Goal: Task Accomplishment & Management: Manage account settings

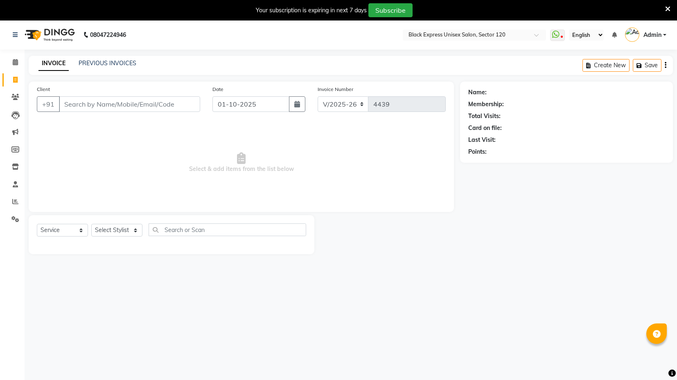
select select "7082"
select select "service"
drag, startPoint x: 0, startPoint y: 0, endPoint x: 163, endPoint y: 100, distance: 191.6
click at [163, 100] on input "Client" at bounding box center [129, 104] width 141 height 16
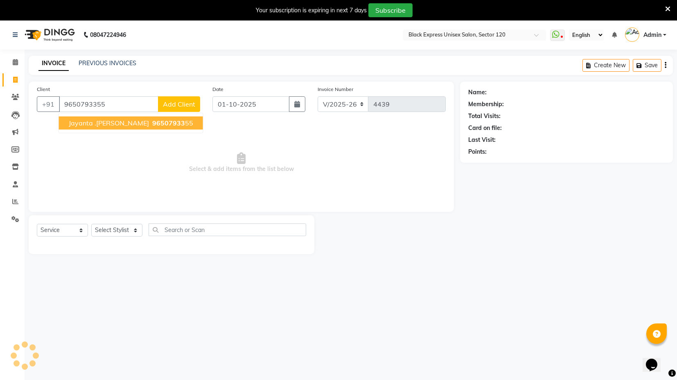
type input "9650793355"
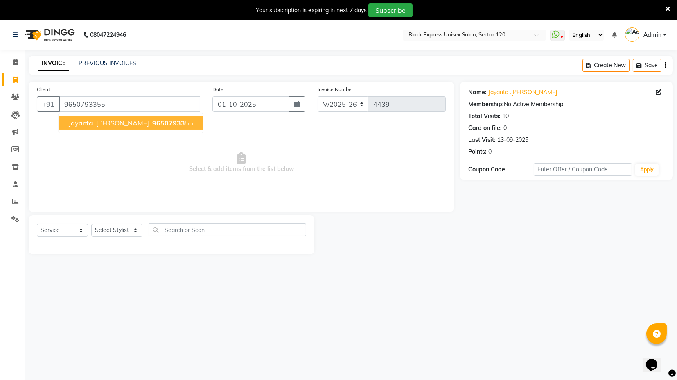
click at [156, 122] on ngb-highlight "96507933 55" at bounding box center [172, 123] width 43 height 8
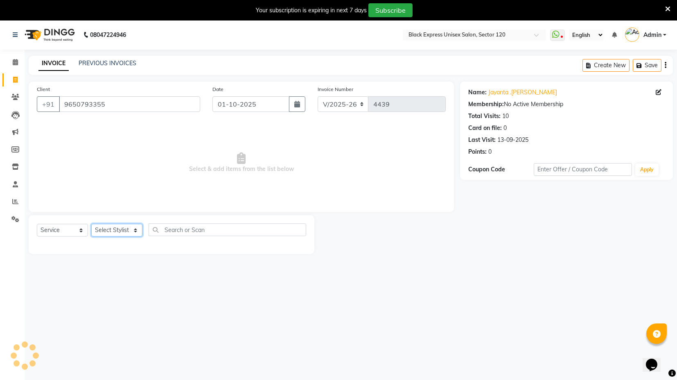
click at [115, 233] on select "Select Stylist ASIF DEEPA FAISAL maahi Manager RAHUL RAJVEER satya SHAFI SIRAJ" at bounding box center [116, 230] width 51 height 13
select select "58974"
click at [91, 224] on select "Select Stylist ASIF DEEPA FAISAL maahi Manager RAHUL RAJVEER satya SHAFI SIRAJ" at bounding box center [116, 230] width 51 height 13
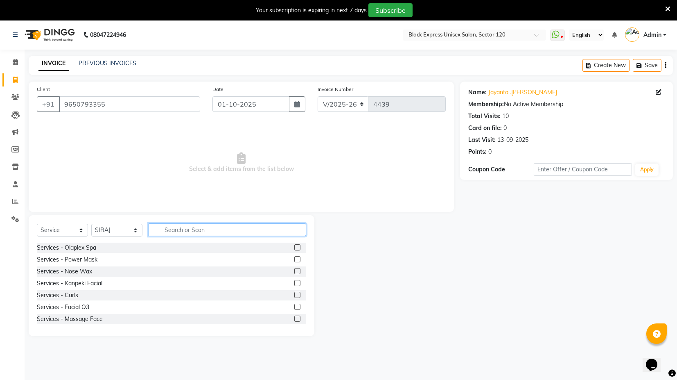
click at [254, 227] on input "text" at bounding box center [228, 229] width 158 height 13
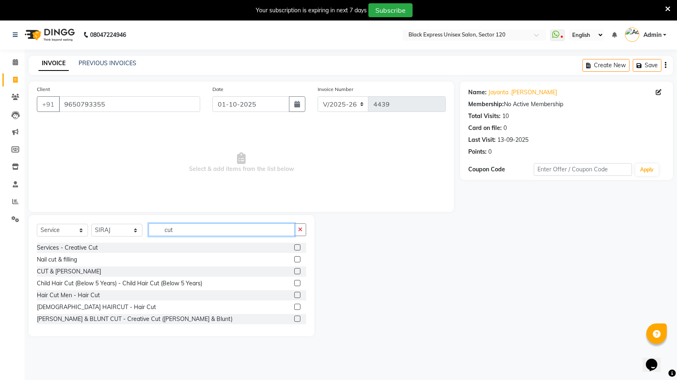
type input "cut"
click at [294, 272] on label at bounding box center [297, 271] width 6 height 6
click at [294, 272] on input "checkbox" at bounding box center [296, 271] width 5 height 5
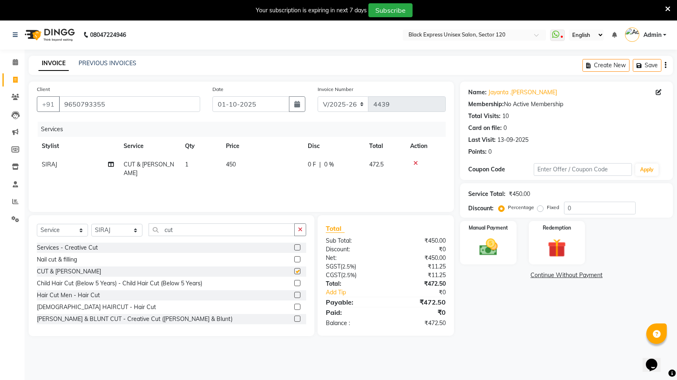
checkbox input "false"
click at [470, 329] on div "Name: Jayanta .Talukdar Membership: No Active Membership Total Visits: 10 Card …" at bounding box center [569, 209] width 219 height 254
click at [229, 163] on span "450" at bounding box center [231, 164] width 10 height 7
select select "58974"
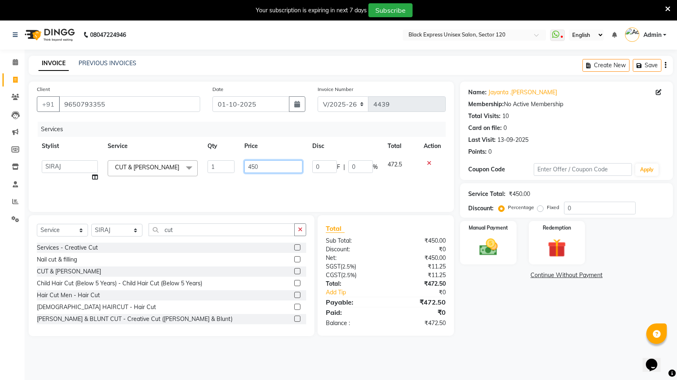
click at [250, 168] on input "450" at bounding box center [274, 166] width 58 height 13
type input "550"
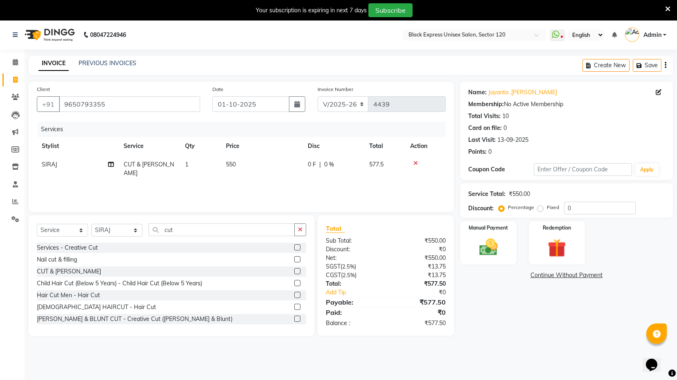
click at [281, 183] on div "Services Stylist Service Qty Price Disc Total Action SIRAJ CUT & BEARD 1 550 0 …" at bounding box center [241, 163] width 409 height 82
click at [522, 344] on main "INVOICE PREVIOUS INVOICES Create New Save Client +91 9650793355 Date 01-10-2025…" at bounding box center [351, 202] width 653 height 292
drag, startPoint x: 498, startPoint y: 254, endPoint x: 503, endPoint y: 254, distance: 4.9
click at [498, 254] on img at bounding box center [488, 247] width 31 height 22
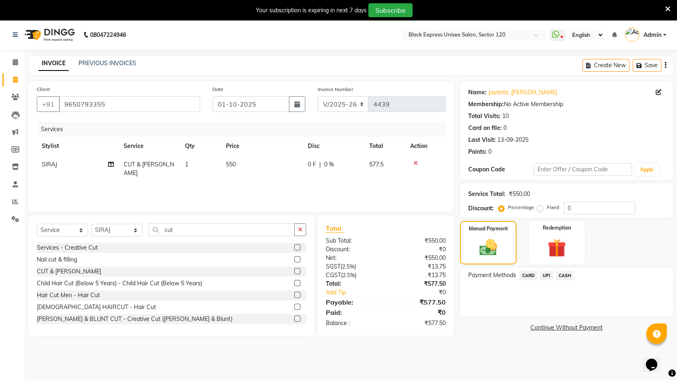
click at [547, 276] on span "UPI" at bounding box center [547, 275] width 13 height 9
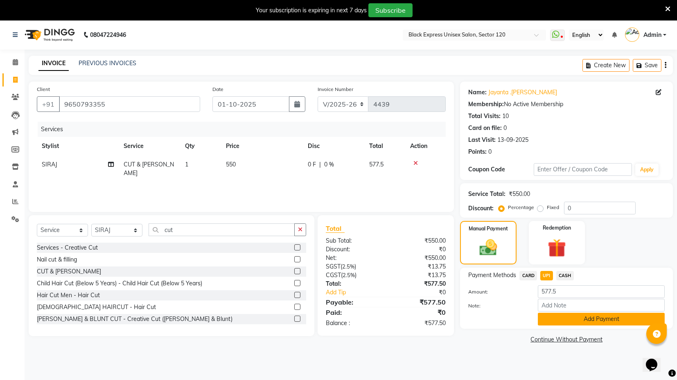
click at [586, 319] on button "Add Payment" at bounding box center [601, 319] width 127 height 13
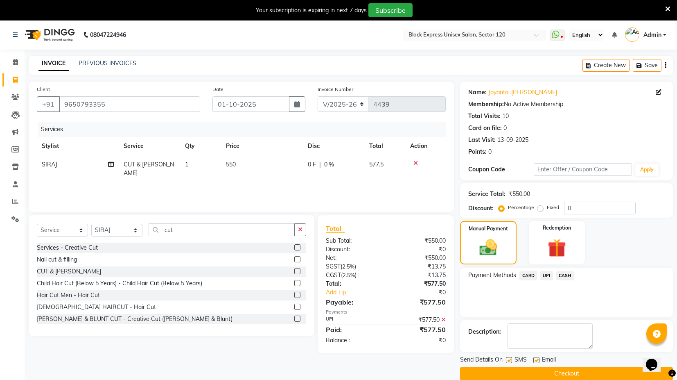
click at [546, 273] on span "UPI" at bounding box center [547, 275] width 13 height 9
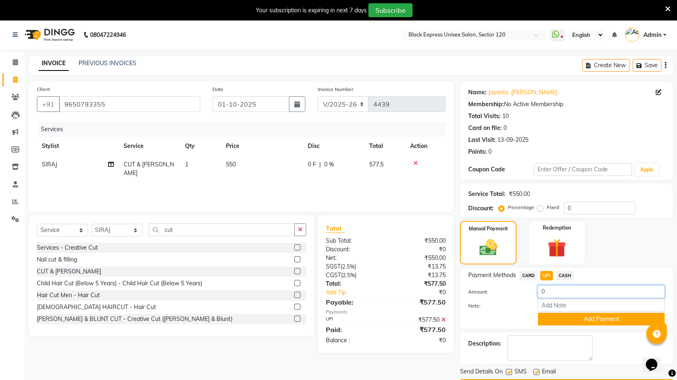
click at [602, 294] on input "0" at bounding box center [601, 291] width 127 height 13
type input "577"
click at [630, 255] on div "Manual Payment Redemption" at bounding box center [566, 242] width 225 height 43
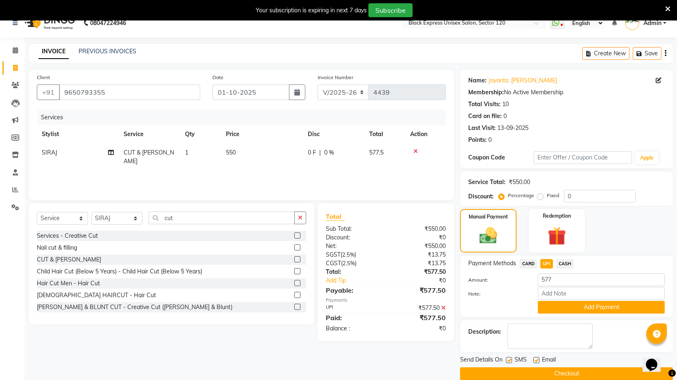
scroll to position [23, 0]
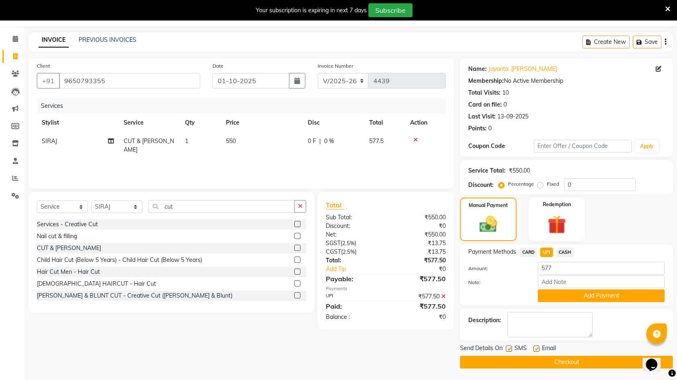
click at [608, 297] on button "Add Payment" at bounding box center [601, 295] width 127 height 13
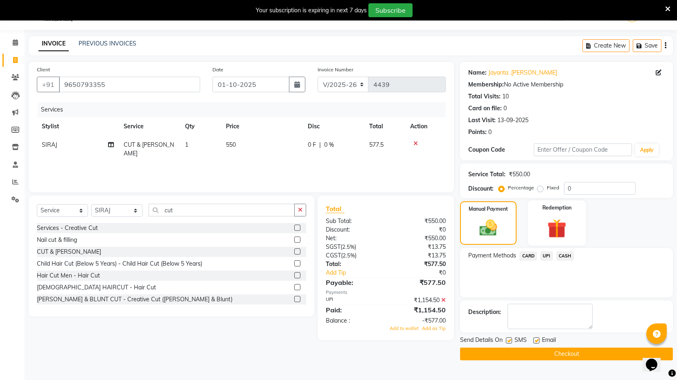
click at [544, 234] on img at bounding box center [556, 228] width 31 height 24
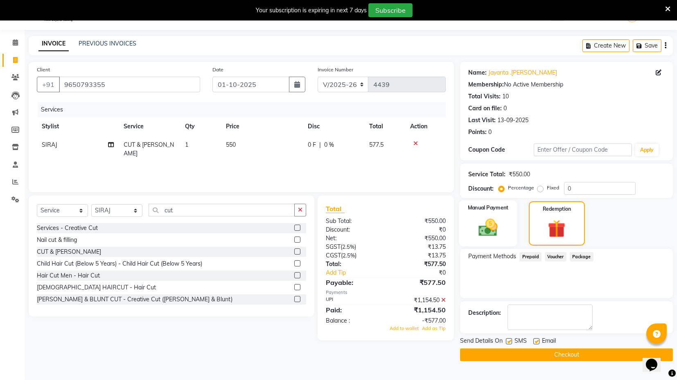
click at [499, 227] on img at bounding box center [488, 227] width 31 height 22
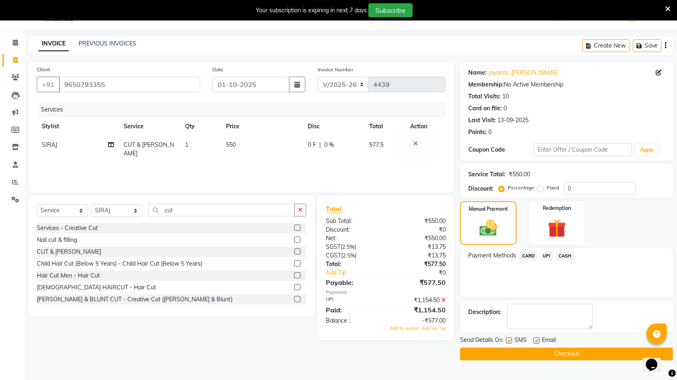
click at [550, 255] on span "UPI" at bounding box center [547, 255] width 13 height 9
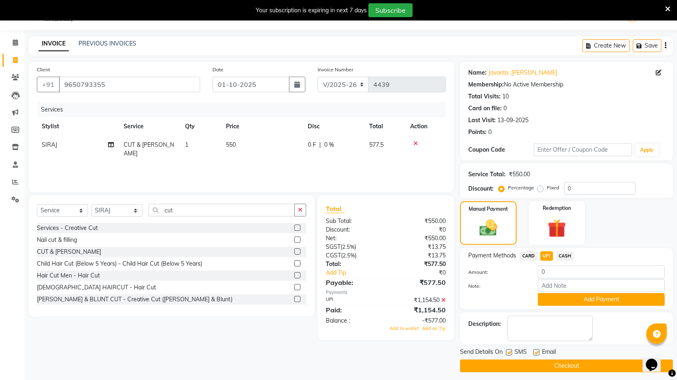
scroll to position [23, 0]
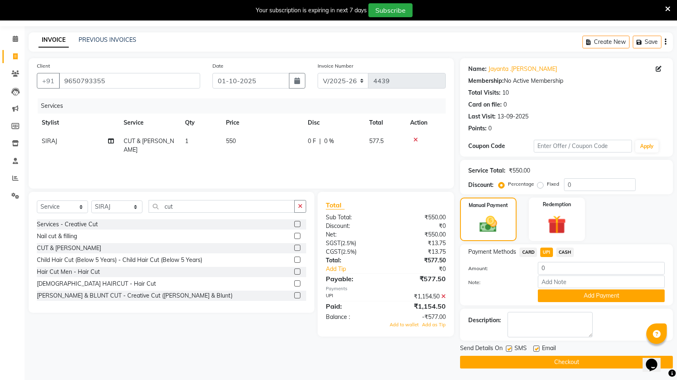
click at [509, 349] on label at bounding box center [509, 348] width 6 height 6
click at [509, 349] on input "checkbox" at bounding box center [508, 348] width 5 height 5
checkbox input "false"
click at [534, 348] on label at bounding box center [537, 348] width 6 height 6
click at [534, 348] on input "checkbox" at bounding box center [536, 348] width 5 height 5
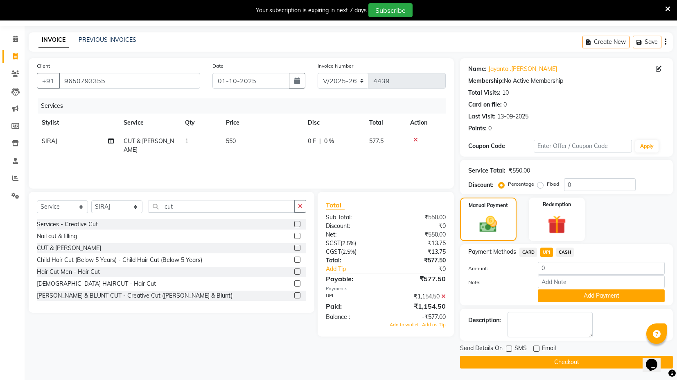
click at [537, 346] on label at bounding box center [537, 348] width 6 height 6
click at [537, 346] on input "checkbox" at bounding box center [536, 348] width 5 height 5
click at [538, 349] on label at bounding box center [537, 348] width 6 height 6
click at [538, 349] on input "checkbox" at bounding box center [536, 348] width 5 height 5
checkbox input "false"
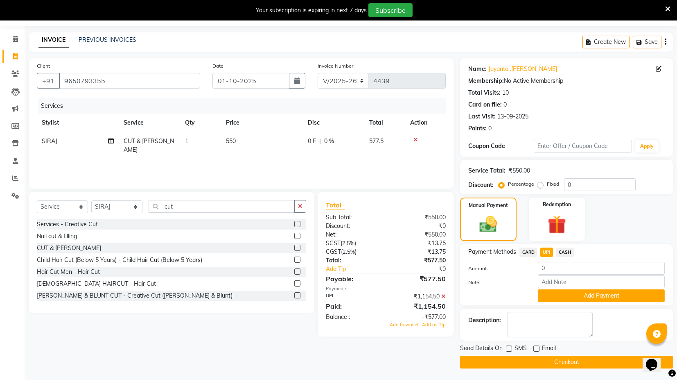
click at [444, 294] on icon at bounding box center [444, 296] width 5 height 6
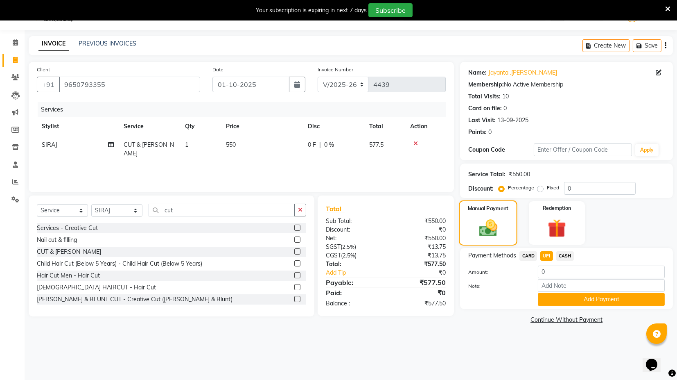
click at [500, 221] on img at bounding box center [489, 227] width 30 height 21
click at [414, 143] on icon at bounding box center [416, 143] width 5 height 6
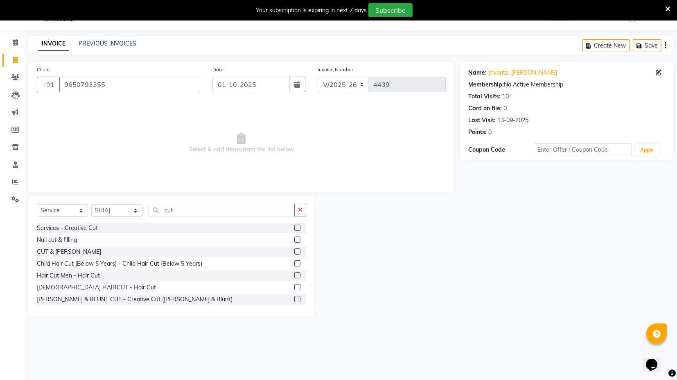
click at [294, 250] on label at bounding box center [297, 251] width 6 height 6
click at [294, 250] on input "checkbox" at bounding box center [296, 251] width 5 height 5
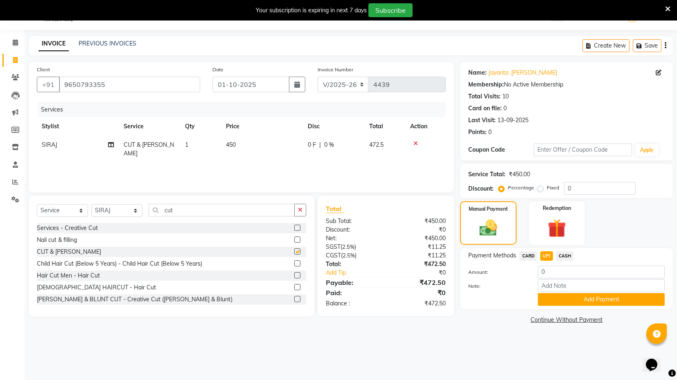
checkbox input "false"
click at [490, 224] on img at bounding box center [489, 227] width 30 height 21
click at [570, 272] on input "0" at bounding box center [601, 271] width 127 height 13
type input "577"
click at [228, 145] on span "450" at bounding box center [231, 144] width 10 height 7
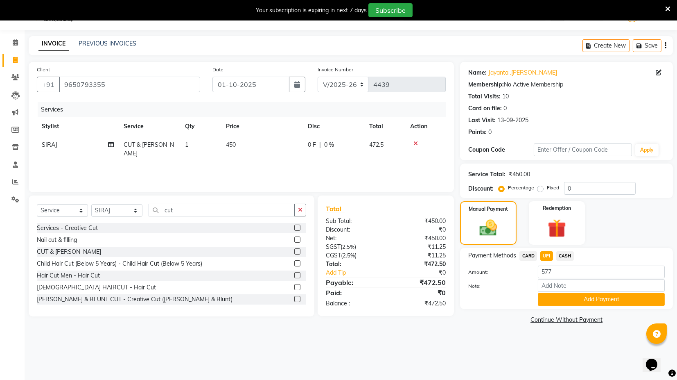
select select "58974"
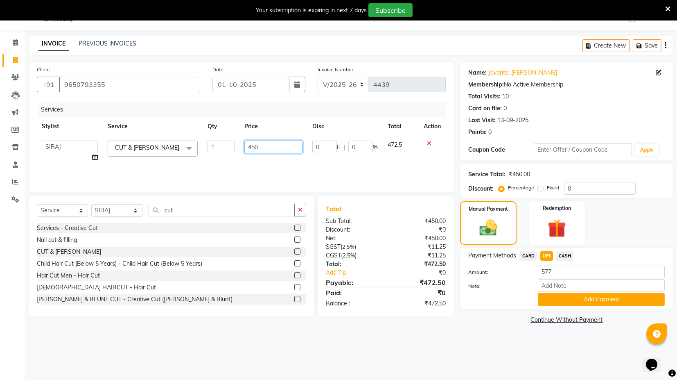
click at [251, 145] on input "450" at bounding box center [274, 146] width 58 height 13
type input "550"
click at [426, 167] on div "Services Stylist Service Qty Price Disc Total Action ASIF DEEPA FAISAL maahi Ma…" at bounding box center [241, 143] width 409 height 82
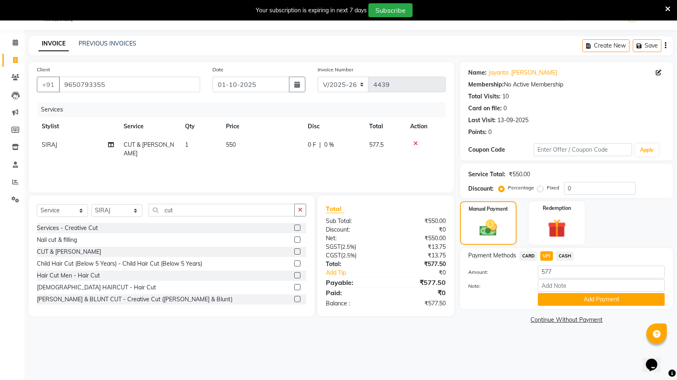
click at [557, 294] on button "Add Payment" at bounding box center [601, 299] width 127 height 13
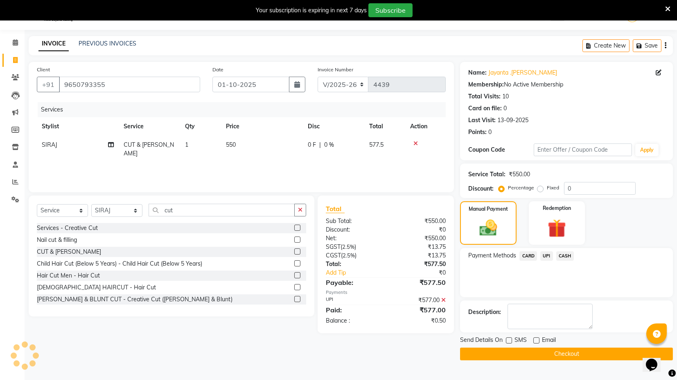
click at [548, 350] on button "Checkout" at bounding box center [566, 353] width 213 height 13
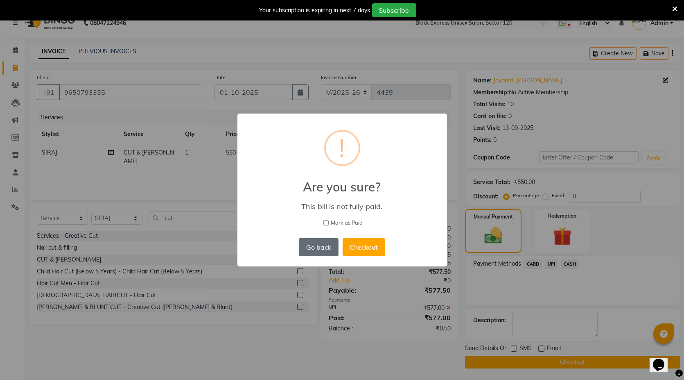
click at [325, 245] on button "Go back" at bounding box center [318, 247] width 39 height 18
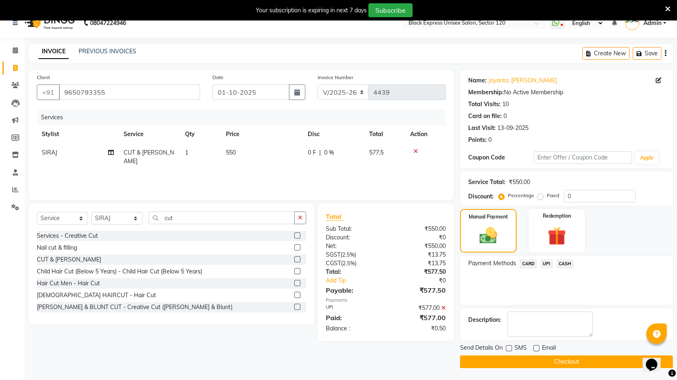
click at [412, 149] on div at bounding box center [425, 151] width 31 height 6
click at [415, 150] on icon at bounding box center [416, 151] width 5 height 6
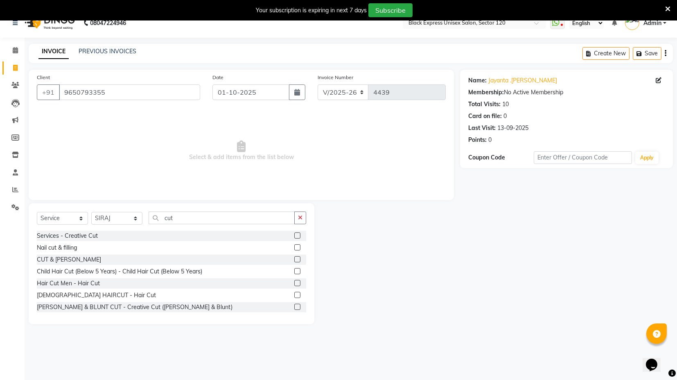
click at [294, 257] on label at bounding box center [297, 259] width 6 height 6
click at [294, 257] on input "checkbox" at bounding box center [296, 259] width 5 height 5
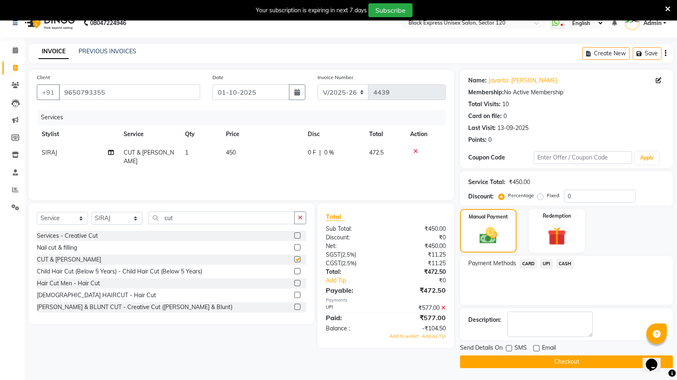
checkbox input "false"
click at [228, 152] on span "450" at bounding box center [231, 152] width 10 height 7
select select "58974"
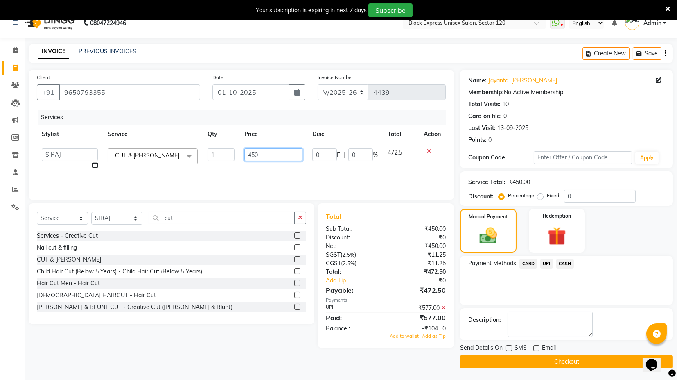
drag, startPoint x: 250, startPoint y: 154, endPoint x: 253, endPoint y: 170, distance: 17.0
click at [250, 154] on input "450" at bounding box center [274, 154] width 58 height 13
type input "550"
click at [268, 174] on div "Services Stylist Service Qty Price Disc Total Action ASIF DEEPA FAISAL maahi Ma…" at bounding box center [241, 151] width 409 height 82
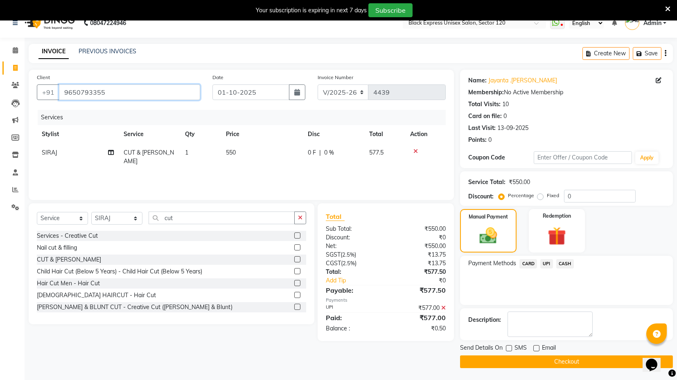
drag, startPoint x: 106, startPoint y: 91, endPoint x: 63, endPoint y: 88, distance: 42.7
click at [61, 87] on input "9650793355" at bounding box center [129, 92] width 141 height 16
click at [503, 239] on img at bounding box center [489, 235] width 30 height 21
click at [445, 306] on icon at bounding box center [444, 308] width 5 height 6
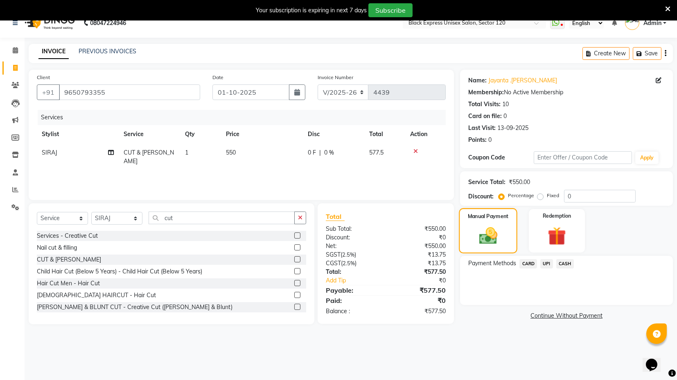
click at [494, 235] on img at bounding box center [489, 235] width 30 height 21
click at [546, 266] on span "UPI" at bounding box center [547, 263] width 13 height 9
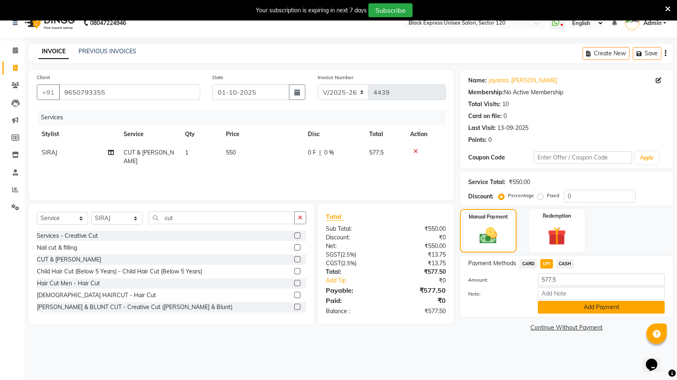
click at [570, 308] on button "Add Payment" at bounding box center [601, 307] width 127 height 13
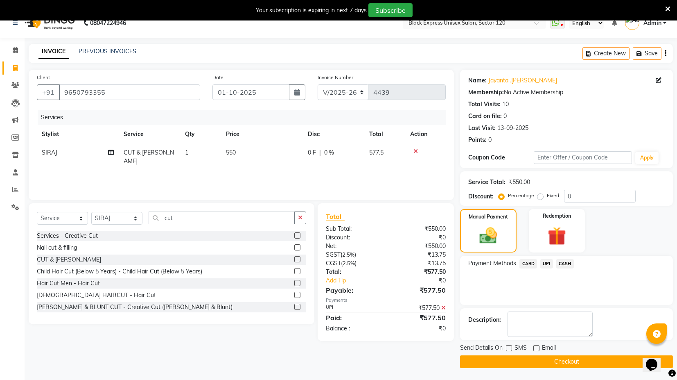
click at [567, 358] on button "Checkout" at bounding box center [566, 361] width 213 height 13
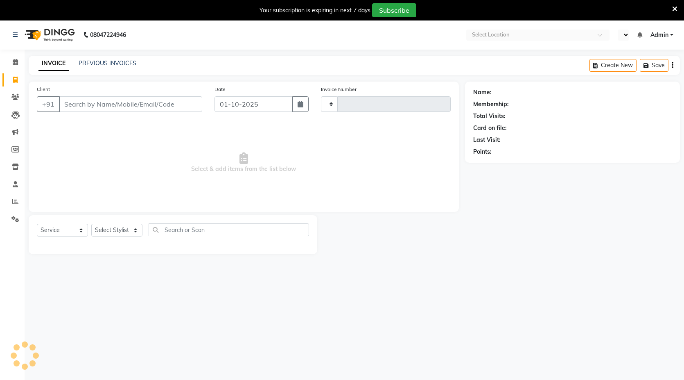
select select "service"
type input "4440"
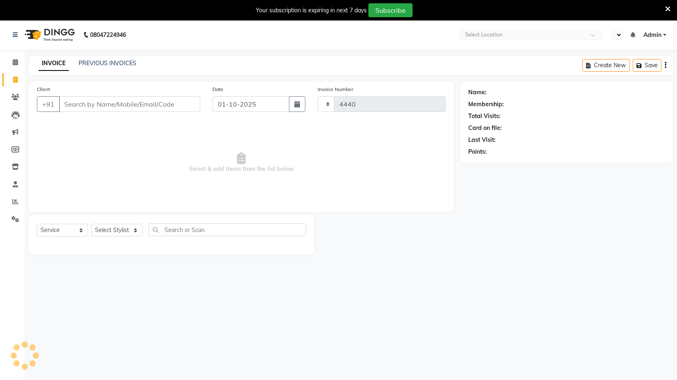
select select "en"
select select "7082"
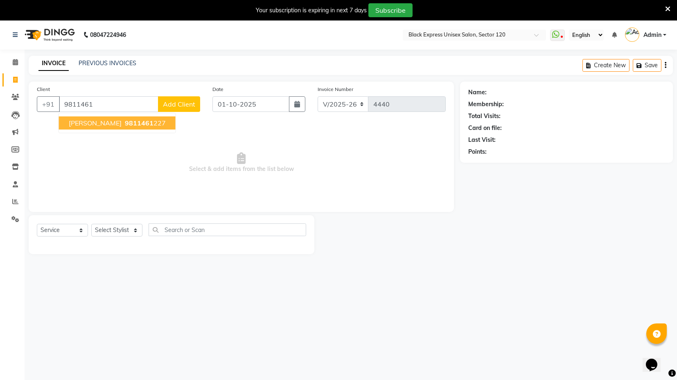
click at [92, 125] on span "Shreya Koti" at bounding box center [95, 123] width 53 height 8
type input "9811461227"
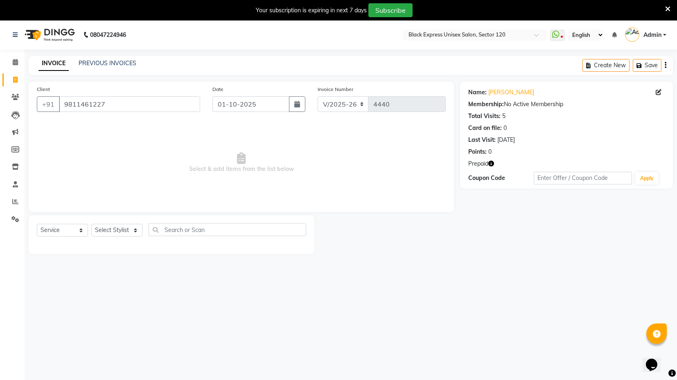
click at [491, 165] on icon "button" at bounding box center [492, 164] width 6 height 6
drag, startPoint x: 487, startPoint y: 204, endPoint x: 480, endPoint y: 204, distance: 7.8
click at [487, 204] on div "Name: Shreya Koti Membership: No Active Membership Total Visits: 5 Card on file…" at bounding box center [569, 168] width 219 height 172
click at [120, 232] on select "Select Stylist ASIF DEEPA FAISAL maahi Manager RAHUL RAJVEER satya SHAFI SIRAJ" at bounding box center [116, 230] width 51 height 13
select select "58974"
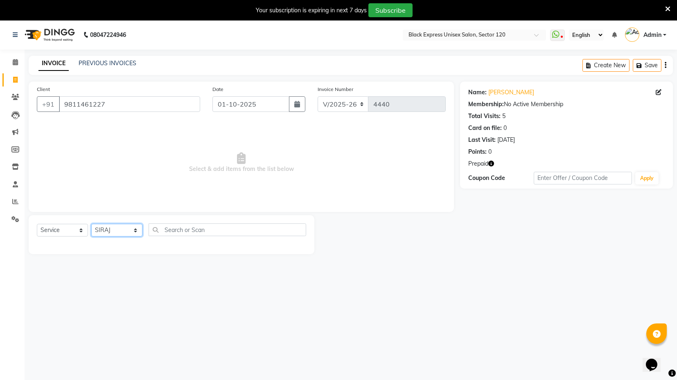
click at [91, 224] on select "Select Stylist ASIF DEEPA FAISAL maahi Manager RAHUL RAJVEER satya SHAFI SIRAJ" at bounding box center [116, 230] width 51 height 13
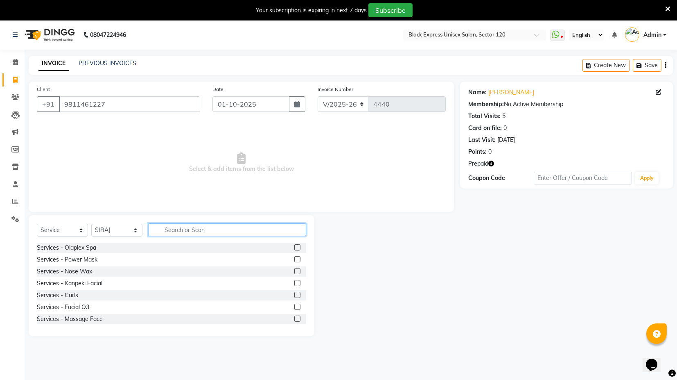
click at [211, 232] on input "text" at bounding box center [228, 229] width 158 height 13
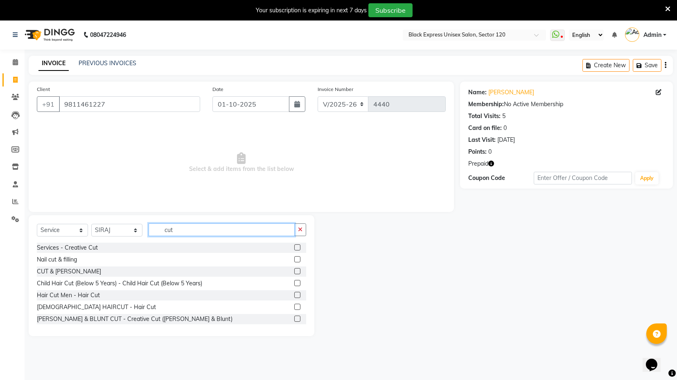
type input "cut"
click at [294, 292] on label at bounding box center [297, 295] width 6 height 6
click at [294, 292] on input "checkbox" at bounding box center [296, 294] width 5 height 5
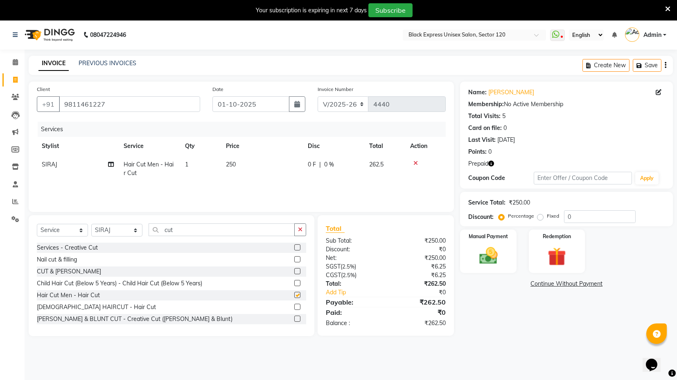
checkbox input "false"
click at [193, 231] on input "cut" at bounding box center [222, 229] width 146 height 13
type input "c"
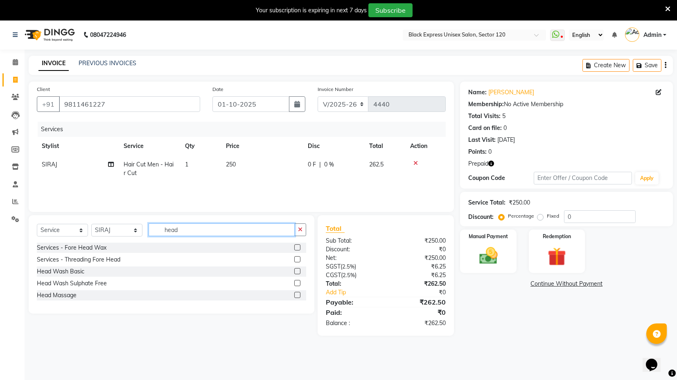
type input "head"
click at [298, 294] on label at bounding box center [297, 295] width 6 height 6
click at [298, 294] on input "checkbox" at bounding box center [296, 294] width 5 height 5
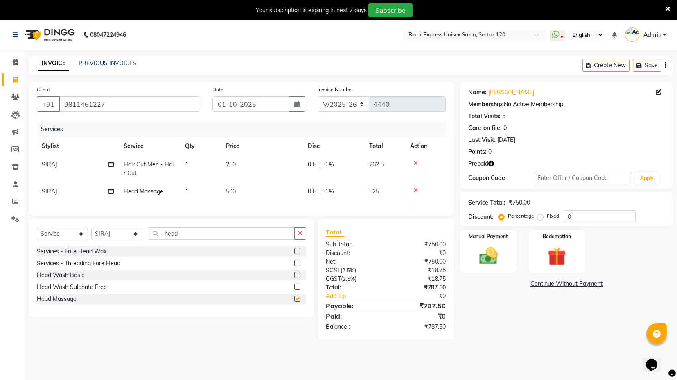
checkbox input "false"
click at [523, 328] on div "Name: Shreya Koti Membership: No Active Membership Total Visits: 5 Card on file…" at bounding box center [569, 211] width 219 height 258
click at [228, 163] on span "250" at bounding box center [231, 164] width 10 height 7
select select "58974"
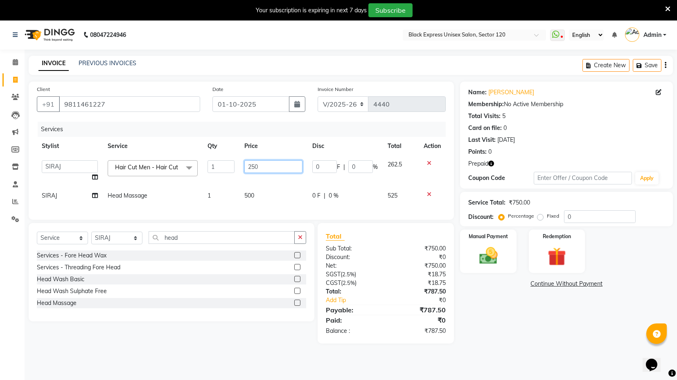
click at [250, 164] on input "250" at bounding box center [274, 166] width 58 height 13
type input "350"
click at [247, 194] on td "500" at bounding box center [274, 195] width 68 height 18
select select "58974"
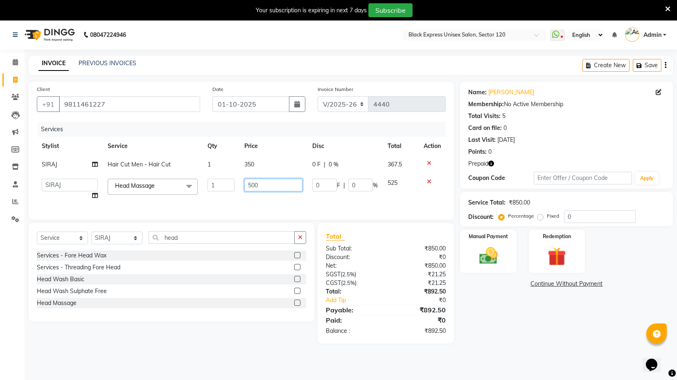
click at [250, 183] on input "500" at bounding box center [274, 185] width 58 height 13
type input "600"
click at [487, 322] on div "Name: Shreya Koti Membership: No Active Membership Total Visits: 5 Card on file…" at bounding box center [569, 213] width 219 height 262
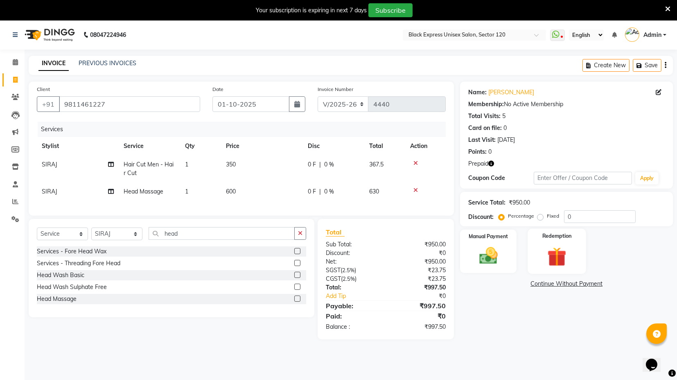
click at [564, 241] on div "Redemption" at bounding box center [557, 251] width 59 height 45
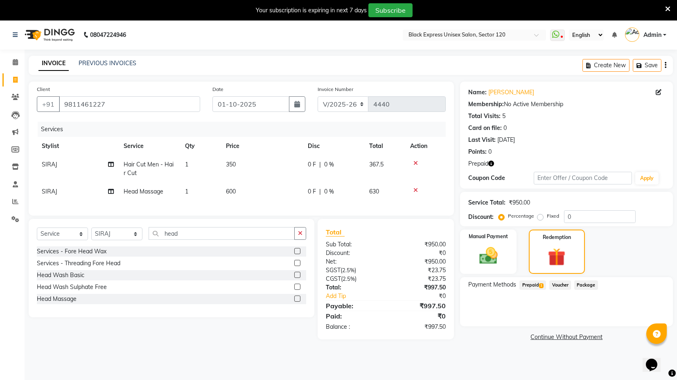
click at [542, 283] on span "1" at bounding box center [541, 285] width 5 height 5
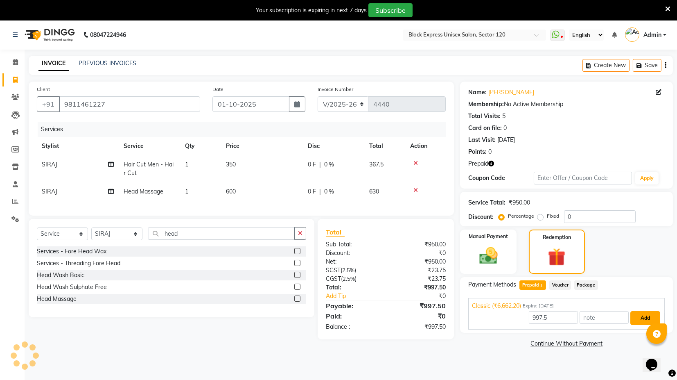
click at [650, 317] on button "Add" at bounding box center [646, 318] width 30 height 14
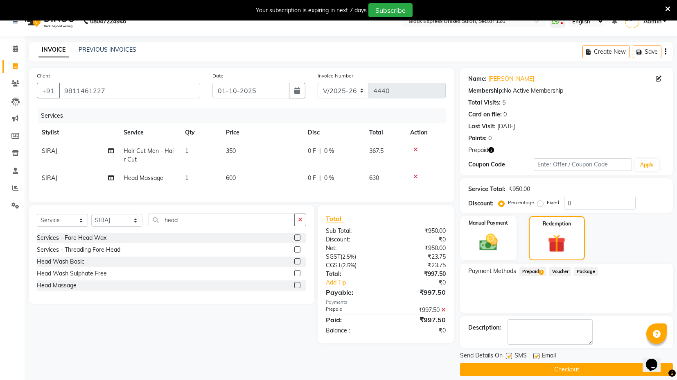
scroll to position [21, 0]
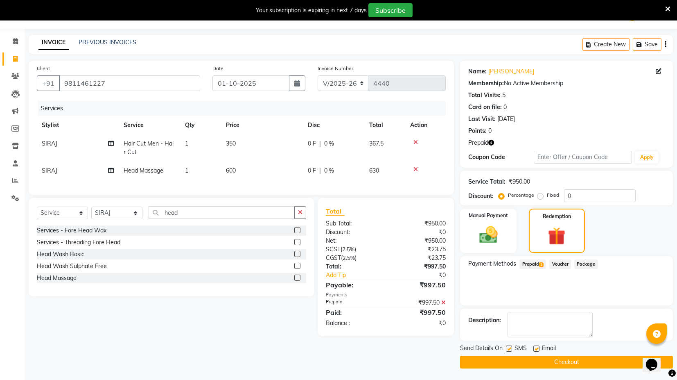
click at [577, 362] on button "Checkout" at bounding box center [566, 362] width 213 height 13
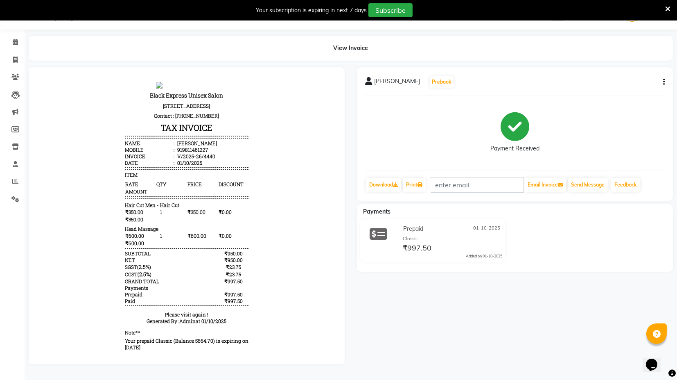
click at [663, 80] on button "button" at bounding box center [662, 82] width 5 height 9
click at [623, 89] on div "Edit Invoice" at bounding box center [623, 92] width 56 height 10
select select "service"
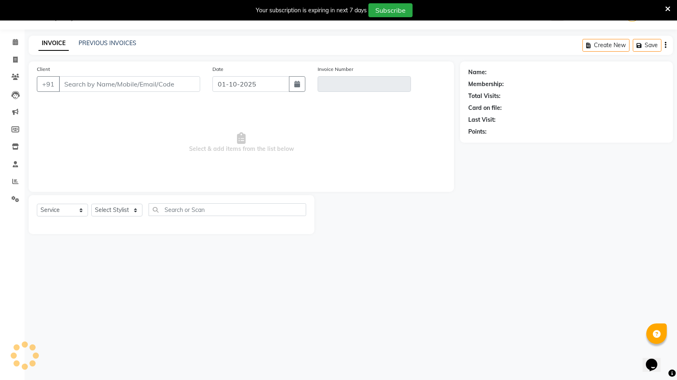
scroll to position [20, 0]
type input "9811461227"
type input "V/2025-26/4440"
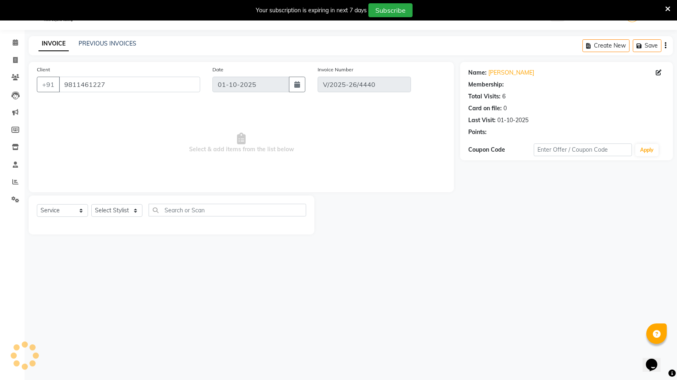
select select "select"
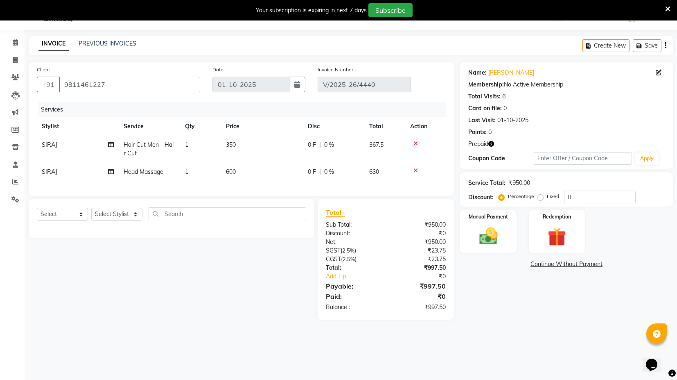
click at [236, 139] on td "350" at bounding box center [262, 149] width 82 height 27
select select "58974"
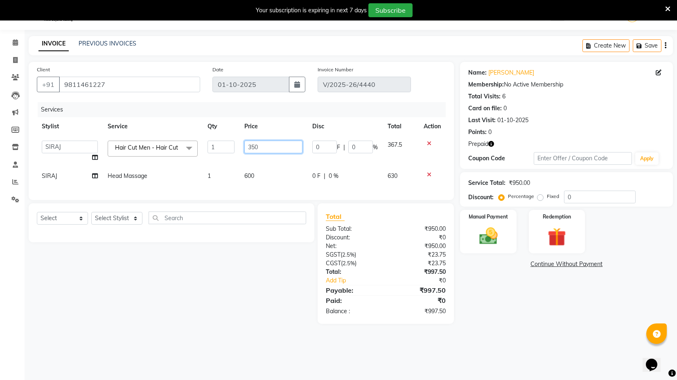
click at [251, 146] on input "350" at bounding box center [274, 146] width 58 height 13
type input "250"
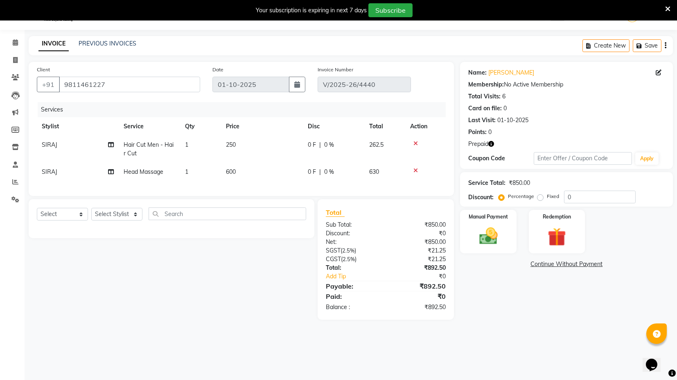
click at [252, 169] on td "600" at bounding box center [262, 172] width 82 height 18
select select "58974"
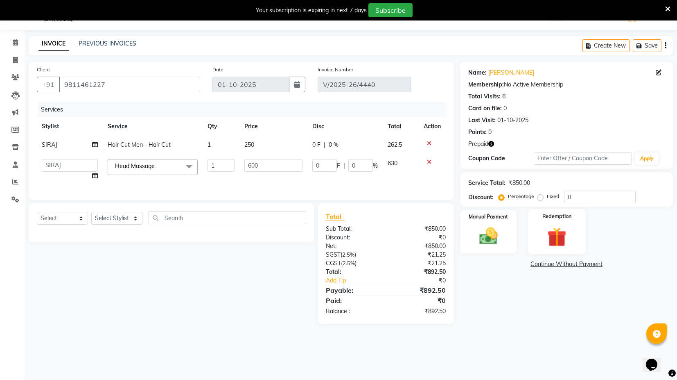
drag, startPoint x: 571, startPoint y: 218, endPoint x: 560, endPoint y: 232, distance: 17.5
click at [571, 219] on label "Redemption" at bounding box center [557, 216] width 29 height 8
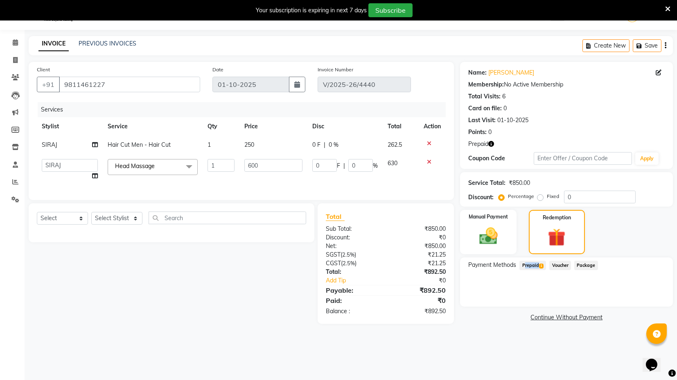
click at [536, 262] on div "Prepaid 1" at bounding box center [531, 265] width 30 height 11
click at [538, 265] on span "Prepaid 1" at bounding box center [533, 264] width 27 height 9
click at [646, 301] on button "Add" at bounding box center [646, 298] width 30 height 14
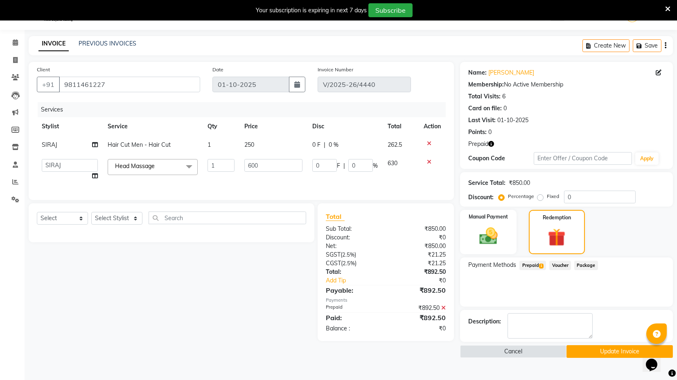
click at [586, 349] on button "Update Invoice" at bounding box center [620, 351] width 106 height 13
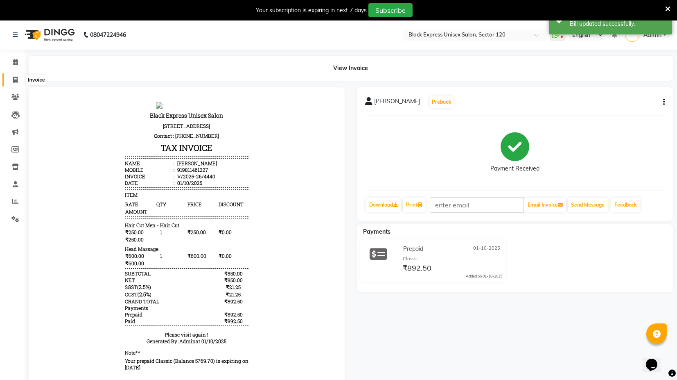
click at [12, 77] on span at bounding box center [15, 79] width 14 height 9
select select "7082"
select select "service"
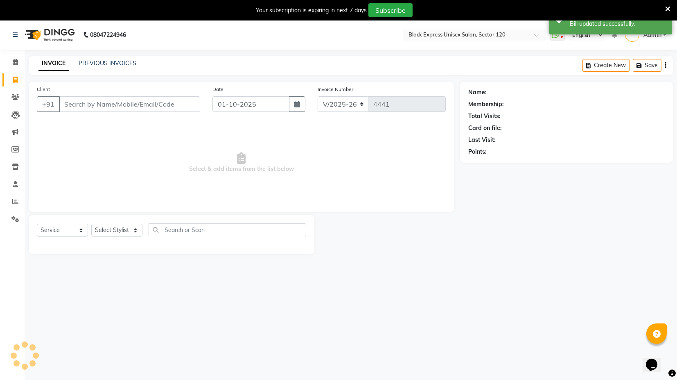
scroll to position [20, 0]
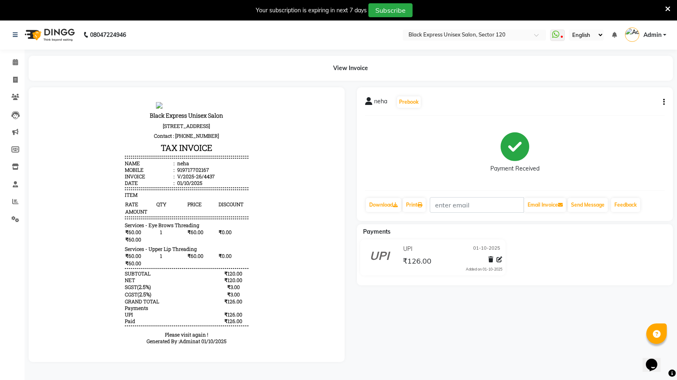
click at [665, 101] on div "neha Prebook Payment Received Download Print Email Invoice Send Message Feedback" at bounding box center [515, 154] width 316 height 134
click at [664, 102] on icon "button" at bounding box center [665, 102] width 2 height 0
click at [626, 113] on div "Edit Invoice" at bounding box center [623, 112] width 56 height 10
select select "service"
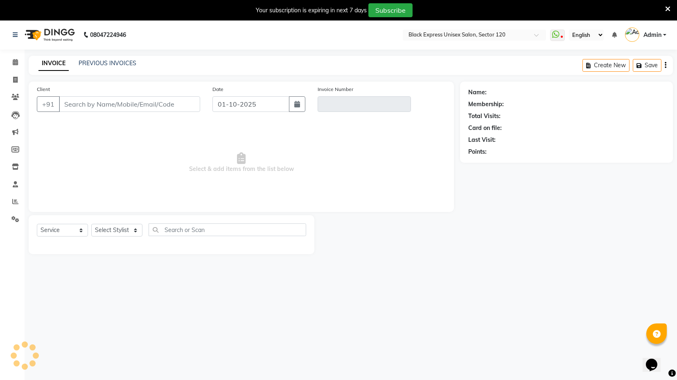
scroll to position [20, 0]
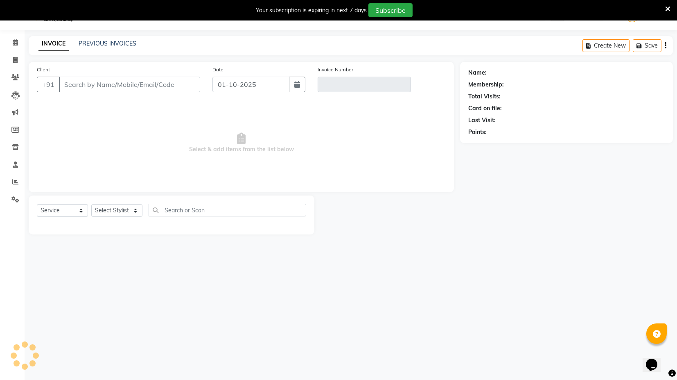
type input "9717702167"
type input "V/2025-26/4437"
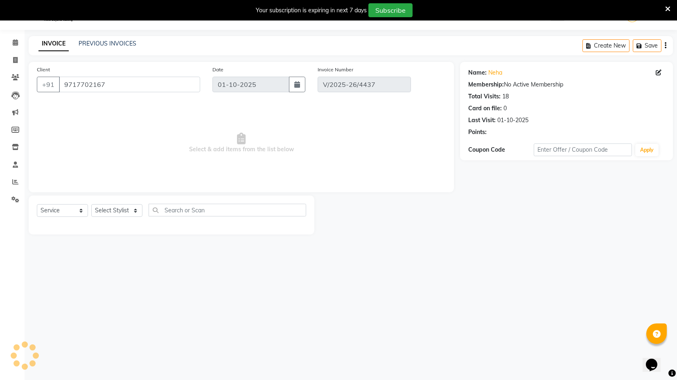
select select "select"
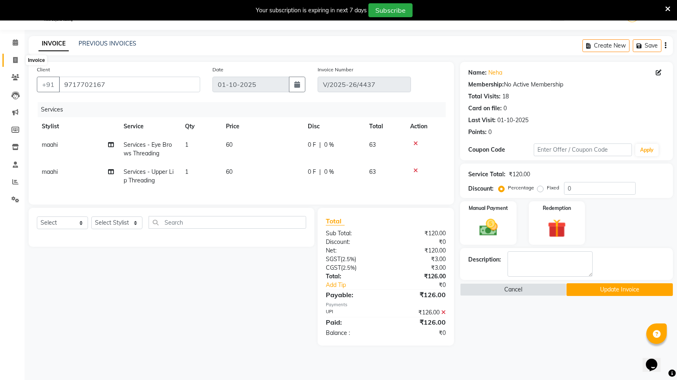
drag, startPoint x: 19, startPoint y: 59, endPoint x: 44, endPoint y: 59, distance: 25.0
click at [19, 59] on span at bounding box center [15, 60] width 14 height 9
select select "7082"
select select "service"
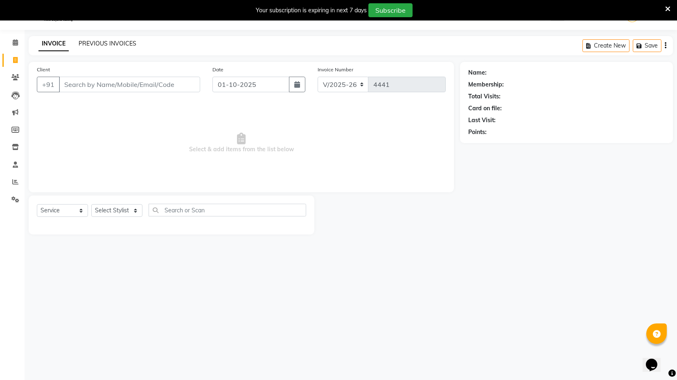
click at [95, 45] on link "PREVIOUS INVOICES" at bounding box center [108, 43] width 58 height 7
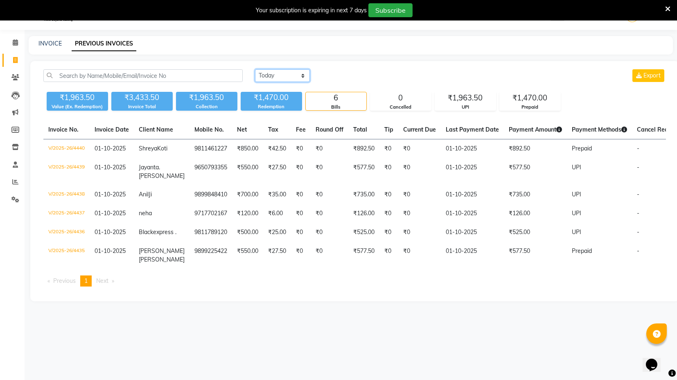
click at [280, 77] on select "Today Yesterday Custom Range" at bounding box center [282, 75] width 55 height 13
select select "yesterday"
click at [255, 69] on select "Today Yesterday Custom Range" at bounding box center [282, 75] width 55 height 13
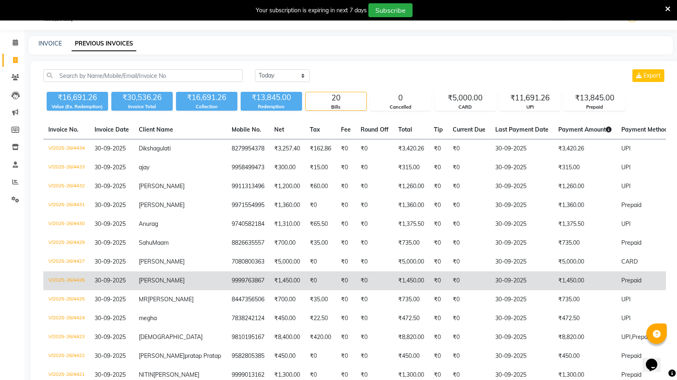
click at [227, 281] on td "9999763867" at bounding box center [248, 280] width 43 height 19
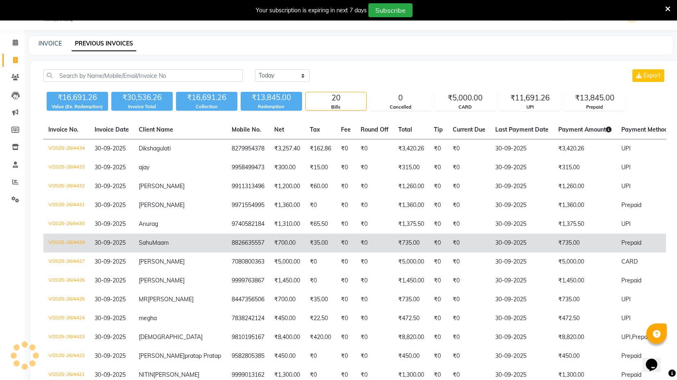
click at [227, 238] on td "8826635557" at bounding box center [248, 242] width 43 height 19
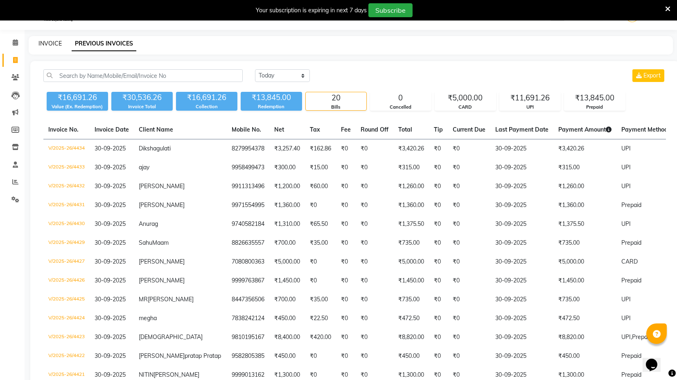
click at [54, 43] on link "INVOICE" at bounding box center [49, 43] width 23 height 7
select select "service"
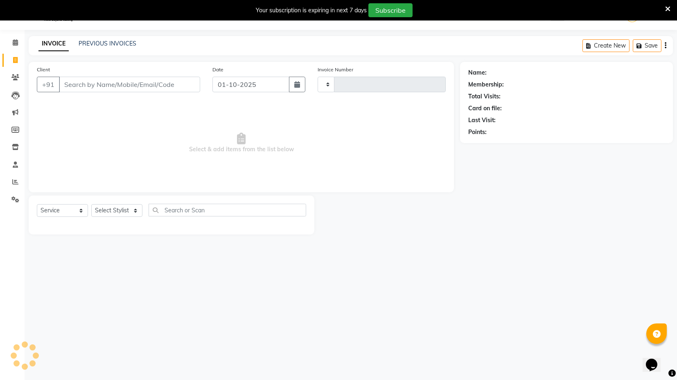
type input "4441"
select select "7082"
click at [105, 44] on link "PREVIOUS INVOICES" at bounding box center [108, 43] width 58 height 7
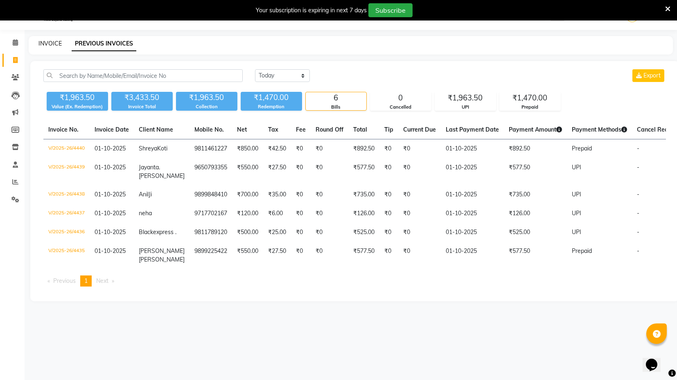
click at [52, 45] on link "INVOICE" at bounding box center [49, 43] width 23 height 7
select select "service"
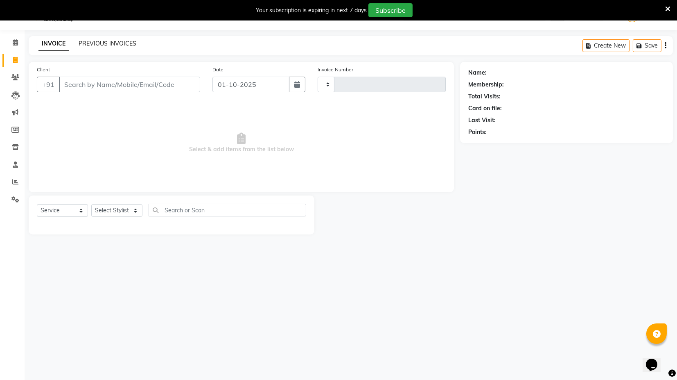
type input "4441"
select select "7082"
click at [119, 45] on link "PREVIOUS INVOICES" at bounding box center [108, 43] width 58 height 7
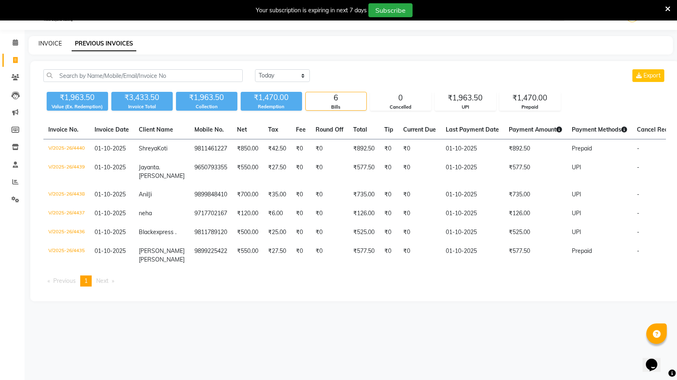
click at [55, 42] on link "INVOICE" at bounding box center [49, 43] width 23 height 7
select select "7082"
select select "service"
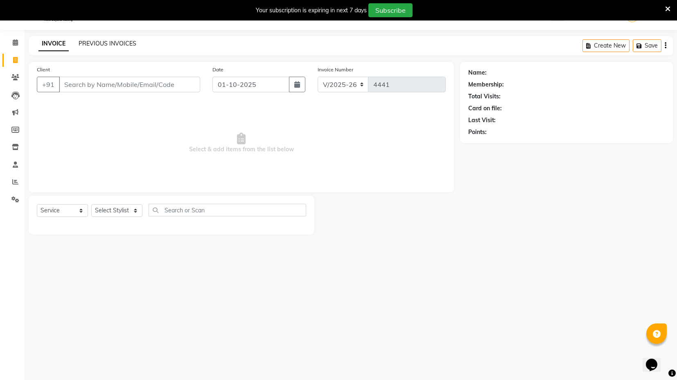
click at [112, 43] on link "PREVIOUS INVOICES" at bounding box center [108, 43] width 58 height 7
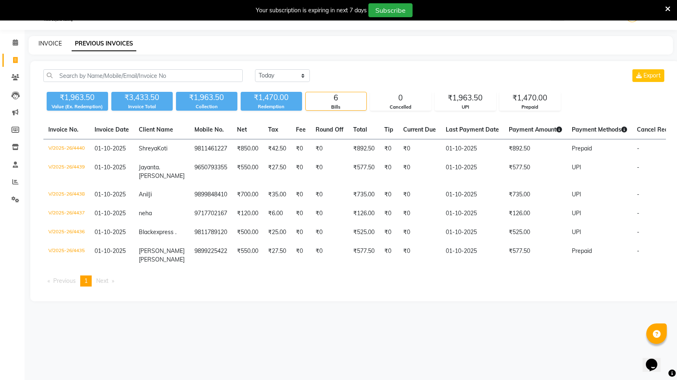
click at [42, 42] on link "INVOICE" at bounding box center [49, 43] width 23 height 7
select select "service"
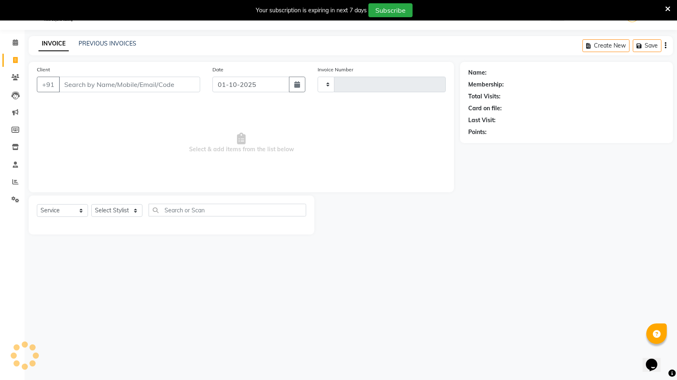
type input "4441"
select select "7082"
click at [105, 43] on link "PREVIOUS INVOICES" at bounding box center [108, 43] width 58 height 7
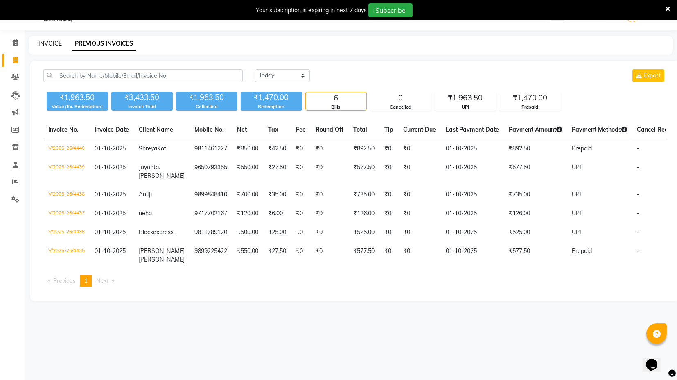
click at [56, 43] on link "INVOICE" at bounding box center [49, 43] width 23 height 7
select select "7082"
select select "service"
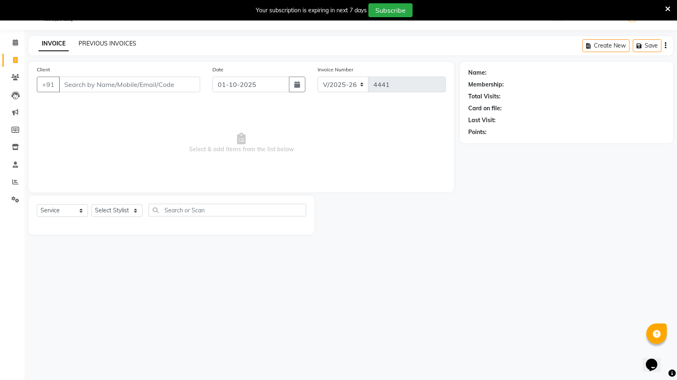
click at [84, 46] on link "PREVIOUS INVOICES" at bounding box center [108, 43] width 58 height 7
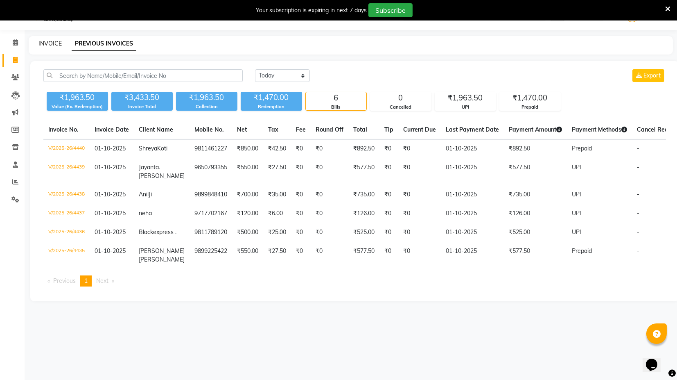
click at [58, 45] on link "INVOICE" at bounding box center [49, 43] width 23 height 7
select select "service"
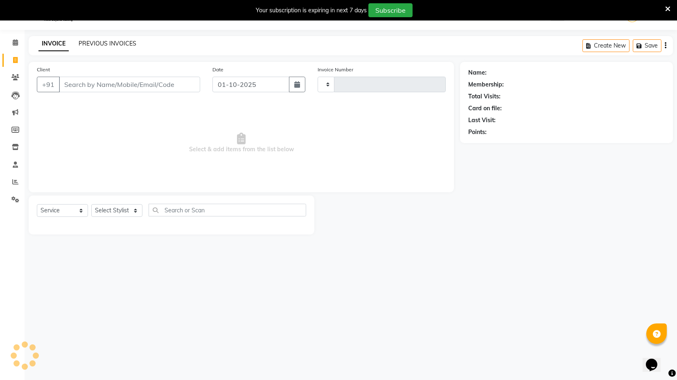
type input "4441"
select select "7082"
click at [84, 42] on link "PREVIOUS INVOICES" at bounding box center [108, 43] width 58 height 7
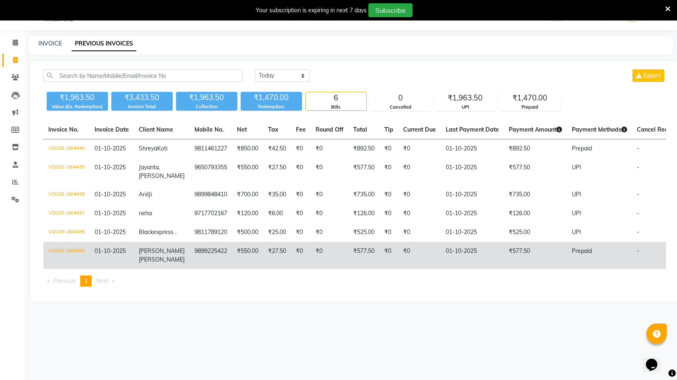
click at [263, 268] on td "₹27.50" at bounding box center [277, 255] width 28 height 27
click at [201, 259] on td "9899225422" at bounding box center [211, 255] width 43 height 27
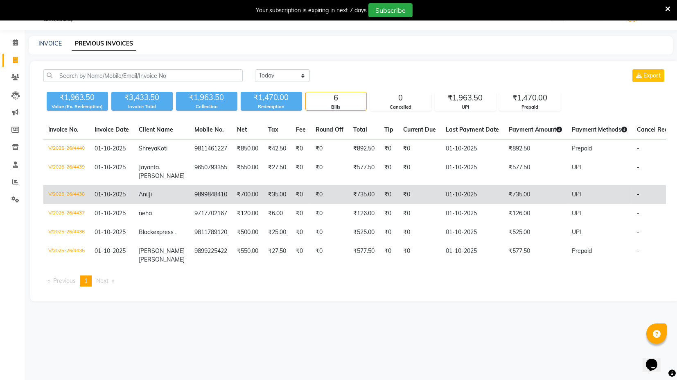
click at [349, 193] on td "₹735.00" at bounding box center [364, 194] width 31 height 19
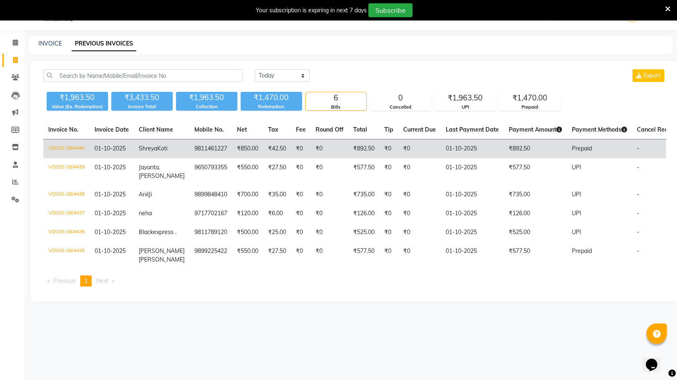
click at [263, 154] on td "₹42.50" at bounding box center [277, 148] width 28 height 19
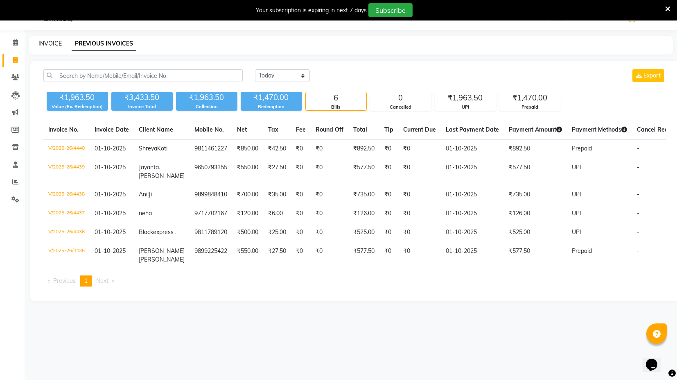
click at [42, 43] on link "INVOICE" at bounding box center [49, 43] width 23 height 7
select select "service"
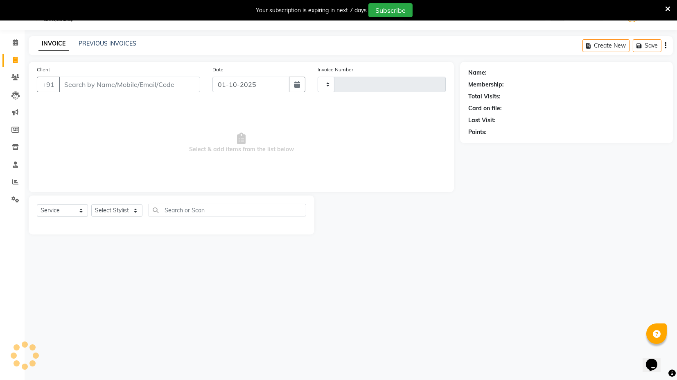
type input "4441"
select select "7082"
click at [113, 45] on link "PREVIOUS INVOICES" at bounding box center [108, 43] width 58 height 7
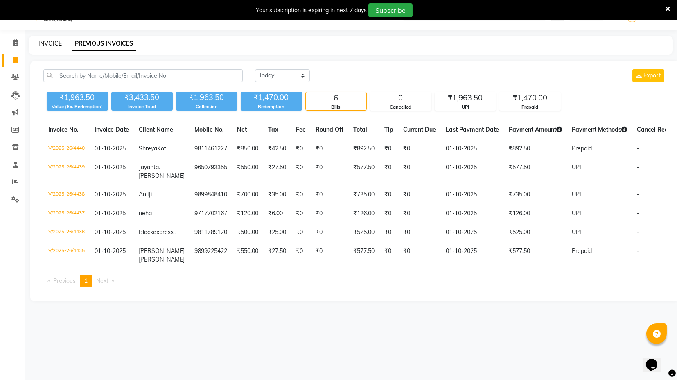
click at [54, 44] on link "INVOICE" at bounding box center [49, 43] width 23 height 7
select select "service"
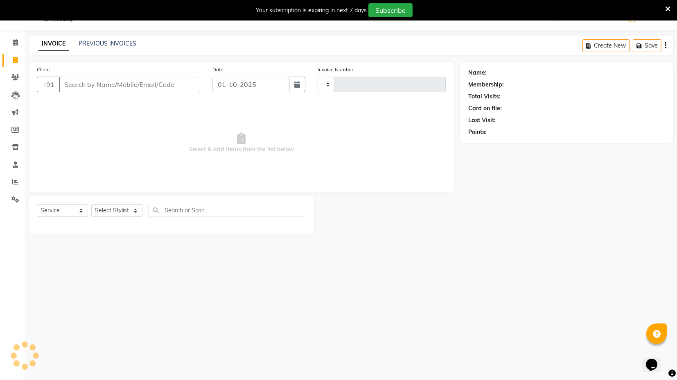
type input "4441"
select select "7082"
click at [98, 46] on link "PREVIOUS INVOICES" at bounding box center [108, 43] width 58 height 7
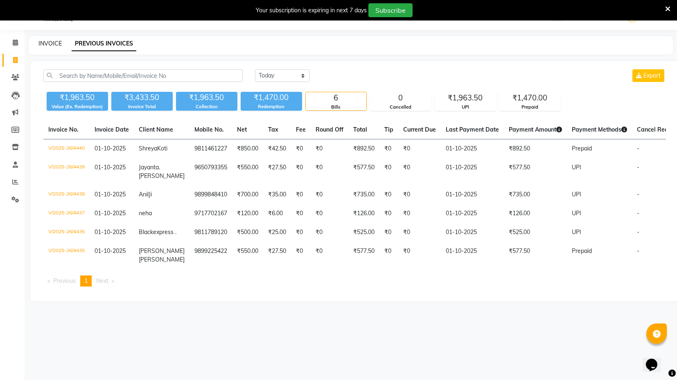
click at [52, 43] on link "INVOICE" at bounding box center [49, 43] width 23 height 7
select select "7082"
select select "service"
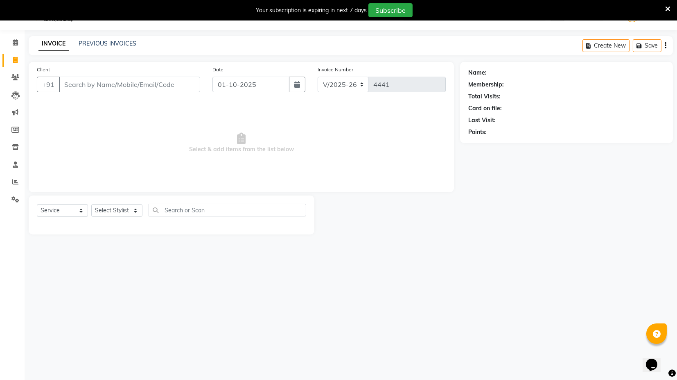
click at [97, 89] on input "Client" at bounding box center [129, 85] width 141 height 16
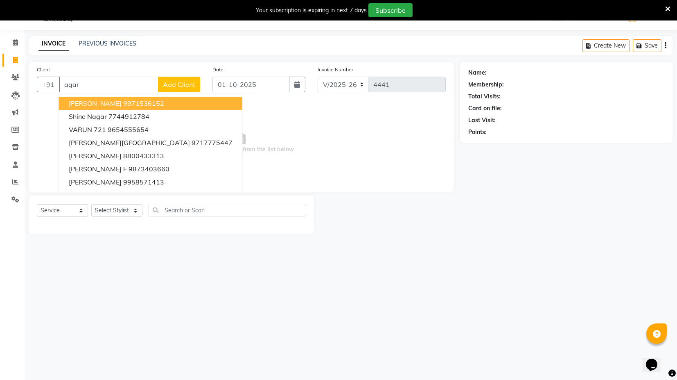
click at [70, 86] on input "agar" at bounding box center [109, 85] width 100 height 16
type input "aggar"
click at [76, 82] on input "aggar" at bounding box center [109, 85] width 100 height 16
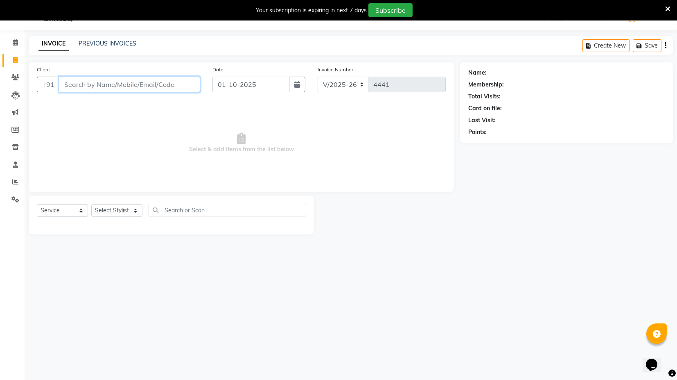
click at [122, 85] on input "Client" at bounding box center [129, 85] width 141 height 16
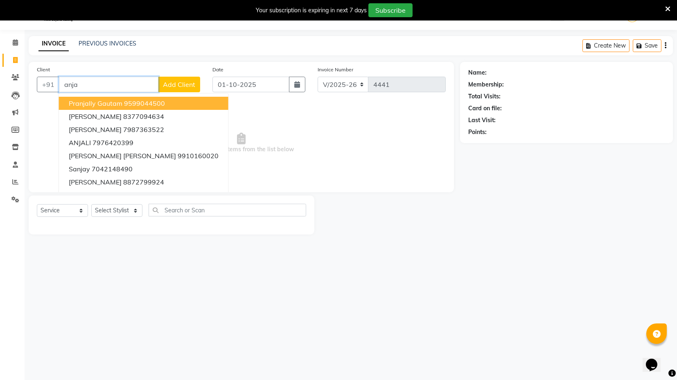
click at [96, 88] on input "anja" at bounding box center [109, 85] width 100 height 16
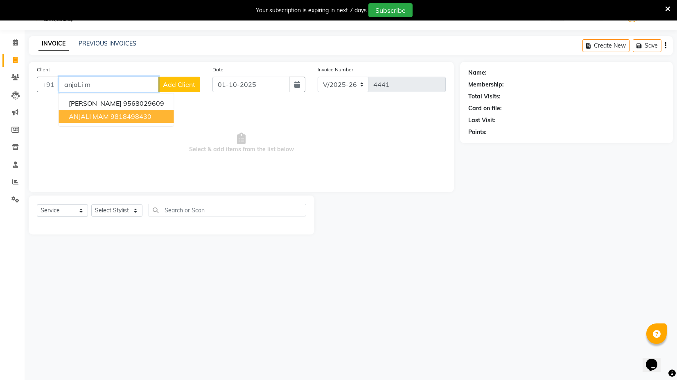
click at [115, 116] on ngb-highlight "9818498430" at bounding box center [131, 116] width 41 height 8
type input "9818498430"
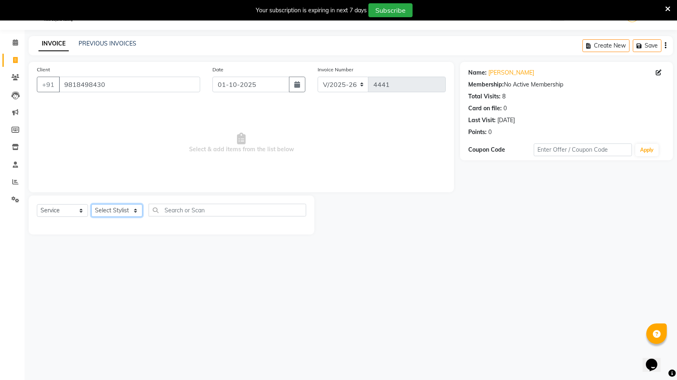
click at [134, 208] on select "Select Stylist ASIF DEEPA FAISAL maahi Manager RAHUL RAJVEER satya SHAFI SIRAJ" at bounding box center [116, 210] width 51 height 13
select select "61297"
click at [91, 204] on select "Select Stylist ASIF DEEPA FAISAL maahi Manager RAHUL RAJVEER satya SHAFI SIRAJ" at bounding box center [116, 210] width 51 height 13
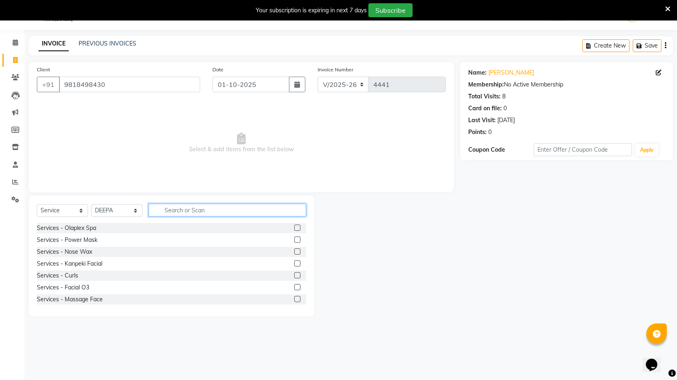
click at [186, 209] on input "text" at bounding box center [228, 210] width 158 height 13
type input "wax"
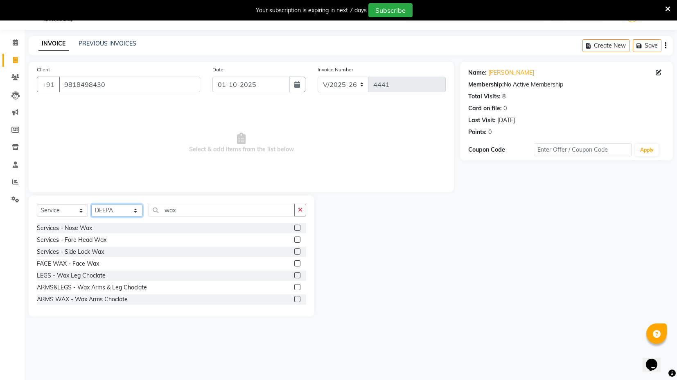
drag, startPoint x: 126, startPoint y: 209, endPoint x: 125, endPoint y: 213, distance: 4.1
click at [125, 209] on select "Select Stylist ASIF DEEPA FAISAL maahi Manager [PERSON_NAME] [PERSON_NAME] [PER…" at bounding box center [116, 210] width 51 height 13
select select "58980"
click at [91, 204] on select "Select Stylist ASIF DEEPA FAISAL maahi Manager [PERSON_NAME] [PERSON_NAME] [PER…" at bounding box center [116, 210] width 51 height 13
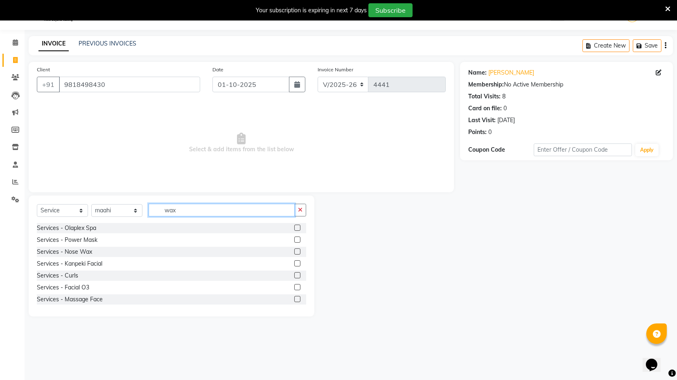
click at [192, 208] on input "wax" at bounding box center [222, 210] width 146 height 13
type input "wax"
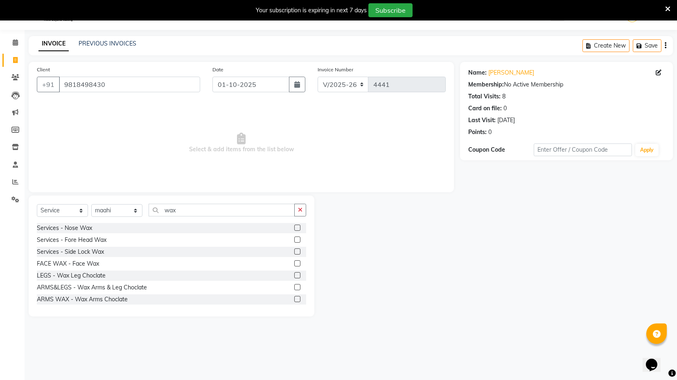
click at [294, 263] on label at bounding box center [297, 263] width 6 height 6
click at [294, 263] on input "checkbox" at bounding box center [296, 263] width 5 height 5
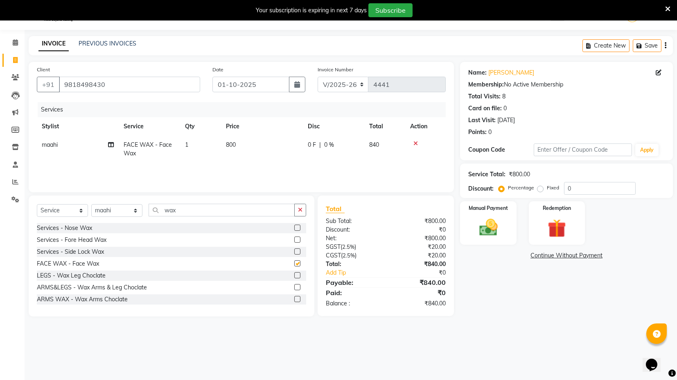
checkbox input "false"
click at [185, 206] on input "wax" at bounding box center [222, 210] width 146 height 13
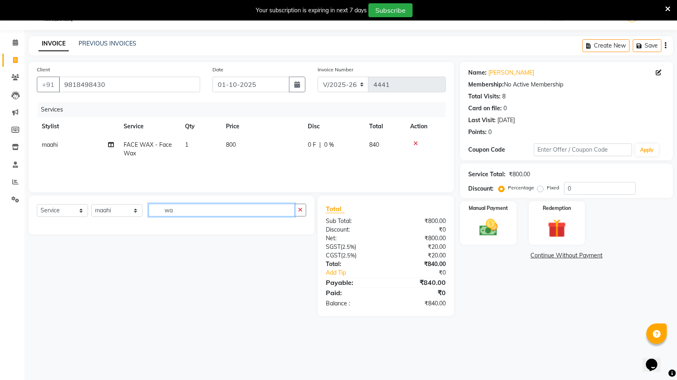
type input "w"
type input "eye"
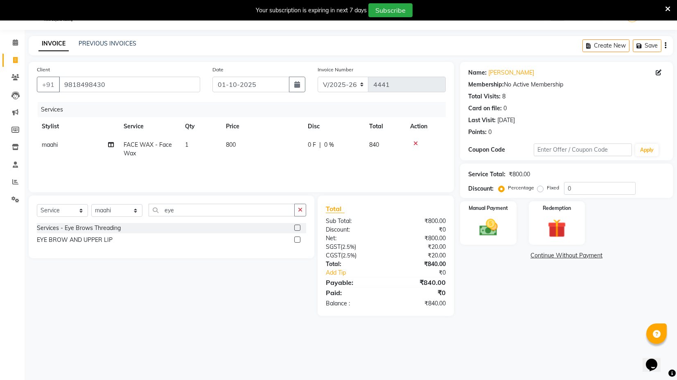
click at [297, 229] on label at bounding box center [297, 227] width 6 height 6
click at [297, 229] on input "checkbox" at bounding box center [296, 227] width 5 height 5
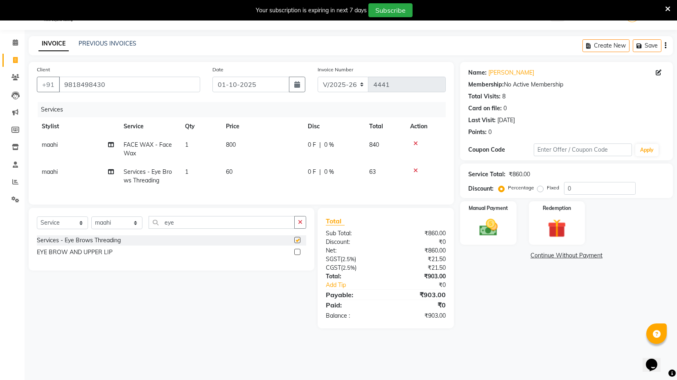
checkbox input "false"
click at [233, 154] on td "800" at bounding box center [262, 149] width 82 height 27
select select "58980"
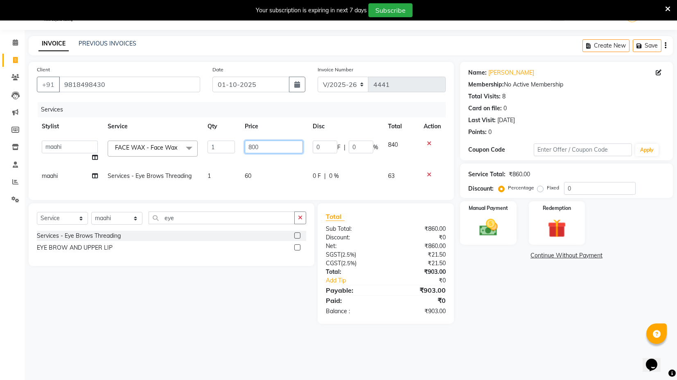
click at [246, 143] on input "800" at bounding box center [274, 146] width 58 height 13
type input "1000"
click at [268, 177] on td "60" at bounding box center [274, 176] width 68 height 18
select select "58980"
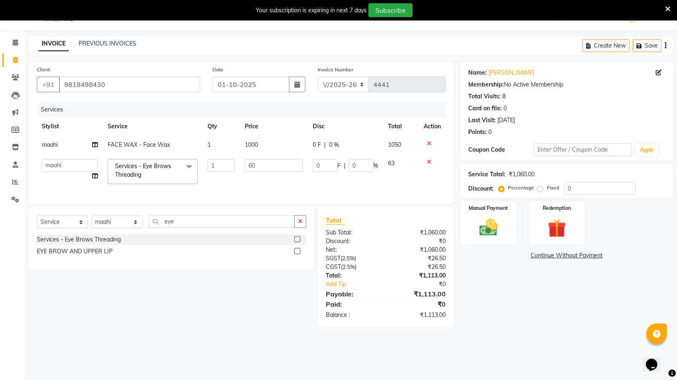
click at [557, 102] on div "Name: Anjali Mam Membership: No Active Membership Total Visits: 8 Card on file:…" at bounding box center [567, 100] width 197 height 71
click at [553, 205] on label "Redemption" at bounding box center [557, 208] width 29 height 8
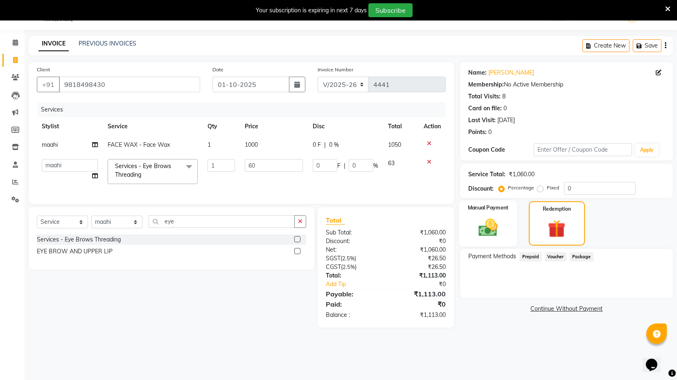
click at [499, 213] on div "Manual Payment" at bounding box center [489, 223] width 59 height 46
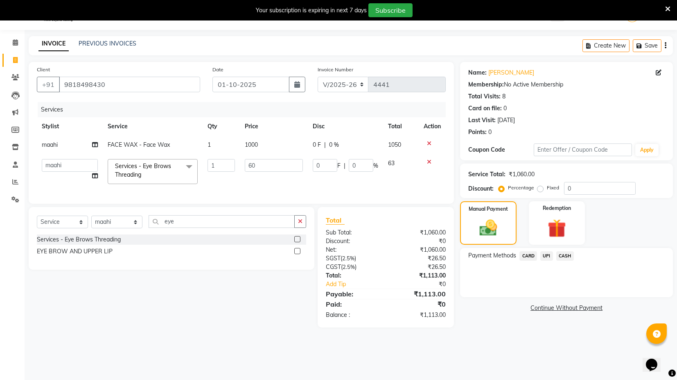
click at [545, 255] on span "UPI" at bounding box center [547, 255] width 13 height 9
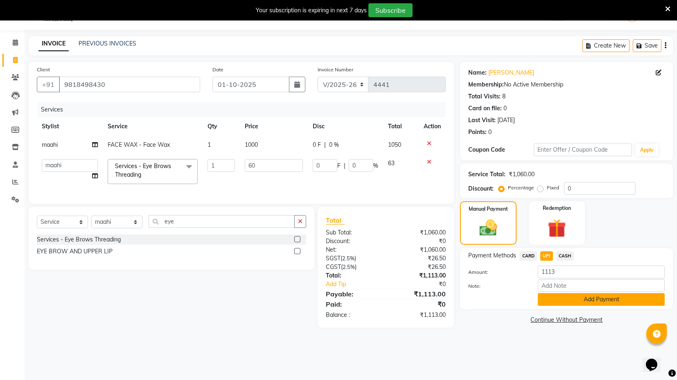
click at [558, 298] on button "Add Payment" at bounding box center [601, 299] width 127 height 13
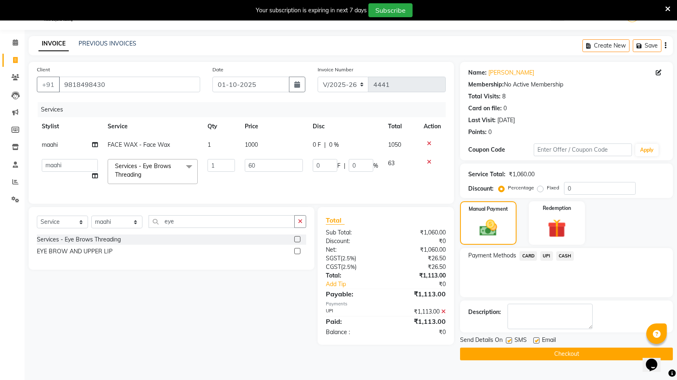
click at [511, 341] on label at bounding box center [509, 340] width 6 height 6
click at [511, 341] on input "checkbox" at bounding box center [508, 340] width 5 height 5
checkbox input "false"
click at [534, 338] on label at bounding box center [537, 340] width 6 height 6
click at [534, 338] on input "checkbox" at bounding box center [536, 340] width 5 height 5
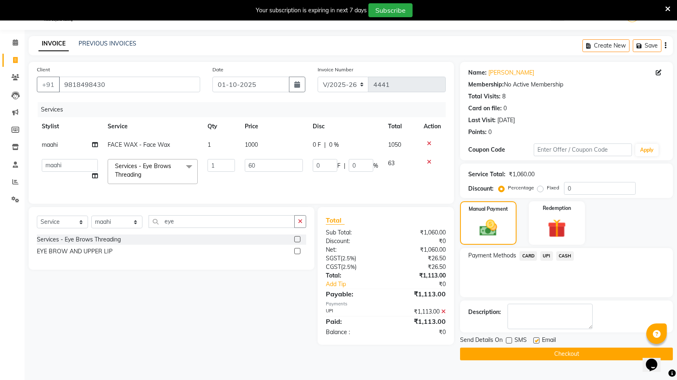
checkbox input "false"
click at [530, 351] on button "Checkout" at bounding box center [566, 353] width 213 height 13
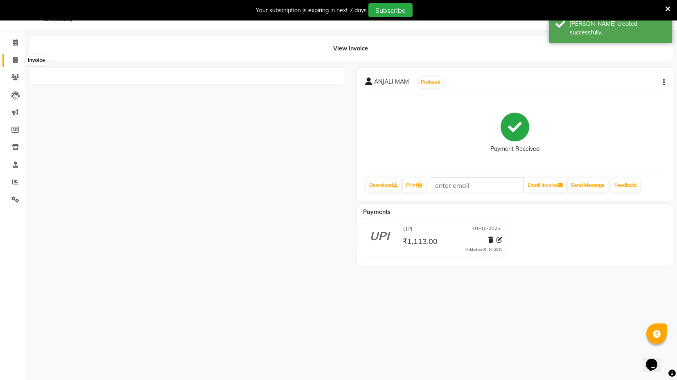
click at [14, 63] on span at bounding box center [15, 60] width 14 height 9
select select "service"
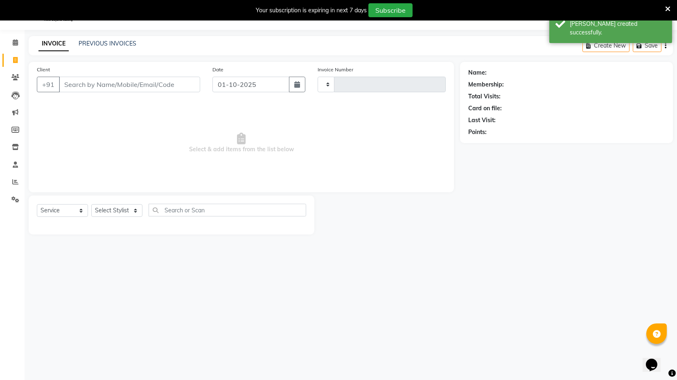
type input "4442"
select select "7082"
click at [74, 82] on input "Client" at bounding box center [129, 85] width 141 height 16
click at [79, 85] on input "Client" at bounding box center [129, 85] width 141 height 16
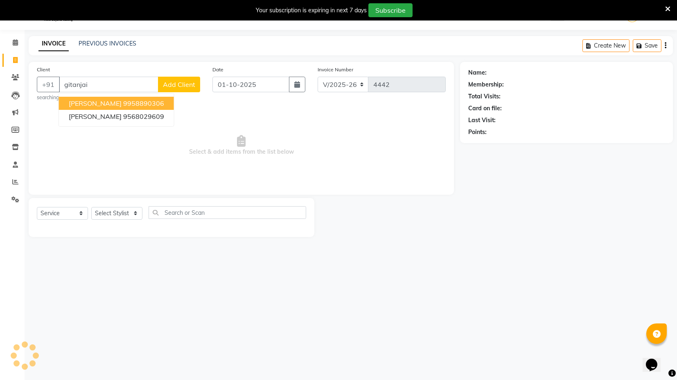
click at [112, 104] on span "GITANJALI TEWARI" at bounding box center [95, 103] width 53 height 8
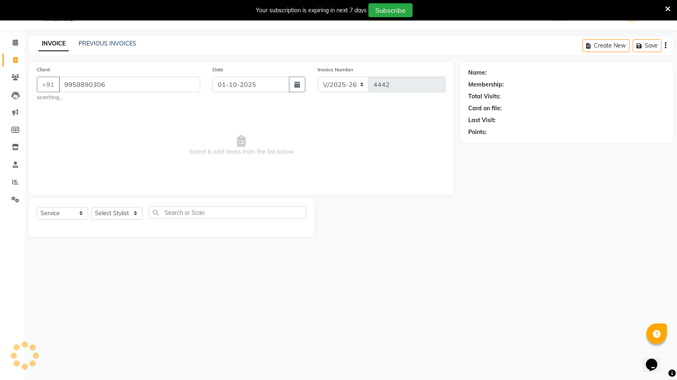
type input "9958890306"
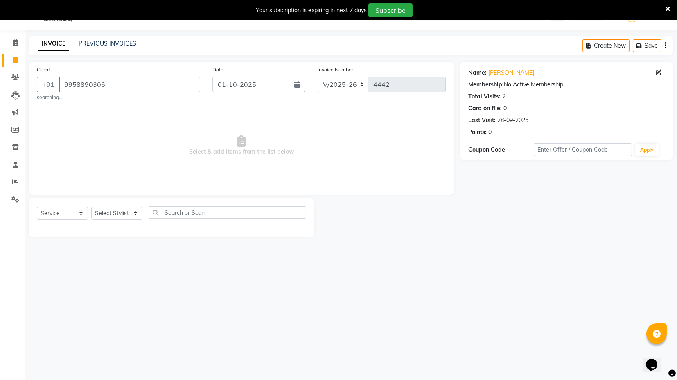
click at [126, 205] on div "Select Service Product Membership Package Voucher Prepaid Gift Card Select Styl…" at bounding box center [172, 217] width 286 height 39
click at [126, 211] on select "Select Stylist ASIF DEEPA FAISAL maahi Manager [PERSON_NAME] [PERSON_NAME] [PER…" at bounding box center [116, 213] width 51 height 13
select select "88661"
click at [91, 207] on select "Select Stylist ASIF DEEPA FAISAL maahi Manager [PERSON_NAME] [PERSON_NAME] [PER…" at bounding box center [116, 213] width 51 height 13
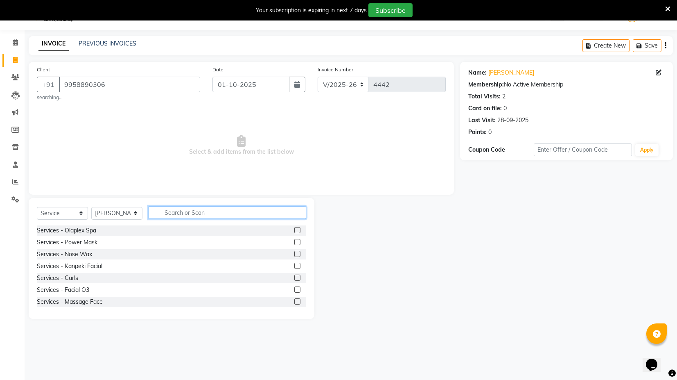
click at [183, 211] on input "text" at bounding box center [228, 212] width 158 height 13
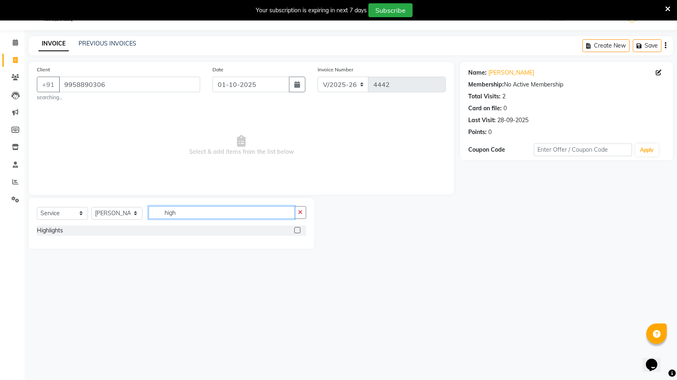
type input "high"
drag, startPoint x: 299, startPoint y: 231, endPoint x: 298, endPoint y: 215, distance: 15.2
click at [298, 231] on label at bounding box center [297, 230] width 6 height 6
click at [298, 231] on input "checkbox" at bounding box center [296, 230] width 5 height 5
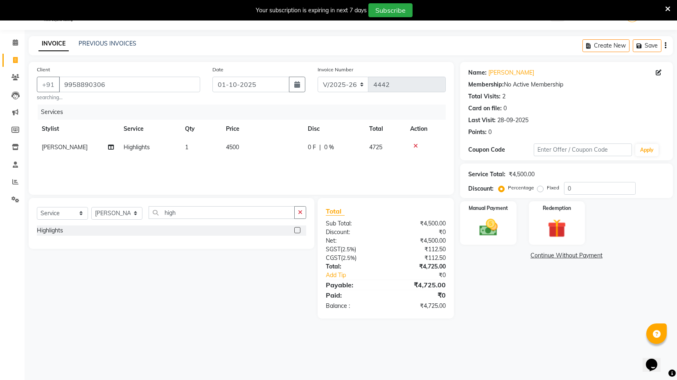
checkbox input "false"
drag, startPoint x: 235, startPoint y: 128, endPoint x: 243, endPoint y: 137, distance: 12.5
click at [241, 135] on th "Price" at bounding box center [262, 129] width 82 height 18
click at [235, 148] on span "4500" at bounding box center [232, 146] width 13 height 7
select select "88661"
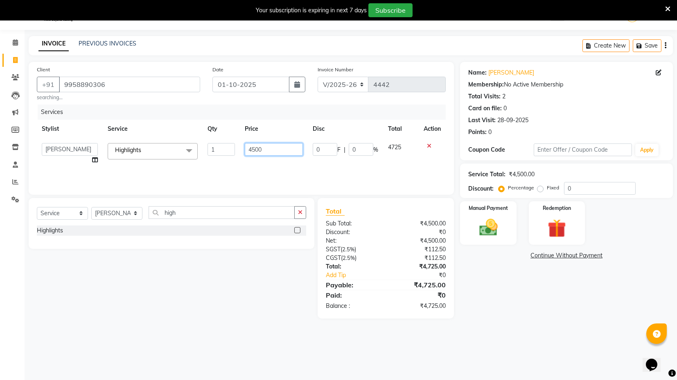
click at [249, 149] on input "4500" at bounding box center [274, 149] width 58 height 13
type input "3500"
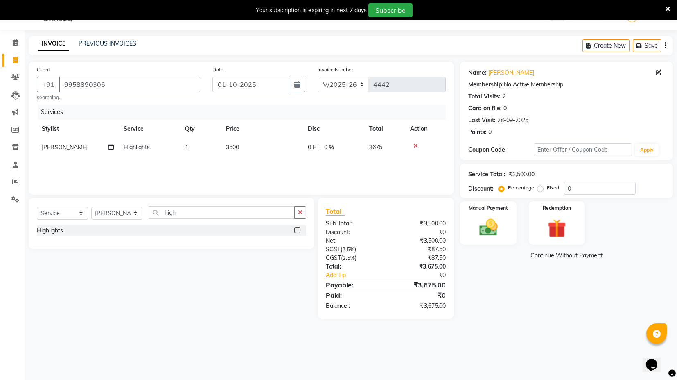
click at [279, 168] on div "Services Stylist Service Qty Price Disc Total Action RAJVEER Highlights 1 3500 …" at bounding box center [241, 145] width 409 height 82
click at [666, 46] on icon "button" at bounding box center [666, 45] width 2 height 0
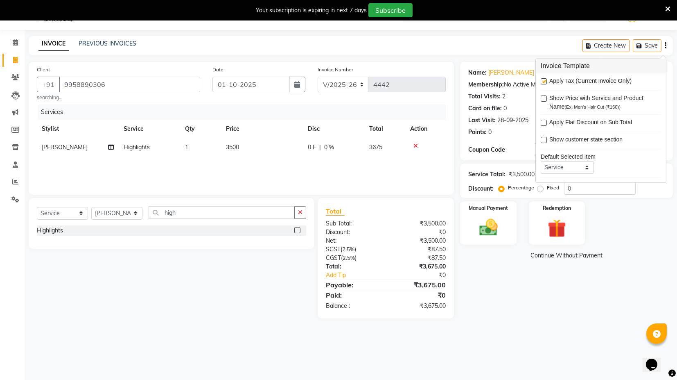
click at [545, 80] on label at bounding box center [544, 82] width 6 height 6
click at [545, 80] on input "checkbox" at bounding box center [543, 81] width 5 height 5
checkbox input "false"
click at [493, 234] on img at bounding box center [488, 227] width 31 height 22
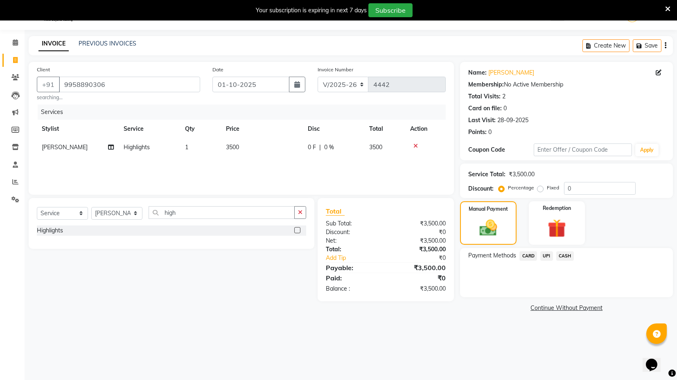
click at [667, 45] on div "Create New Save" at bounding box center [628, 45] width 91 height 19
click at [665, 45] on icon "button" at bounding box center [666, 45] width 2 height 0
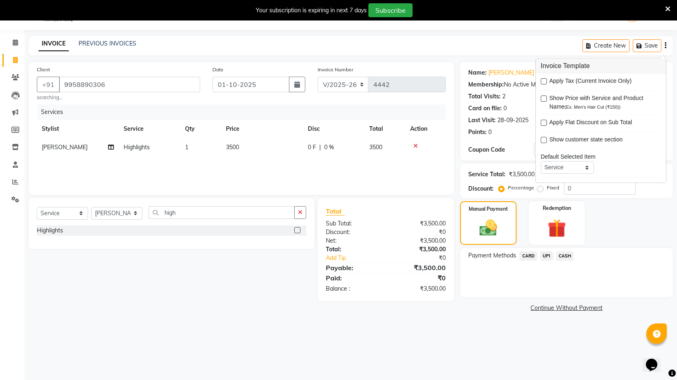
click at [542, 82] on label at bounding box center [544, 82] width 6 height 6
click at [542, 82] on input "checkbox" at bounding box center [543, 81] width 5 height 5
checkbox input "true"
click at [583, 188] on input "0" at bounding box center [600, 188] width 72 height 13
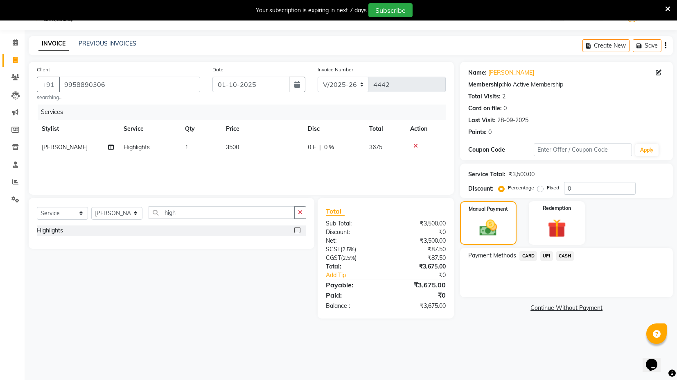
click at [547, 188] on label "Fixed" at bounding box center [553, 187] width 12 height 7
click at [541, 188] on input "Fixed" at bounding box center [542, 188] width 6 height 6
radio input "true"
click at [585, 186] on input "0" at bounding box center [600, 188] width 72 height 13
type input "0175"
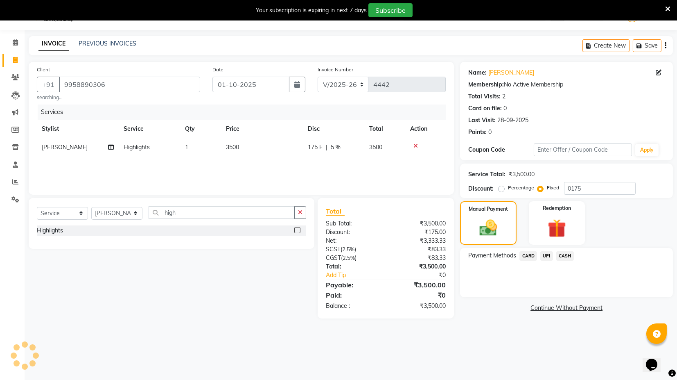
click at [566, 254] on span "CASH" at bounding box center [566, 255] width 18 height 9
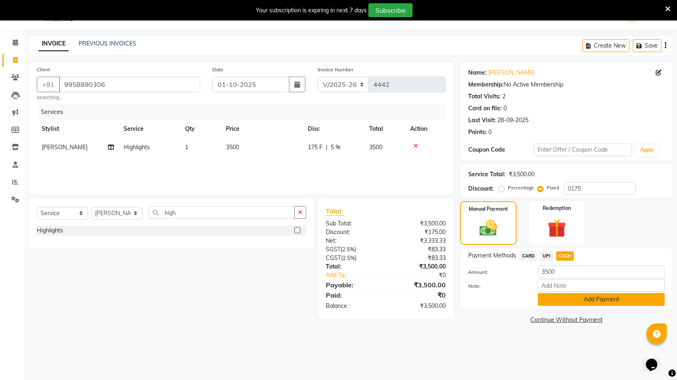
click at [583, 301] on button "Add Payment" at bounding box center [601, 299] width 127 height 13
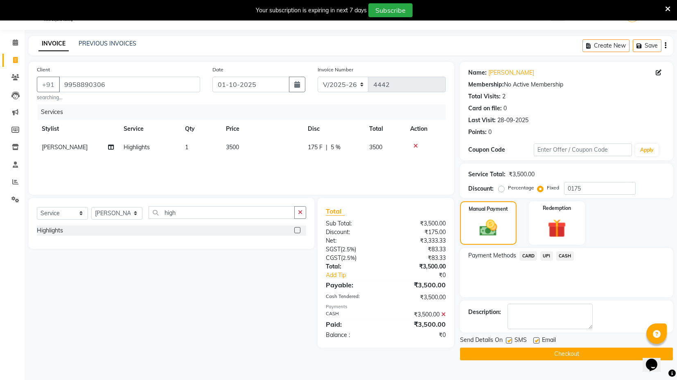
click at [515, 353] on button "Checkout" at bounding box center [566, 353] width 213 height 13
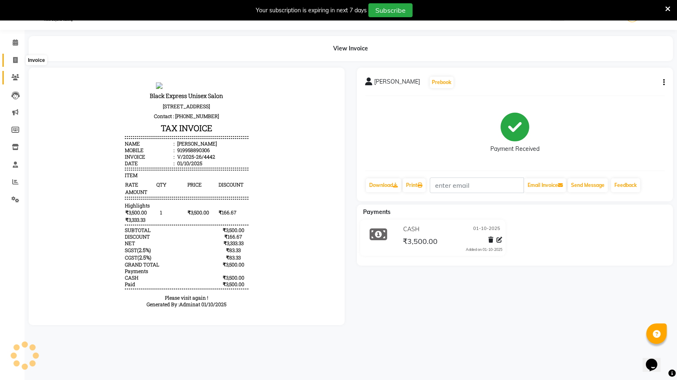
drag, startPoint x: 12, startPoint y: 60, endPoint x: 20, endPoint y: 72, distance: 14.1
click at [11, 61] on span at bounding box center [15, 60] width 14 height 9
select select "service"
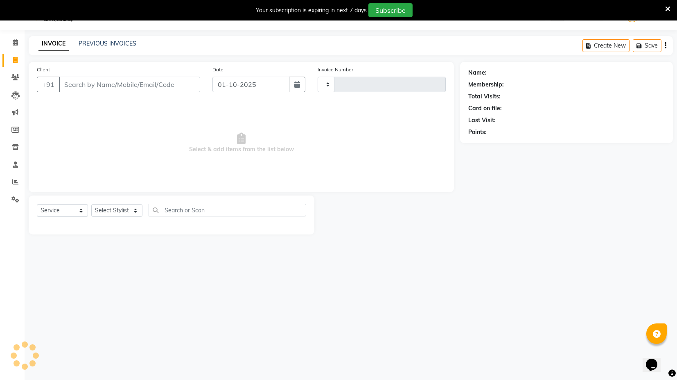
type input "4443"
select select "7082"
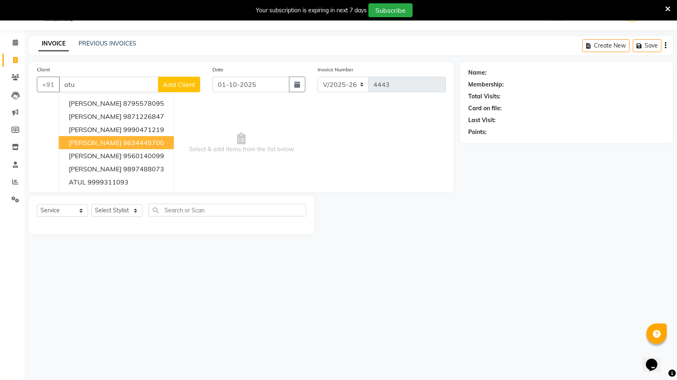
click at [123, 138] on ngb-highlight "9634445700" at bounding box center [143, 142] width 41 height 8
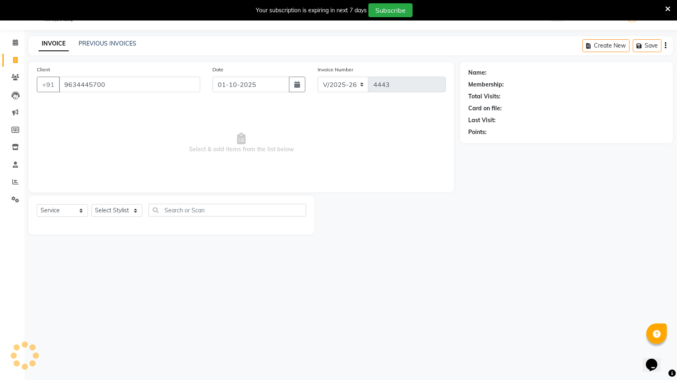
type input "9634445700"
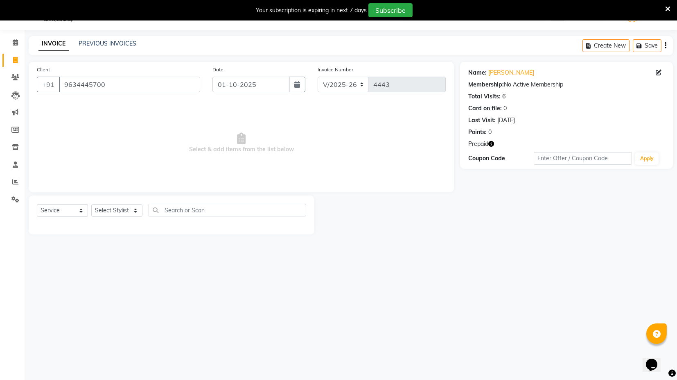
click at [489, 145] on icon "button" at bounding box center [492, 144] width 6 height 6
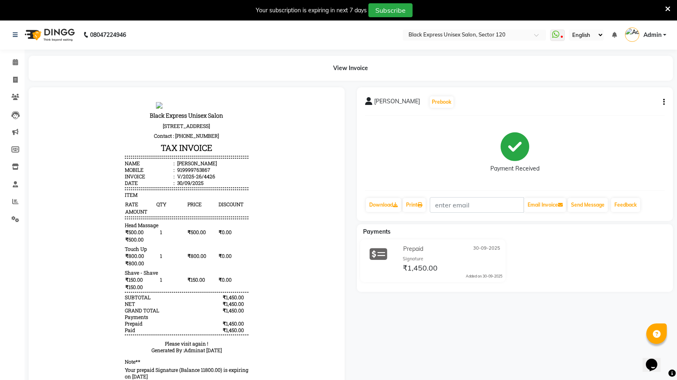
click at [665, 102] on icon "button" at bounding box center [665, 102] width 2 height 0
click at [630, 103] on div "Edit Item Staff" at bounding box center [623, 102] width 56 height 10
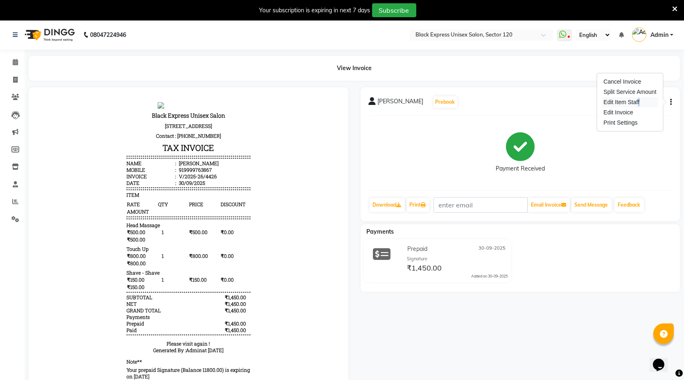
select select "87822"
select select "58974"
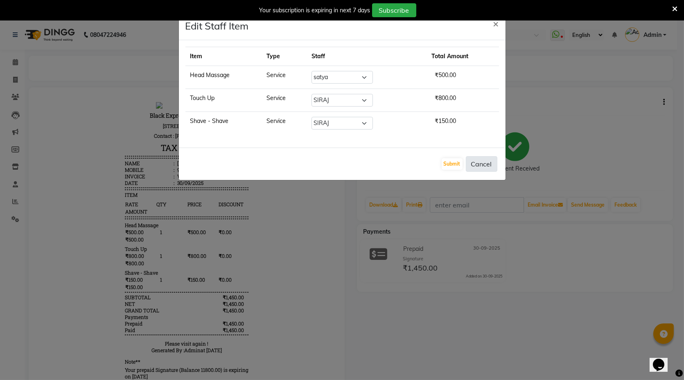
click at [492, 161] on button "Cancel" at bounding box center [482, 164] width 32 height 16
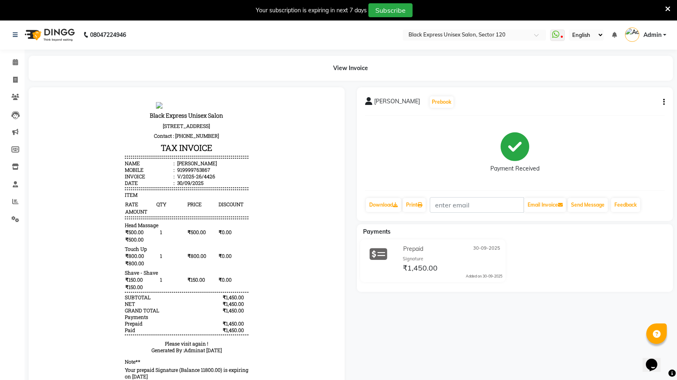
click at [664, 102] on icon "button" at bounding box center [665, 102] width 2 height 0
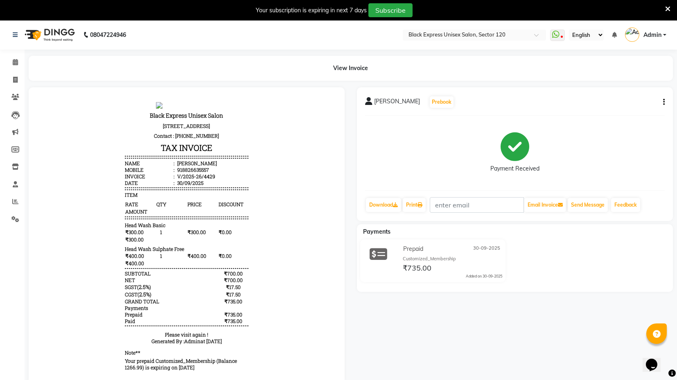
click at [664, 106] on button "button" at bounding box center [662, 102] width 5 height 9
click at [629, 104] on div "Edit Item Staff" at bounding box center [623, 102] width 56 height 10
select select
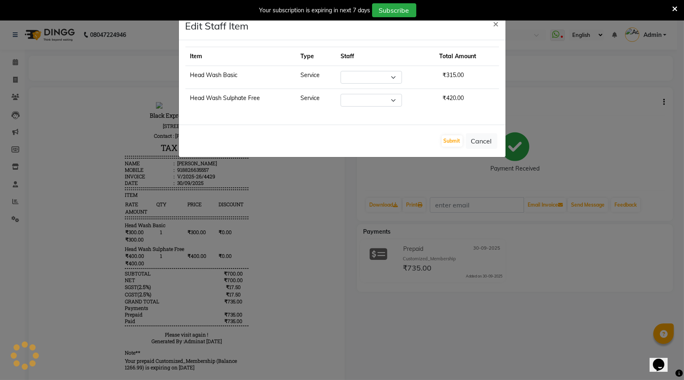
select select "87822"
click at [390, 101] on select "Select ASIF DEEPA FAISAL maahi Manager [PERSON_NAME] [PERSON_NAME] [PERSON_NAME]" at bounding box center [367, 100] width 61 height 13
select select "58974"
click at [340, 94] on select "Select ASIF DEEPA FAISAL maahi Manager RAHUL RAJVEER satya SHAFI SIRAJ" at bounding box center [367, 100] width 61 height 13
click at [459, 140] on button "Submit" at bounding box center [452, 140] width 21 height 11
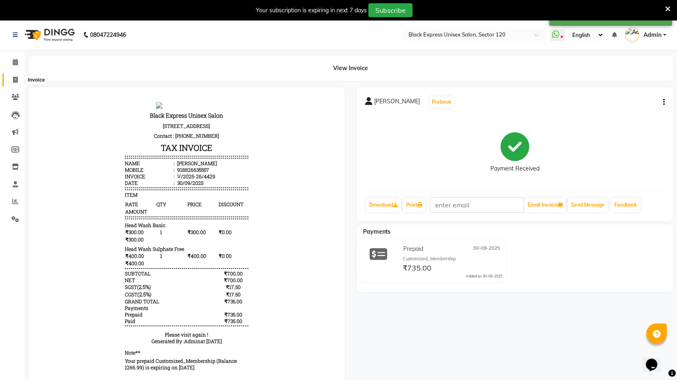
click at [16, 82] on icon at bounding box center [15, 80] width 5 height 6
select select "service"
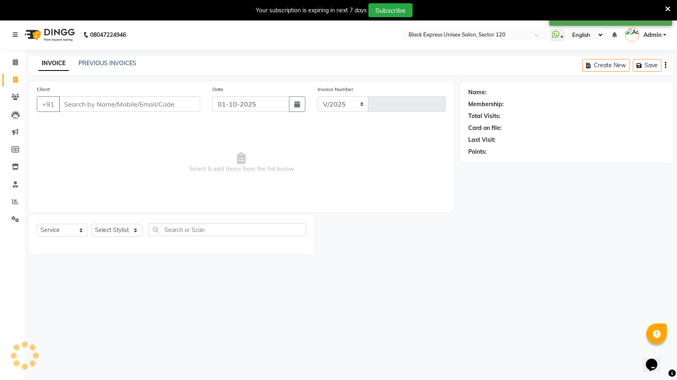
scroll to position [20, 0]
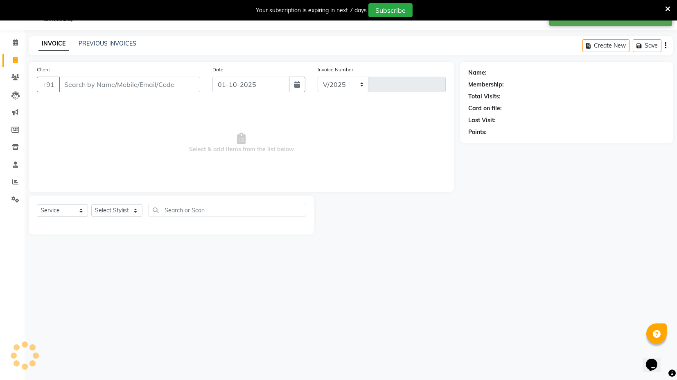
select select "7082"
type input "4441"
click at [20, 195] on span at bounding box center [15, 199] width 14 height 9
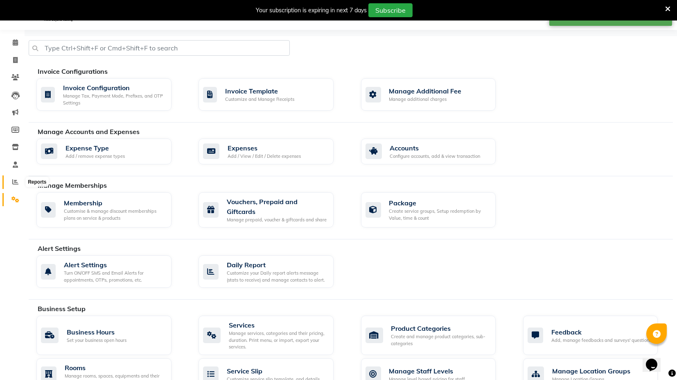
drag, startPoint x: 18, startPoint y: 181, endPoint x: 23, endPoint y: 179, distance: 4.8
click at [18, 180] on span at bounding box center [15, 181] width 14 height 9
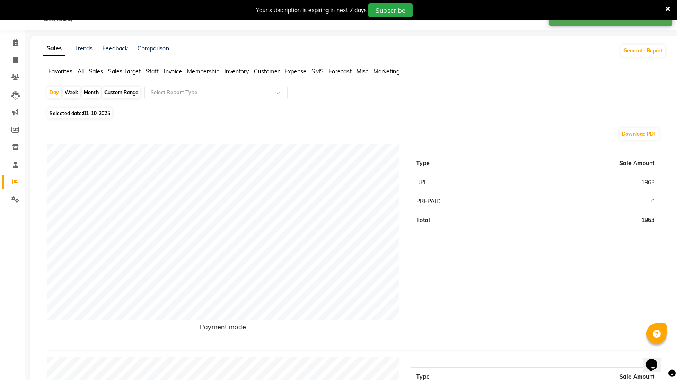
click at [124, 94] on div "Custom Range" at bounding box center [121, 92] width 38 height 11
select select "10"
select select "2025"
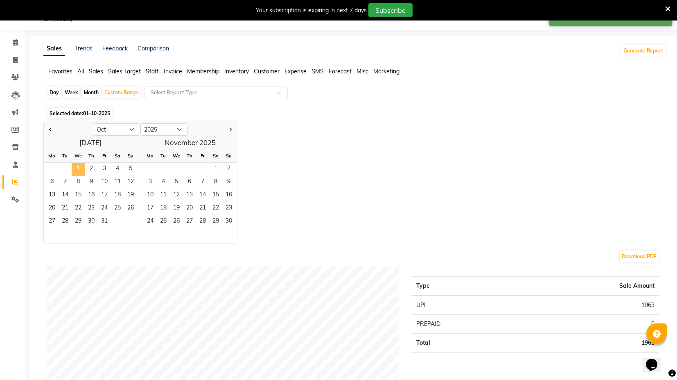
click at [76, 169] on span "1" at bounding box center [78, 169] width 13 height 13
click at [103, 217] on span "31" at bounding box center [104, 221] width 13 height 13
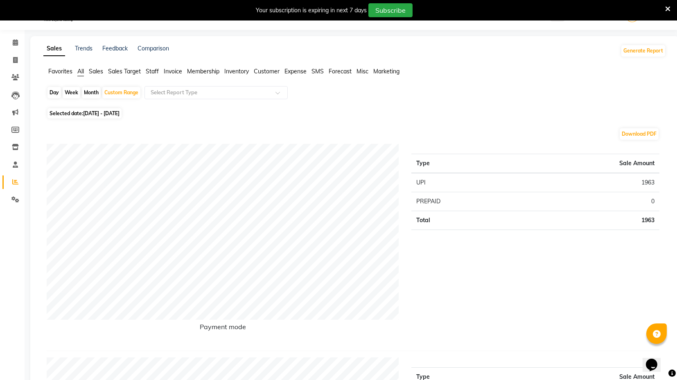
click at [93, 90] on div "Month" at bounding box center [91, 92] width 19 height 11
select select "10"
select select "2025"
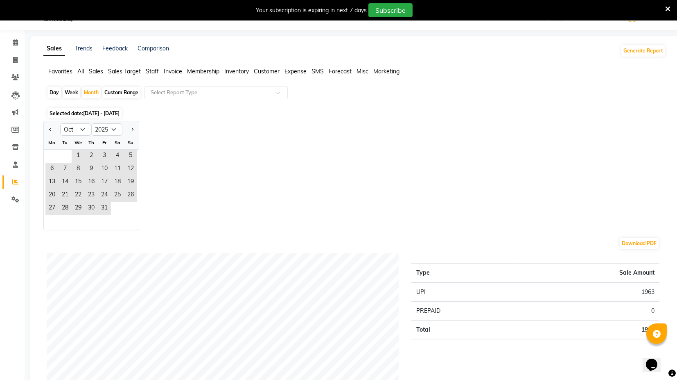
click at [45, 127] on div at bounding box center [52, 129] width 16 height 13
click at [49, 127] on button "Previous month" at bounding box center [50, 129] width 7 height 13
select select "9"
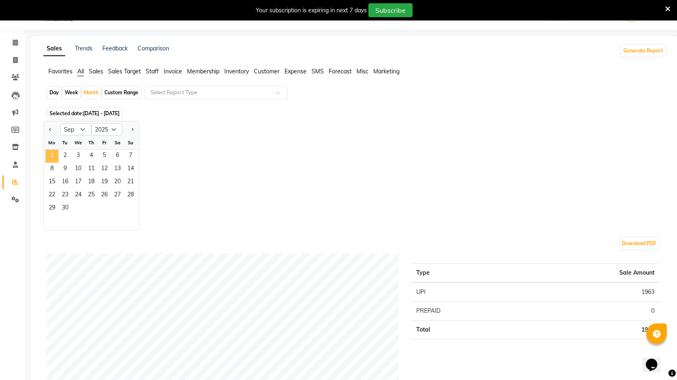
click at [52, 154] on span "1" at bounding box center [51, 155] width 13 height 13
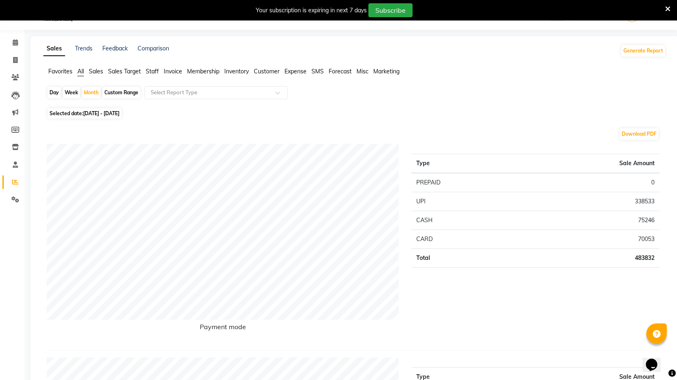
click at [155, 70] on span "Staff" at bounding box center [152, 71] width 13 height 7
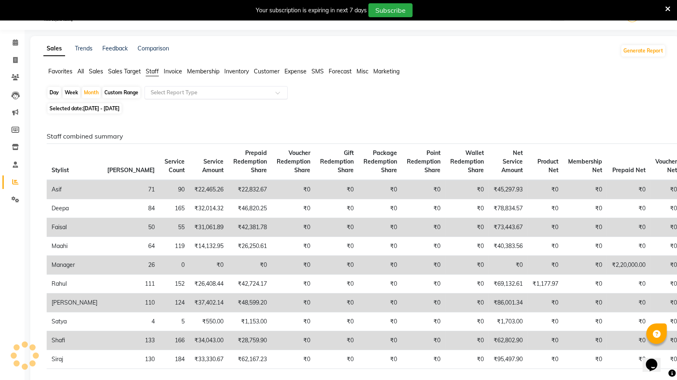
drag, startPoint x: 183, startPoint y: 92, endPoint x: 185, endPoint y: 97, distance: 4.8
click at [183, 93] on input "text" at bounding box center [208, 92] width 118 height 8
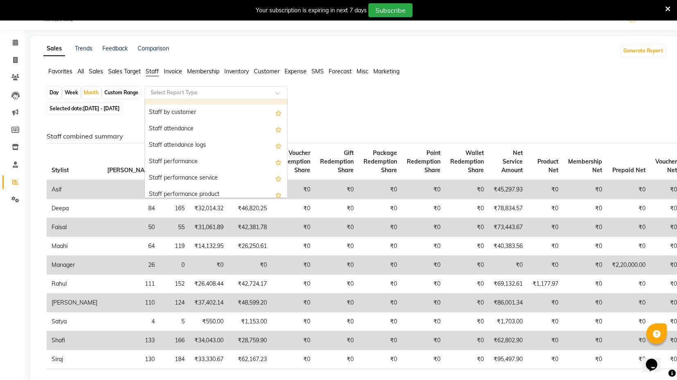
scroll to position [91, 0]
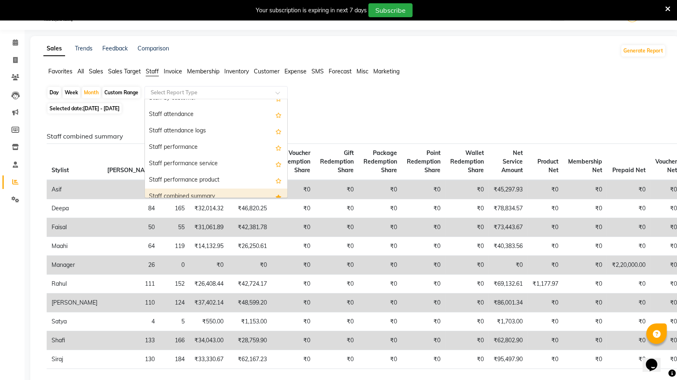
click at [199, 192] on div "Staff combined summary" at bounding box center [216, 196] width 143 height 16
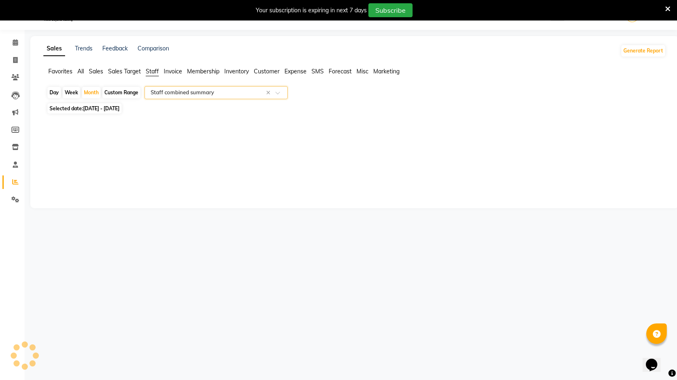
select select "full_report"
select select "csv"
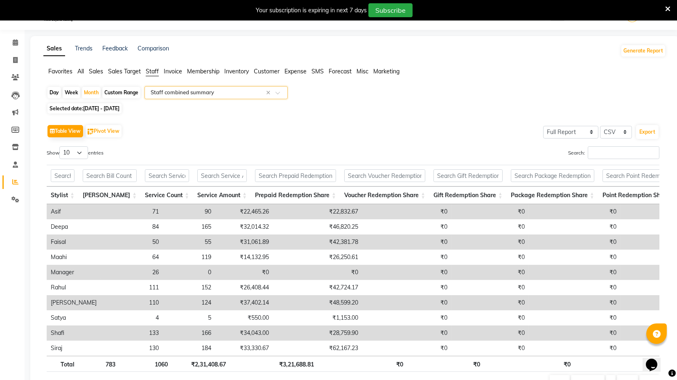
click at [330, 119] on div "Table View Pivot View Select Full Report Filtered Report Select CSV PDF Export …" at bounding box center [353, 256] width 626 height 281
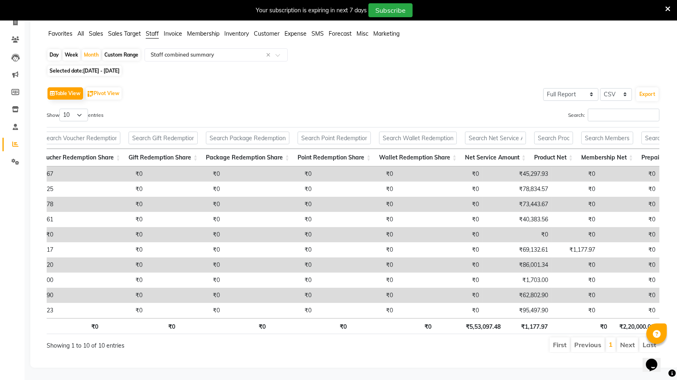
scroll to position [0, 311]
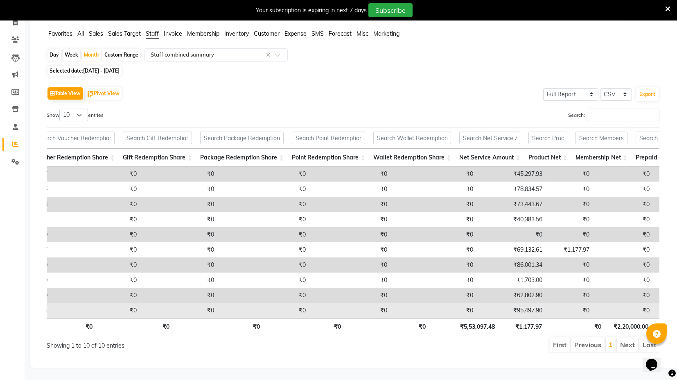
click at [478, 303] on td "₹95,497.90" at bounding box center [512, 310] width 69 height 15
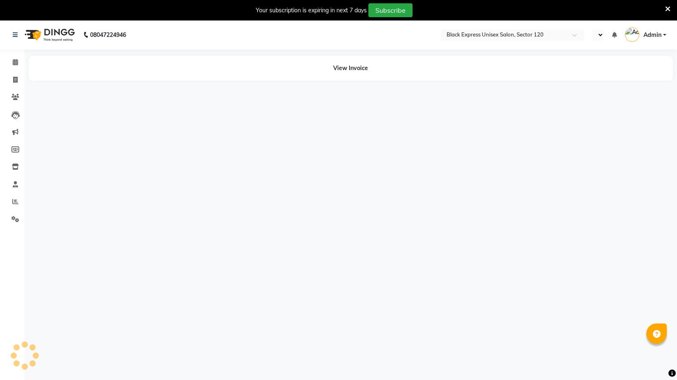
select select "en"
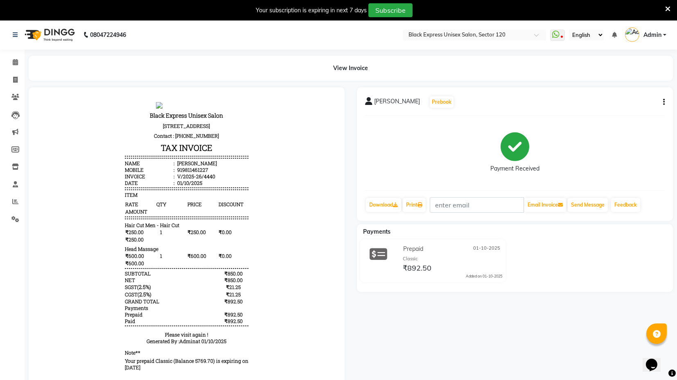
scroll to position [6, 0]
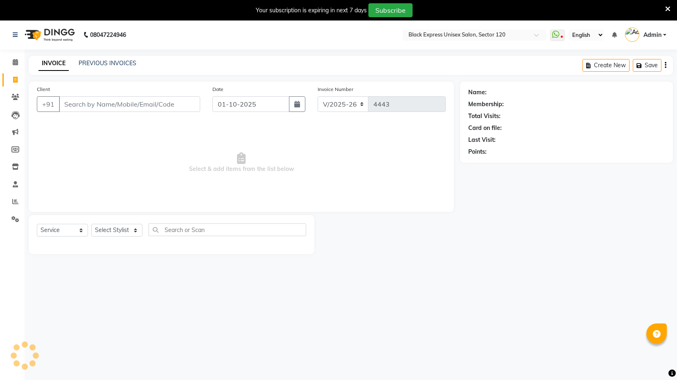
select select "7082"
select select "service"
click at [92, 68] on div "INVOICE PREVIOUS INVOICES Create New Save" at bounding box center [351, 65] width 645 height 19
click at [93, 62] on link "PREVIOUS INVOICES" at bounding box center [108, 62] width 58 height 7
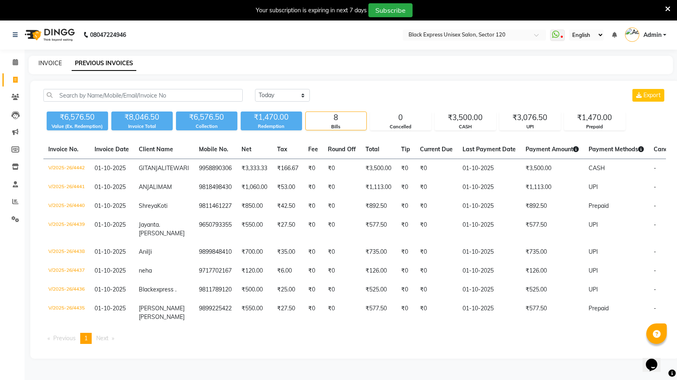
click at [43, 61] on link "INVOICE" at bounding box center [49, 62] width 23 height 7
select select "service"
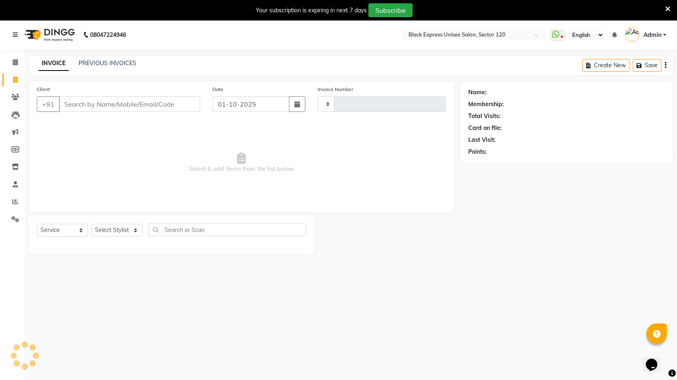
type input "4443"
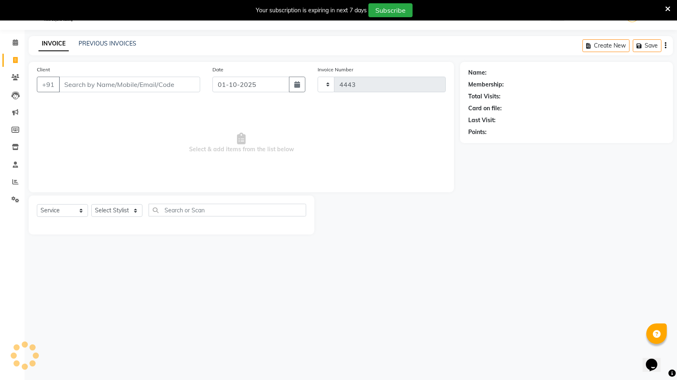
select select "7082"
click at [104, 38] on div "INVOICE PREVIOUS INVOICES Create New Save" at bounding box center [351, 45] width 645 height 19
click at [104, 41] on link "PREVIOUS INVOICES" at bounding box center [108, 43] width 58 height 7
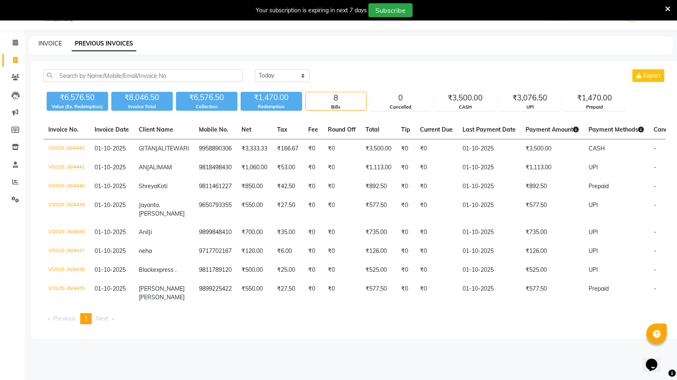
click at [48, 43] on link "INVOICE" at bounding box center [49, 43] width 23 height 7
select select "service"
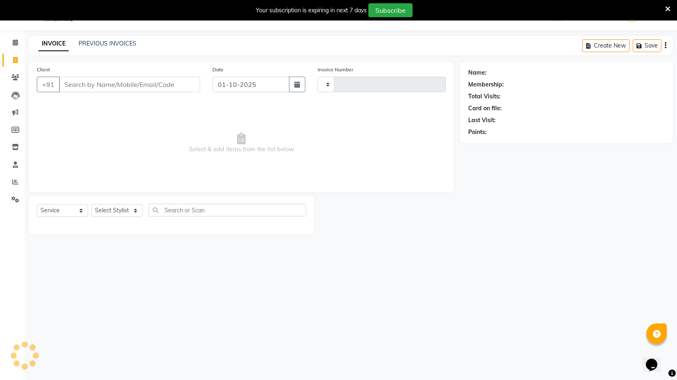
type input "4443"
select select "7082"
click at [120, 45] on link "PREVIOUS INVOICES" at bounding box center [108, 43] width 58 height 7
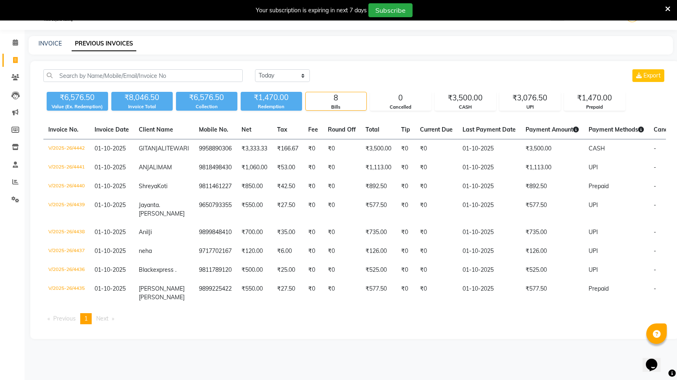
click at [142, 97] on div "₹8,046.50" at bounding box center [141, 97] width 61 height 11
click at [143, 111] on div "[DATE] [DATE] Custom Range Export ₹6,576.50 Value (Ex. Redemption) ₹8,046.50 In…" at bounding box center [354, 200] width 649 height 278
click at [213, 92] on div "₹6,576.50" at bounding box center [206, 97] width 61 height 11
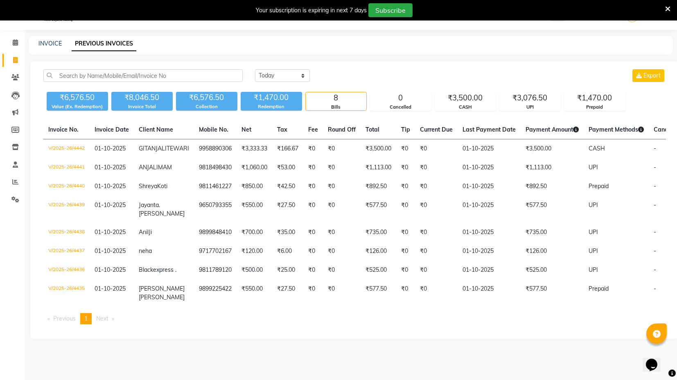
click at [214, 114] on div "[DATE] [DATE] Custom Range Export ₹6,576.50 Value (Ex. Redemption) ₹8,046.50 In…" at bounding box center [354, 200] width 649 height 278
click at [56, 43] on link "INVOICE" at bounding box center [49, 43] width 23 height 7
select select "service"
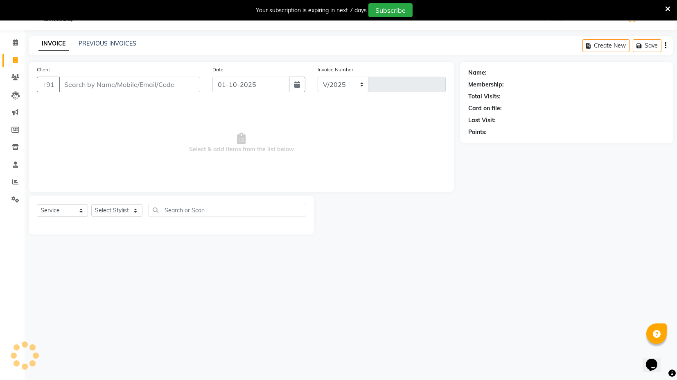
select select "7082"
type input "4443"
click at [115, 40] on link "PREVIOUS INVOICES" at bounding box center [108, 43] width 58 height 7
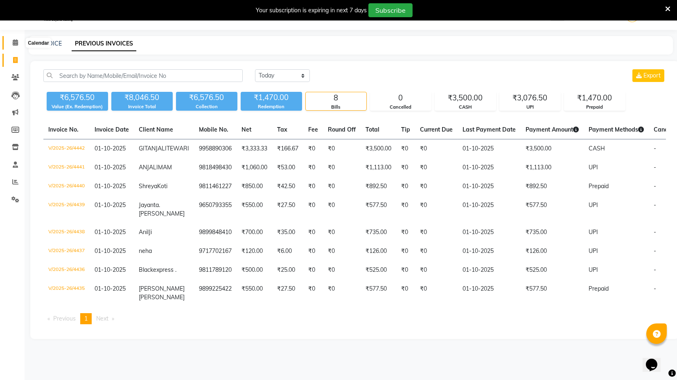
click at [13, 44] on icon at bounding box center [15, 42] width 5 height 6
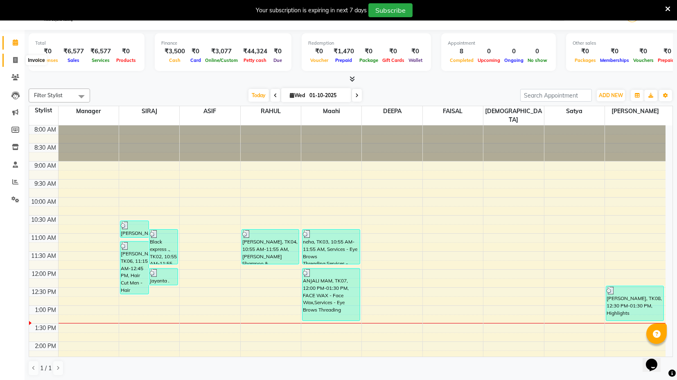
click at [15, 58] on icon at bounding box center [15, 60] width 5 height 6
select select "service"
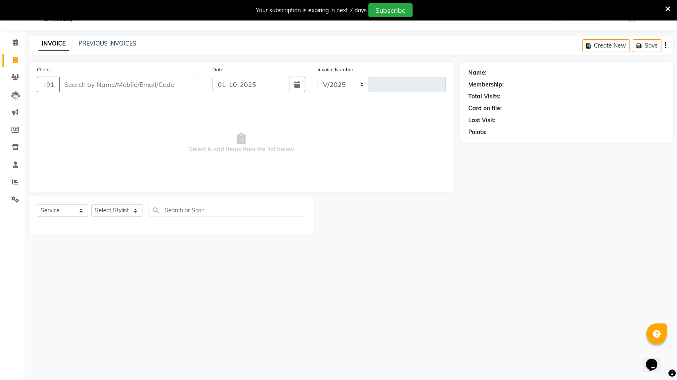
select select "7082"
type input "4443"
click at [122, 84] on input "Client" at bounding box center [129, 85] width 141 height 16
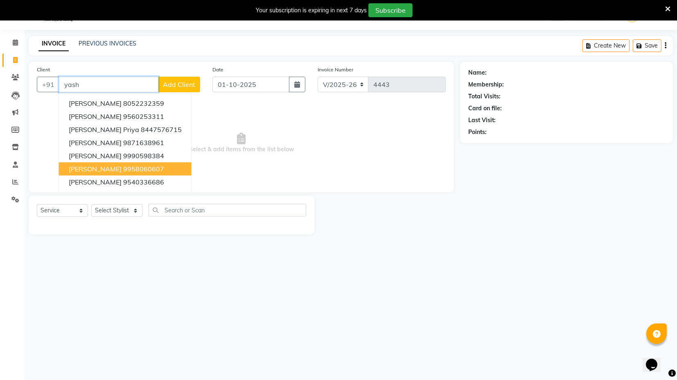
click at [134, 170] on ngb-highlight "9958060607" at bounding box center [143, 169] width 41 height 8
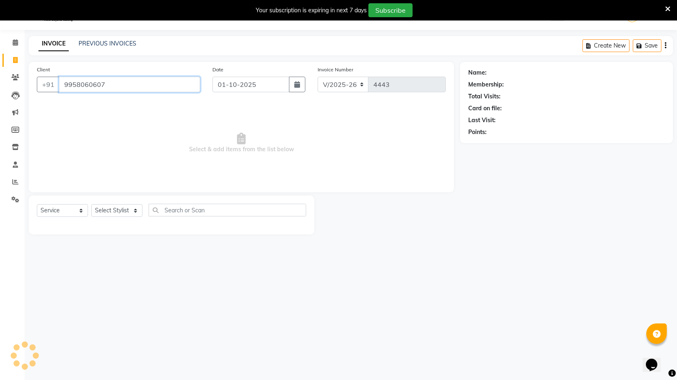
type input "9958060607"
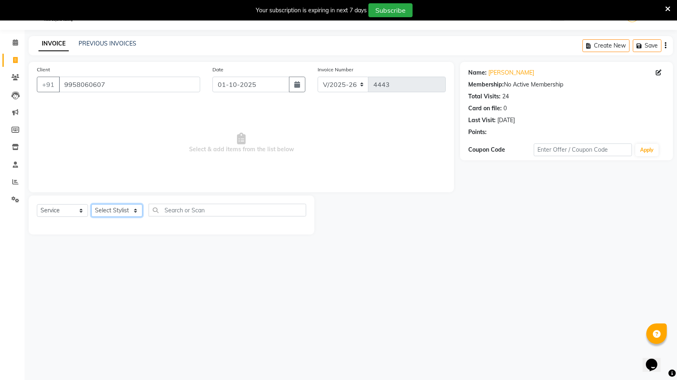
drag, startPoint x: 131, startPoint y: 210, endPoint x: 131, endPoint y: 214, distance: 4.5
click at [131, 210] on select "Select Stylist ASIF DEEPA FAISAL maahi Manager [PERSON_NAME] [PERSON_NAME] [PER…" at bounding box center [116, 210] width 51 height 13
select select "58974"
click at [91, 204] on select "Select Stylist ASIF DEEPA FAISAL maahi Manager [PERSON_NAME] [PERSON_NAME] [PER…" at bounding box center [116, 210] width 51 height 13
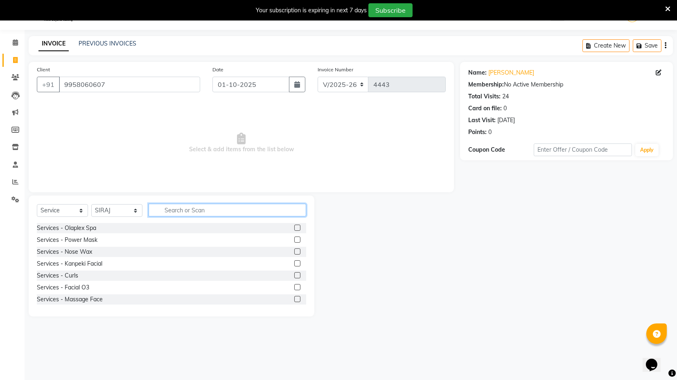
click at [201, 205] on input "text" at bounding box center [228, 210] width 158 height 13
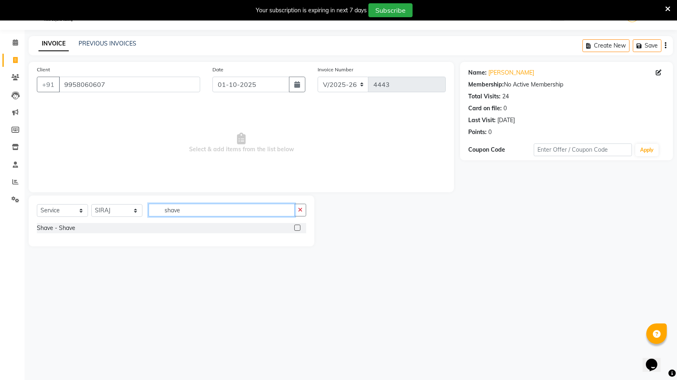
type input "shave"
click at [296, 226] on label at bounding box center [297, 227] width 6 height 6
click at [296, 226] on input "checkbox" at bounding box center [296, 227] width 5 height 5
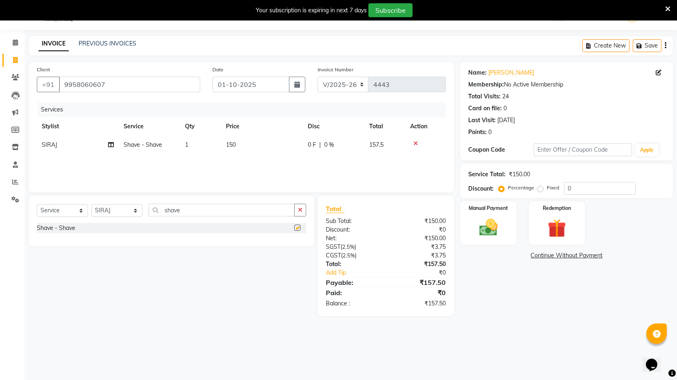
checkbox input "false"
click at [236, 141] on span "150" at bounding box center [231, 144] width 10 height 7
select select "58974"
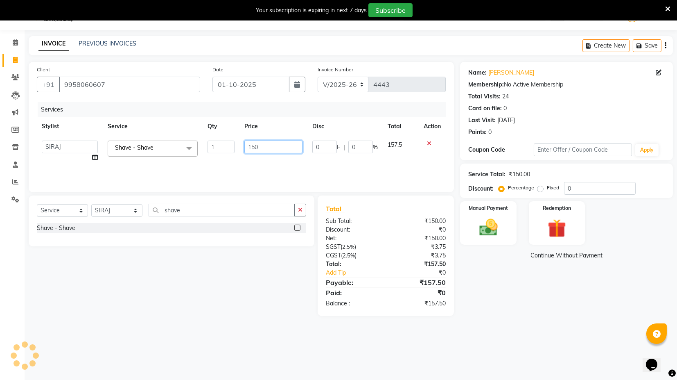
click at [248, 142] on input "150" at bounding box center [274, 146] width 58 height 13
type input "200"
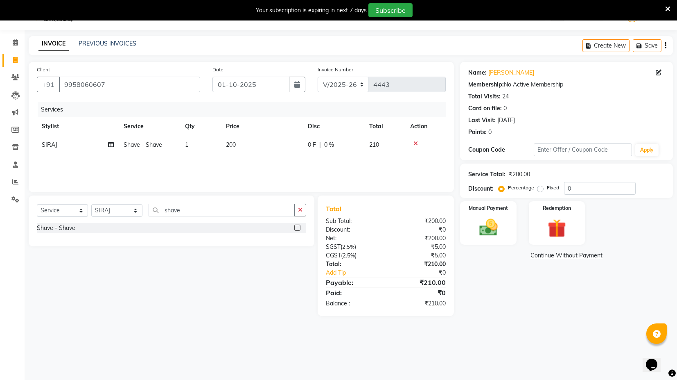
click at [236, 164] on div "Services Stylist Service Qty Price Disc Total Action SIRAJ Shave - Shave 1 200 …" at bounding box center [241, 143] width 409 height 82
click at [106, 204] on select "Select Stylist ASIF DEEPA FAISAL maahi Manager [PERSON_NAME] [PERSON_NAME] [PER…" at bounding box center [116, 210] width 51 height 13
click at [206, 137] on td "1" at bounding box center [200, 145] width 41 height 18
select select "58974"
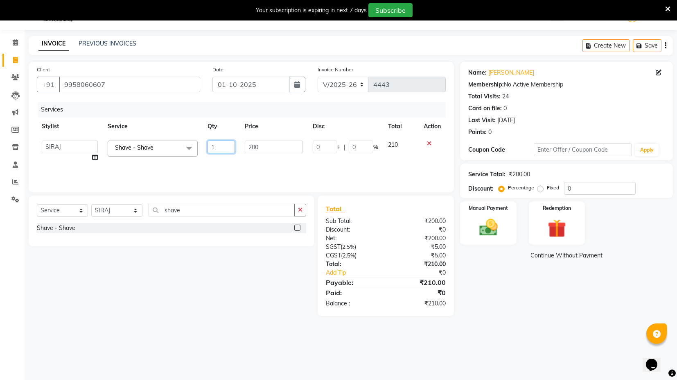
click at [222, 147] on input "1" at bounding box center [221, 146] width 27 height 13
type input "2"
click at [223, 163] on div "Services Stylist Service Qty Price Disc Total Action ASIF DEEPA FAISAL maahi Ma…" at bounding box center [241, 143] width 409 height 82
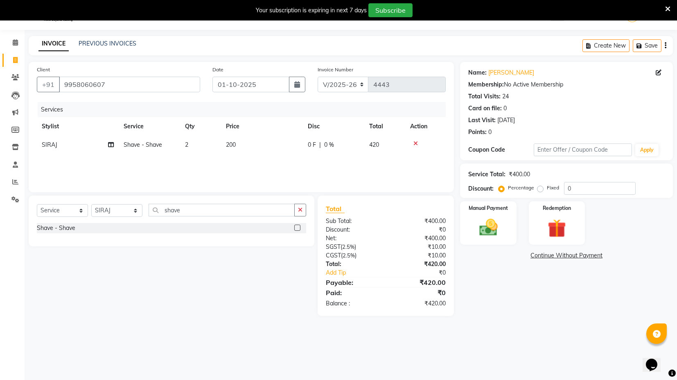
click at [241, 146] on td "200" at bounding box center [262, 145] width 82 height 18
select select "58974"
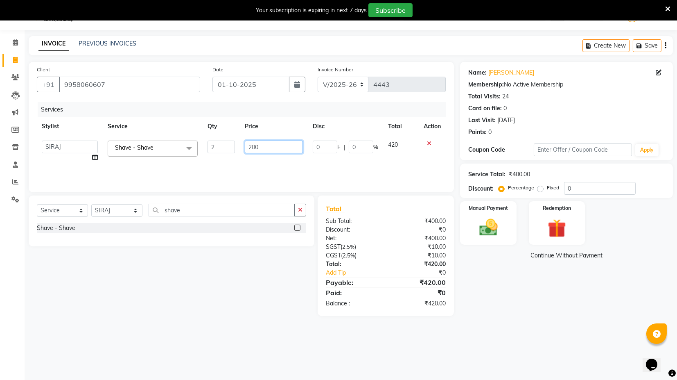
click at [251, 145] on input "200" at bounding box center [274, 146] width 58 height 13
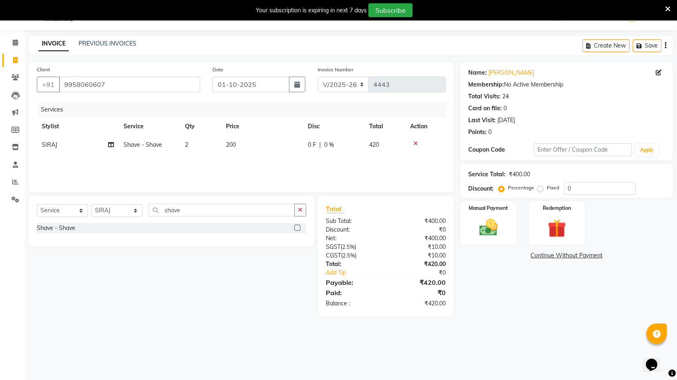
click at [212, 145] on td "2" at bounding box center [200, 145] width 41 height 18
select select "58974"
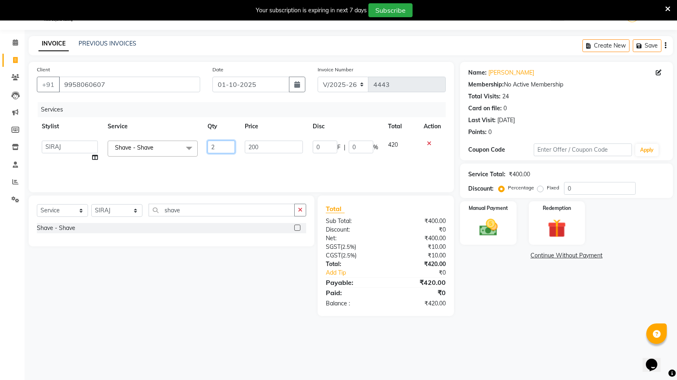
click at [212, 145] on input "2" at bounding box center [221, 146] width 27 height 13
type input "1"
click at [203, 164] on div "Services Stylist Service Qty Price Disc Total Action ASIF DEEPA FAISAL maahi Ma…" at bounding box center [241, 143] width 409 height 82
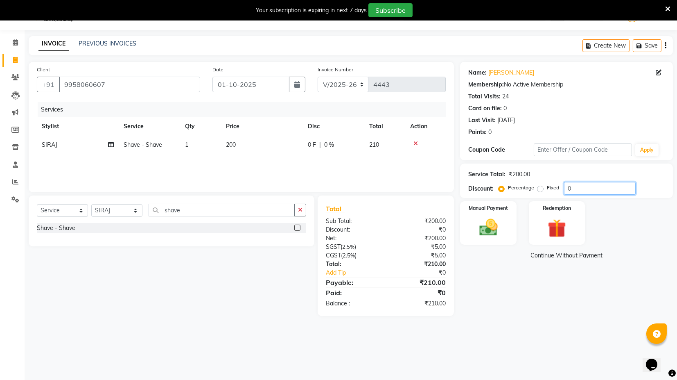
click at [575, 182] on input "0" at bounding box center [600, 188] width 72 height 13
type input "020"
click at [491, 236] on img at bounding box center [488, 227] width 31 height 22
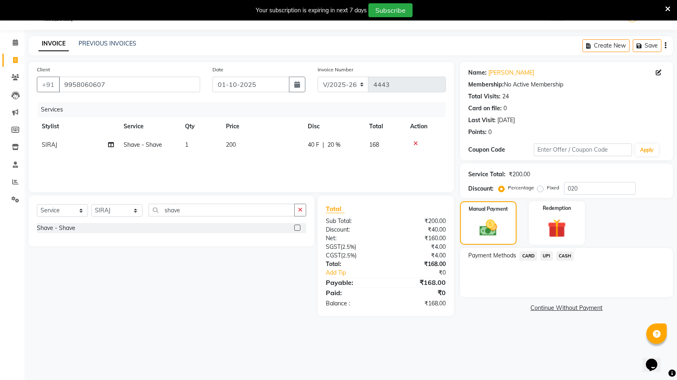
drag, startPoint x: 567, startPoint y: 254, endPoint x: 568, endPoint y: 263, distance: 8.6
click at [567, 256] on span "CASH" at bounding box center [566, 255] width 18 height 9
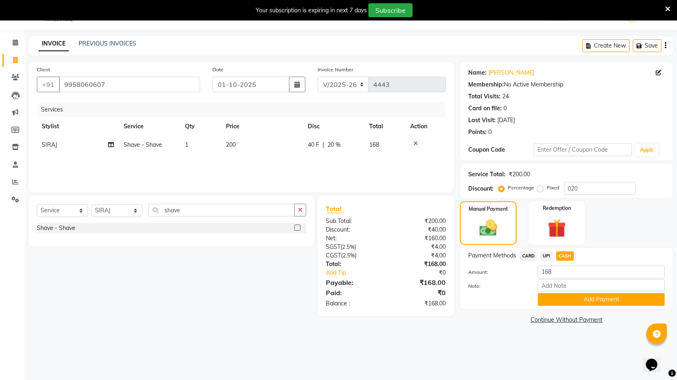
click at [547, 186] on label "Fixed" at bounding box center [553, 187] width 12 height 7
click at [539, 186] on input "Fixed" at bounding box center [542, 188] width 6 height 6
radio input "true"
click at [573, 190] on input "020" at bounding box center [600, 188] width 72 height 13
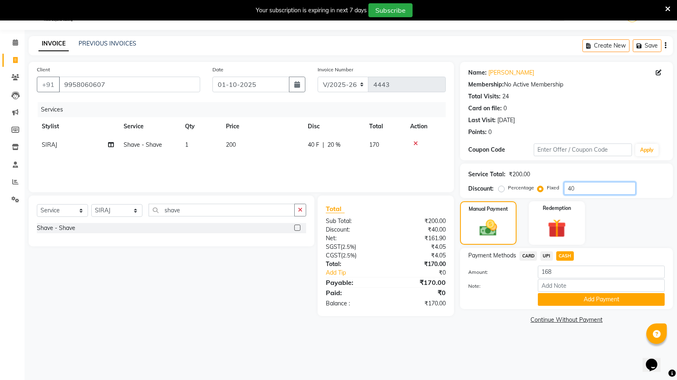
click at [577, 191] on input "40" at bounding box center [600, 188] width 72 height 13
click at [431, 294] on div "₹0" at bounding box center [419, 293] width 66 height 10
click at [500, 233] on img at bounding box center [489, 227] width 30 height 21
click at [571, 184] on input "40" at bounding box center [600, 188] width 72 height 13
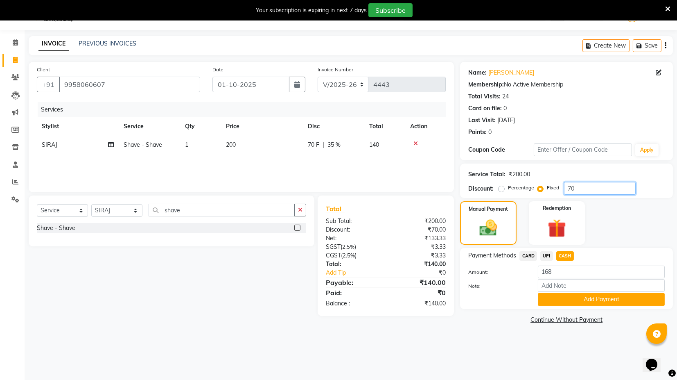
click at [582, 182] on input "70" at bounding box center [600, 188] width 72 height 13
type input "7"
type input "60"
drag, startPoint x: 614, startPoint y: 213, endPoint x: 611, endPoint y: 226, distance: 12.5
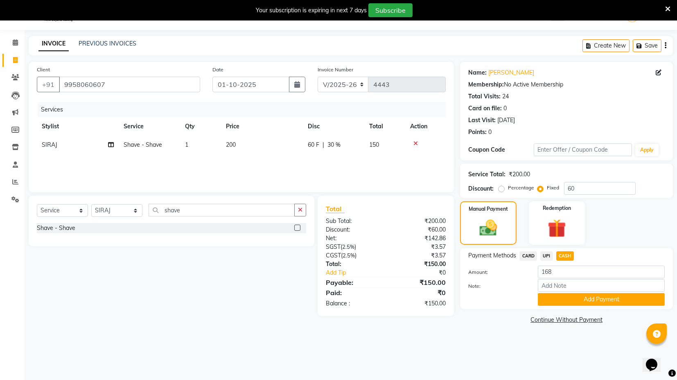
click at [614, 213] on div "Manual Payment Redemption" at bounding box center [566, 222] width 225 height 43
click at [528, 255] on span "CARD" at bounding box center [529, 255] width 18 height 9
type input "150"
click at [566, 252] on span "CASH" at bounding box center [566, 255] width 18 height 9
click at [593, 299] on button "Add Payment" at bounding box center [601, 299] width 127 height 13
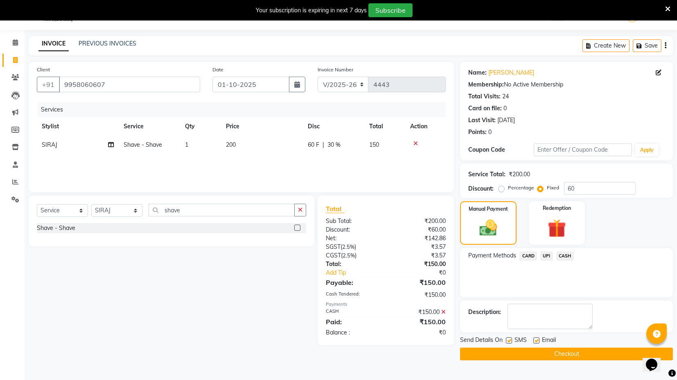
click at [536, 349] on button "Checkout" at bounding box center [566, 353] width 213 height 13
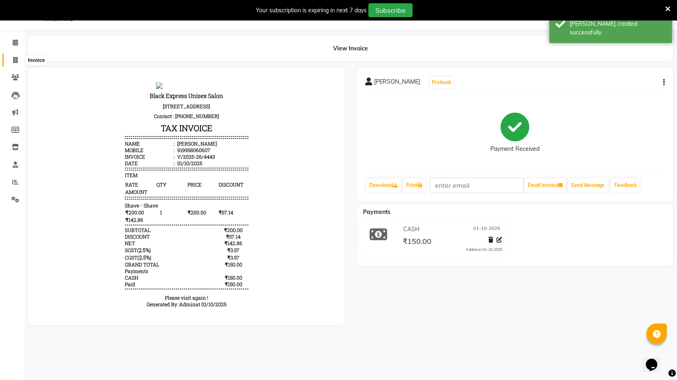
click at [13, 63] on span at bounding box center [15, 60] width 14 height 9
select select "service"
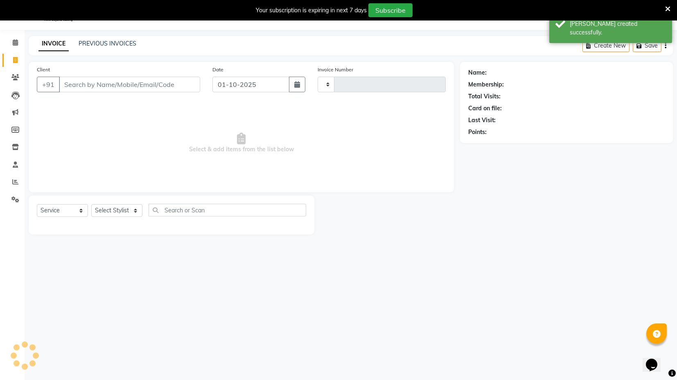
click at [84, 48] on div "INVOICE PREVIOUS INVOICES" at bounding box center [88, 43] width 118 height 9
type input "4444"
select select "7082"
click at [81, 44] on link "PREVIOUS INVOICES" at bounding box center [108, 43] width 58 height 7
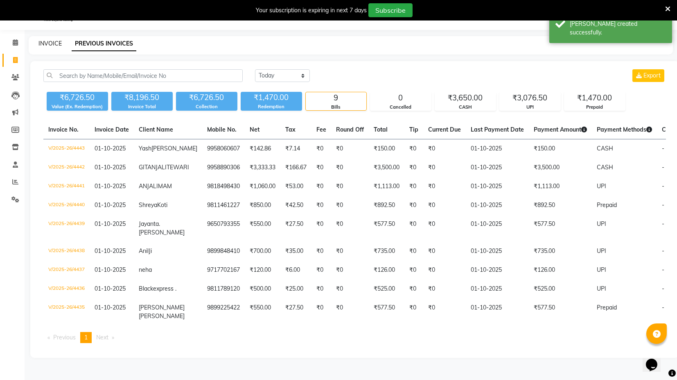
click at [53, 42] on link "INVOICE" at bounding box center [49, 43] width 23 height 7
select select "7082"
select select "service"
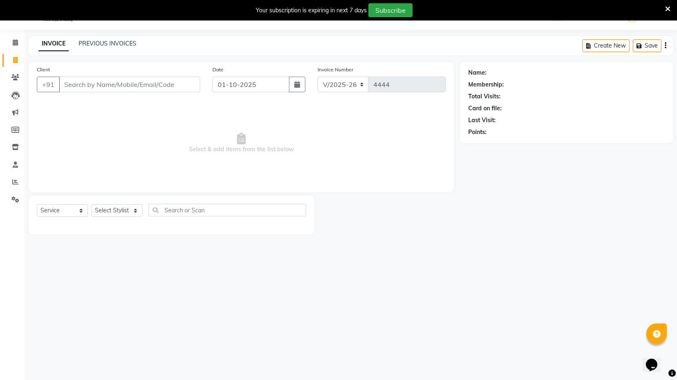
click at [113, 93] on div "Client +91" at bounding box center [119, 82] width 176 height 34
click at [115, 206] on select "Select Stylist ASIF DEEPA FAISAL maahi Manager [PERSON_NAME] [PERSON_NAME] [PER…" at bounding box center [116, 210] width 51 height 13
click at [109, 80] on input "Client" at bounding box center [129, 85] width 141 height 16
click at [127, 213] on select "Select Stylist ASIF DEEPA FAISAL maahi Manager [PERSON_NAME] [PERSON_NAME] [PER…" at bounding box center [116, 210] width 51 height 13
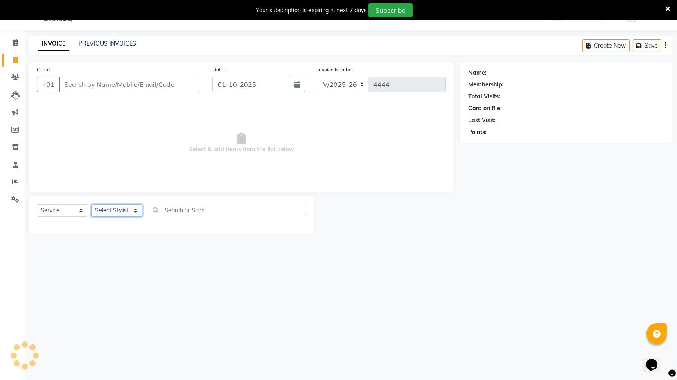
select select "61297"
click at [91, 204] on select "Select Stylist ASIF DEEPA FAISAL maahi Manager [PERSON_NAME] [PERSON_NAME] [PER…" at bounding box center [116, 210] width 51 height 13
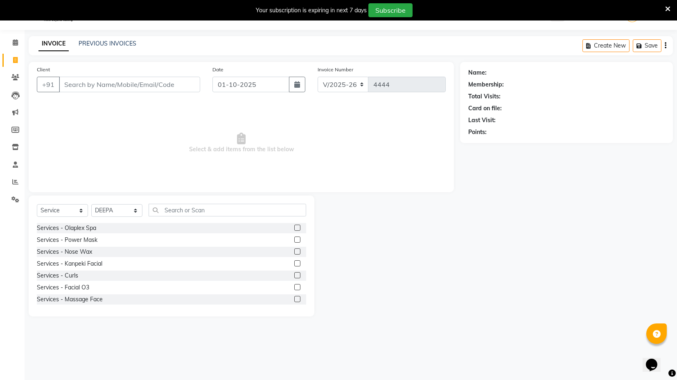
click at [187, 216] on div "Select Service Product Membership Package Voucher Prepaid Gift Card Select Styl…" at bounding box center [171, 213] width 269 height 19
click at [186, 215] on input "text" at bounding box center [228, 210] width 158 height 13
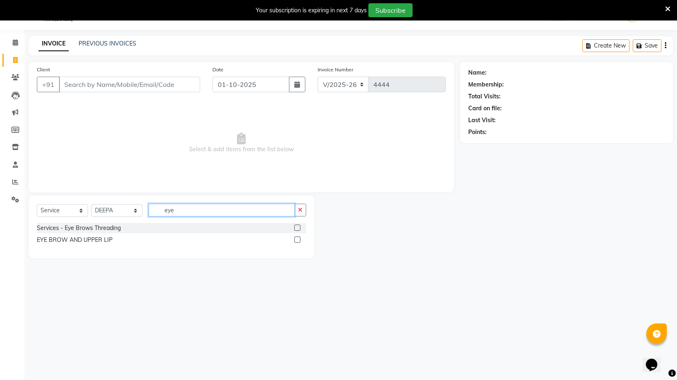
type input "eye"
click at [298, 238] on label at bounding box center [297, 239] width 6 height 6
click at [298, 238] on input "checkbox" at bounding box center [296, 239] width 5 height 5
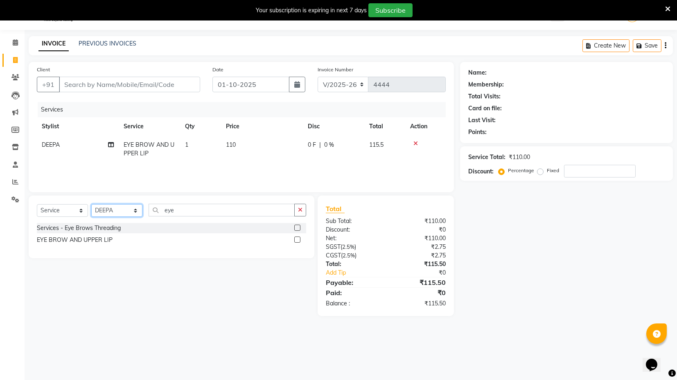
click at [121, 209] on select "Select Stylist ASIF DEEPA FAISAL maahi Manager [PERSON_NAME] [PERSON_NAME] [PER…" at bounding box center [116, 210] width 51 height 13
click at [298, 239] on label at bounding box center [297, 239] width 6 height 6
click at [298, 239] on input "checkbox" at bounding box center [296, 239] width 5 height 5
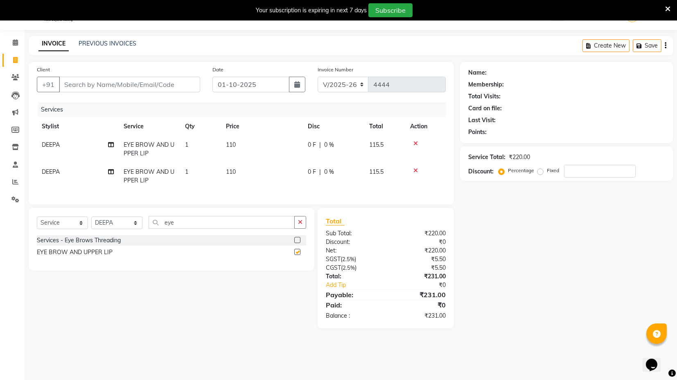
checkbox input "false"
click at [417, 169] on icon at bounding box center [416, 171] width 5 height 6
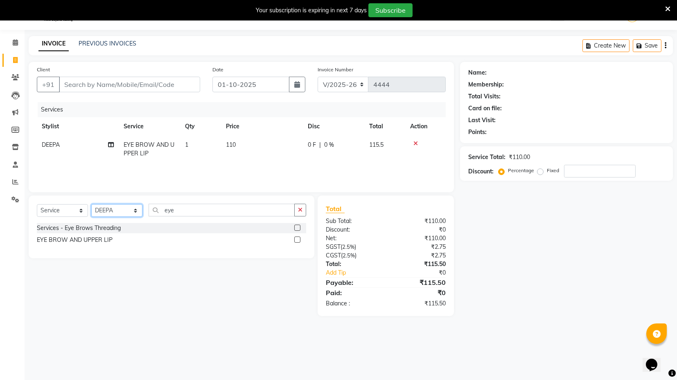
click at [127, 205] on select "Select Stylist ASIF DEEPA FAISAL maahi Manager [PERSON_NAME] [PERSON_NAME] [PER…" at bounding box center [116, 210] width 51 height 13
click at [116, 75] on div "Client +91" at bounding box center [119, 82] width 176 height 34
click at [114, 78] on input "Client" at bounding box center [129, 85] width 141 height 16
type input "8"
type input "0"
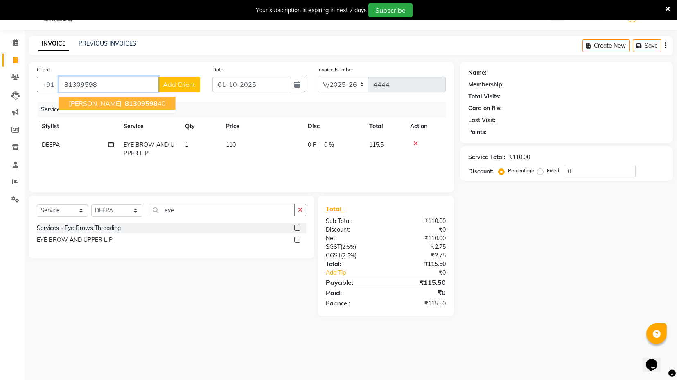
click at [125, 103] on span "81309598" at bounding box center [141, 103] width 33 height 8
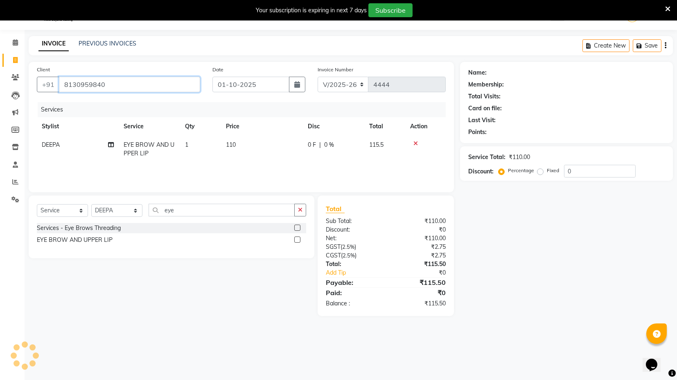
type input "8130959840"
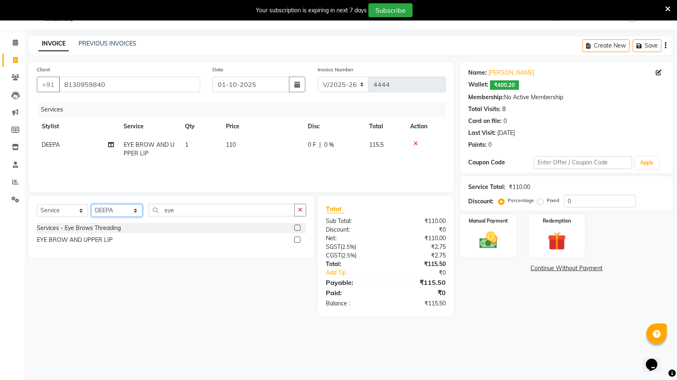
click at [127, 212] on select "Select Stylist ASIF DEEPA FAISAL maahi Manager [PERSON_NAME] [PERSON_NAME] [PER…" at bounding box center [116, 210] width 51 height 13
click at [91, 204] on select "Select Stylist ASIF DEEPA FAISAL maahi Manager [PERSON_NAME] [PERSON_NAME] [PER…" at bounding box center [116, 210] width 51 height 13
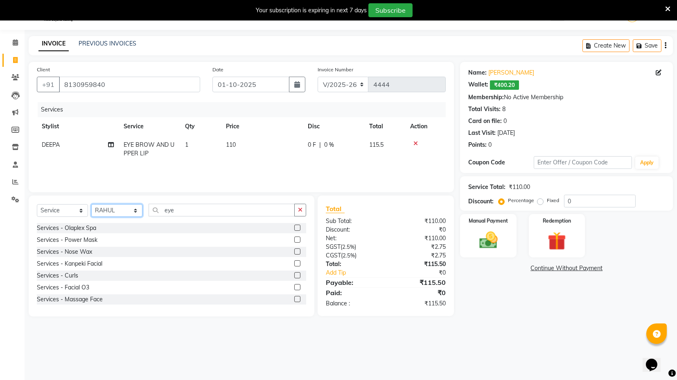
select select "88661"
click at [174, 210] on input "eye" at bounding box center [222, 210] width 146 height 13
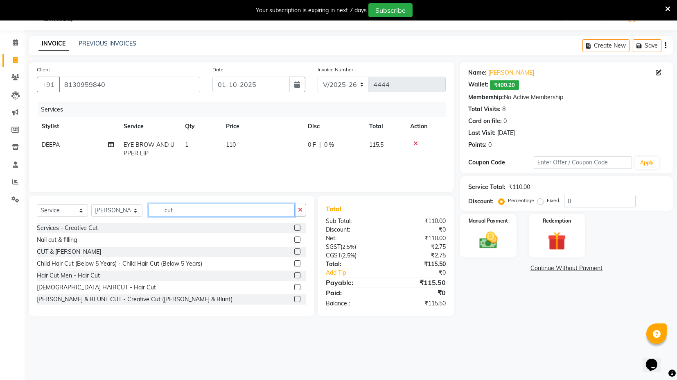
type input "cut"
click at [294, 290] on div at bounding box center [296, 288] width 5 height 9
click at [294, 284] on label at bounding box center [297, 287] width 6 height 6
click at [294, 285] on input "checkbox" at bounding box center [296, 287] width 5 height 5
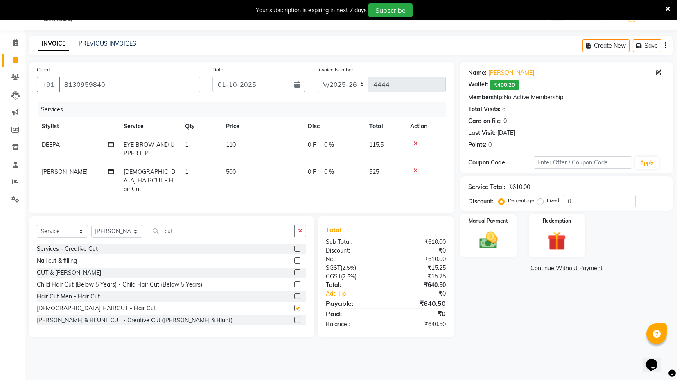
checkbox input "false"
click at [241, 172] on td "500" at bounding box center [262, 181] width 82 height 36
select select "88661"
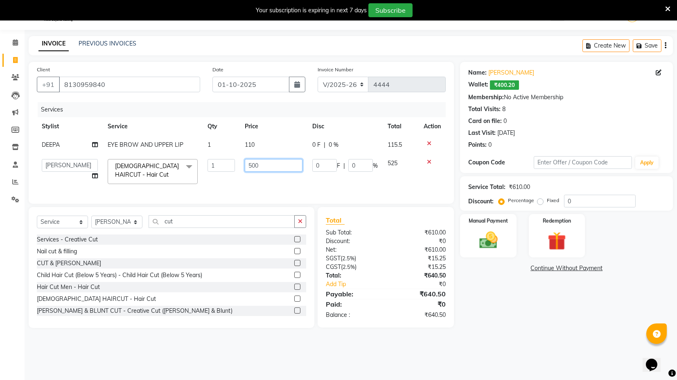
click at [253, 164] on input "500" at bounding box center [274, 165] width 58 height 13
type input "600"
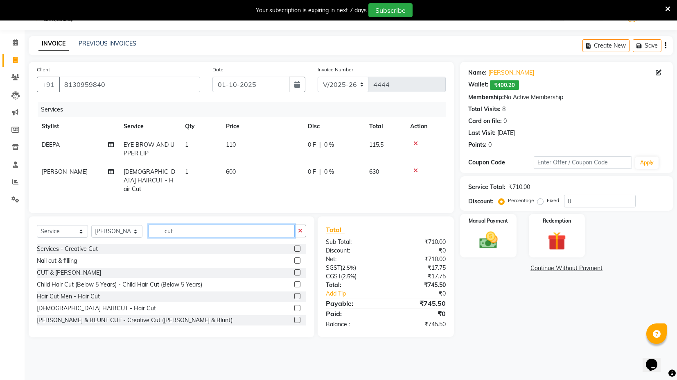
click at [174, 222] on div "Select Service Product Membership Package Voucher Prepaid Gift Card Select Styl…" at bounding box center [172, 276] width 286 height 121
click at [175, 229] on input "cut" at bounding box center [222, 230] width 146 height 13
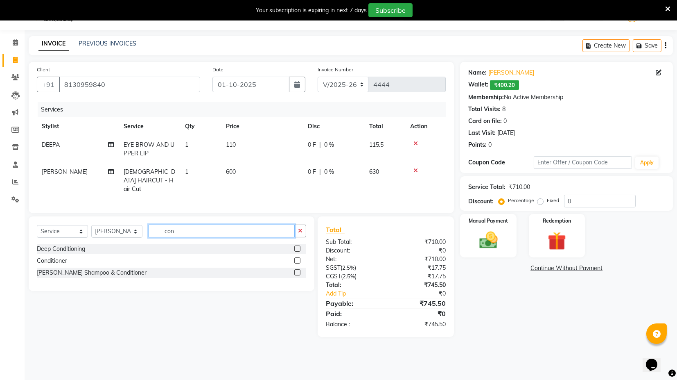
type input "con"
click at [296, 269] on label at bounding box center [297, 272] width 6 height 6
click at [296, 270] on input "checkbox" at bounding box center [296, 272] width 5 height 5
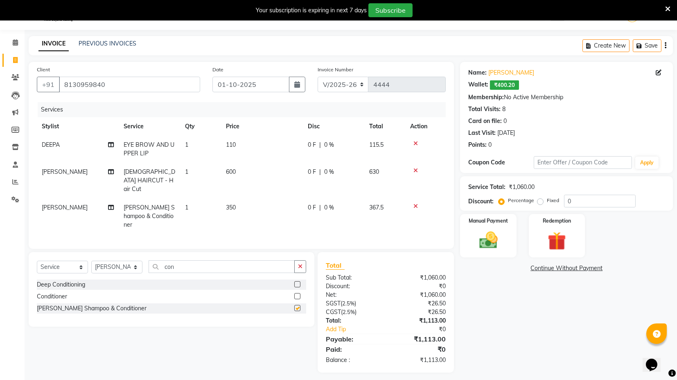
checkbox input "false"
click at [240, 208] on td "350" at bounding box center [262, 216] width 82 height 36
select select "88661"
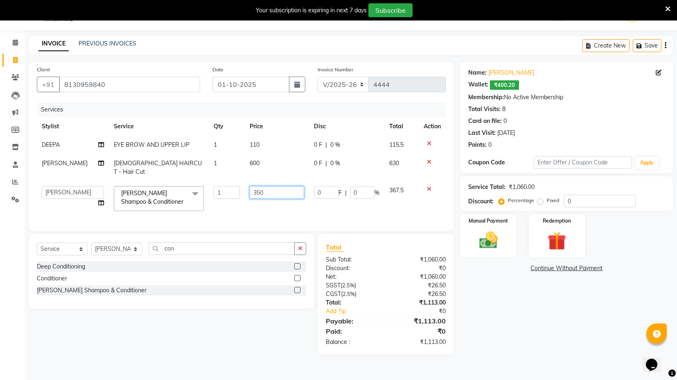
click at [253, 186] on input "350" at bounding box center [277, 192] width 54 height 13
type input "150"
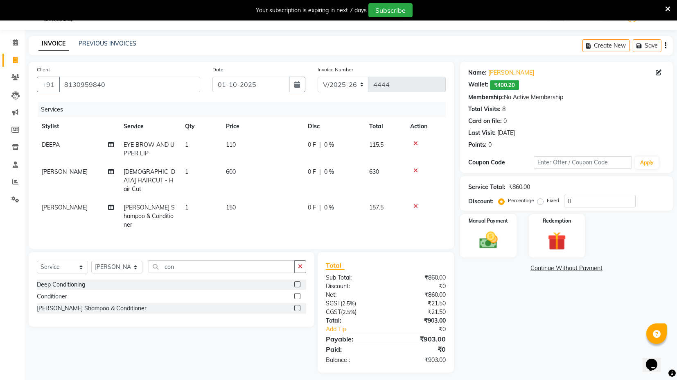
click at [283, 316] on div "Select Service Product Membership Package Voucher Prepaid Gift Card Select Styl…" at bounding box center [169, 312] width 292 height 120
click at [500, 240] on img at bounding box center [488, 240] width 31 height 22
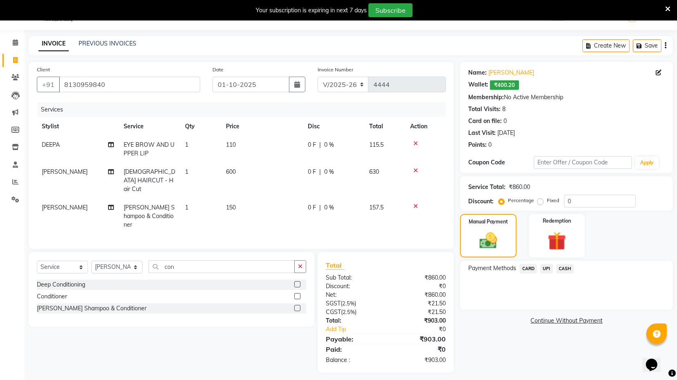
click at [547, 270] on span "UPI" at bounding box center [547, 268] width 13 height 9
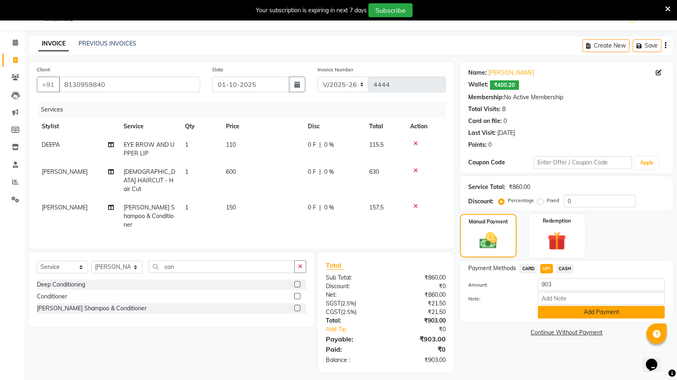
click at [562, 311] on button "Add Payment" at bounding box center [601, 312] width 127 height 13
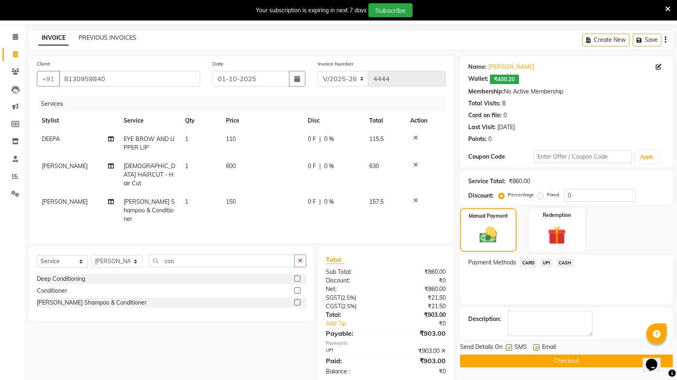
scroll to position [31, 0]
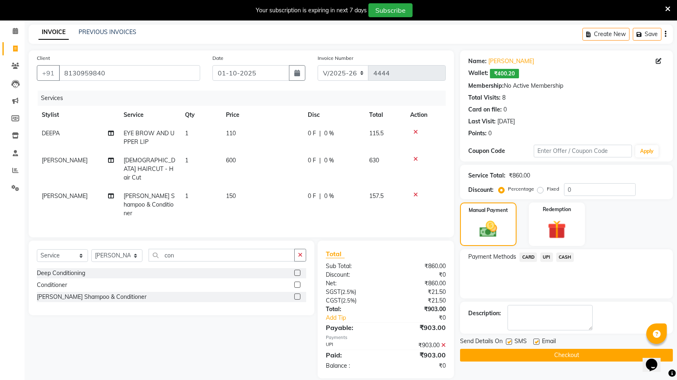
click at [544, 357] on button "Checkout" at bounding box center [566, 355] width 213 height 13
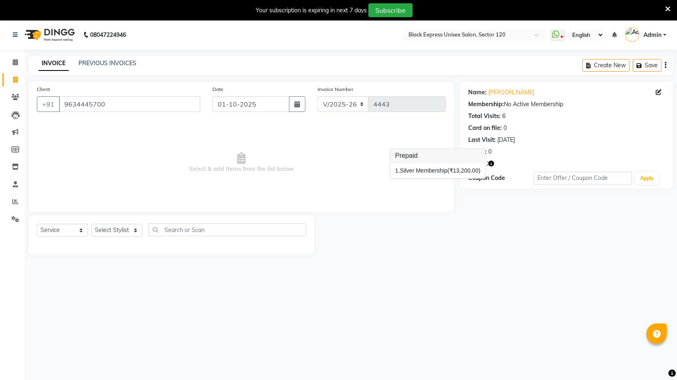
select select "7082"
select select "service"
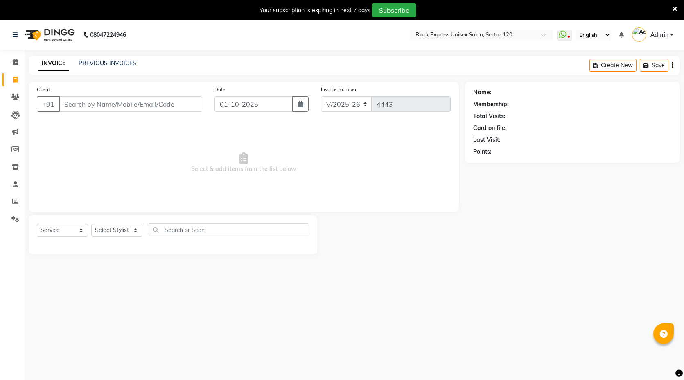
select select "7082"
select select "service"
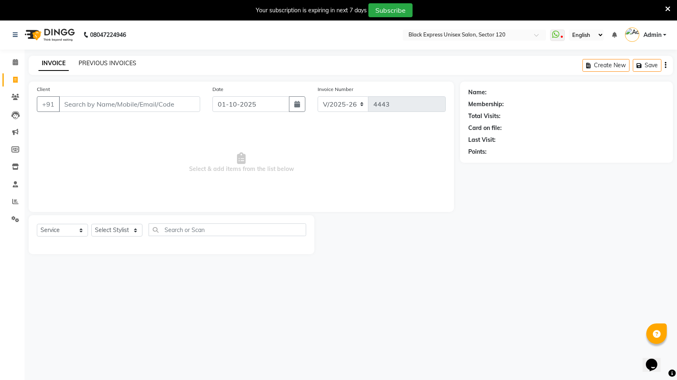
click at [106, 65] on link "PREVIOUS INVOICES" at bounding box center [108, 62] width 58 height 7
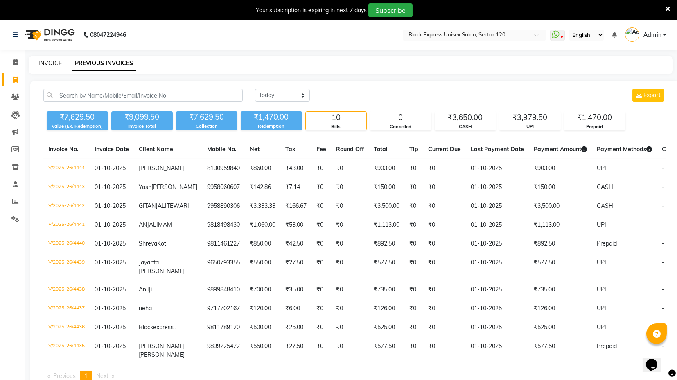
click at [48, 66] on link "INVOICE" at bounding box center [49, 62] width 23 height 7
select select "7082"
select select "service"
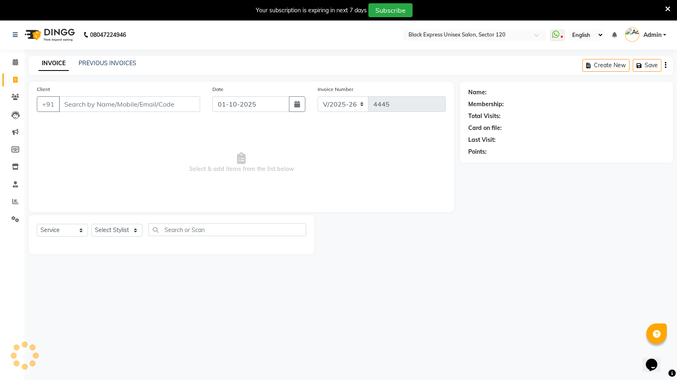
scroll to position [20, 0]
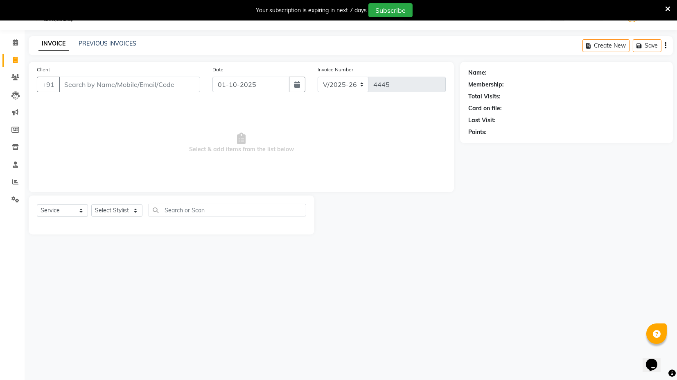
click at [95, 85] on input "Client" at bounding box center [129, 85] width 141 height 16
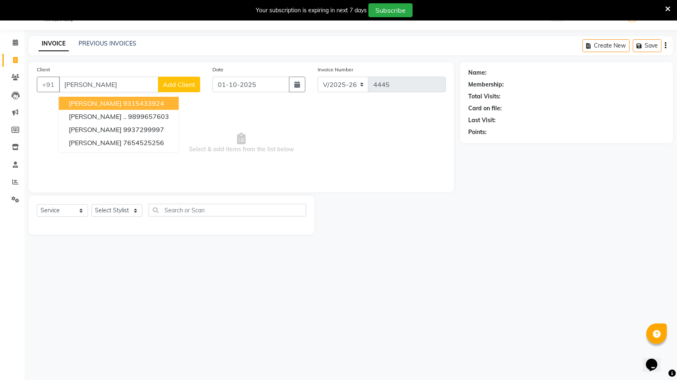
click at [149, 103] on button "Tanya 9315433924" at bounding box center [119, 103] width 120 height 13
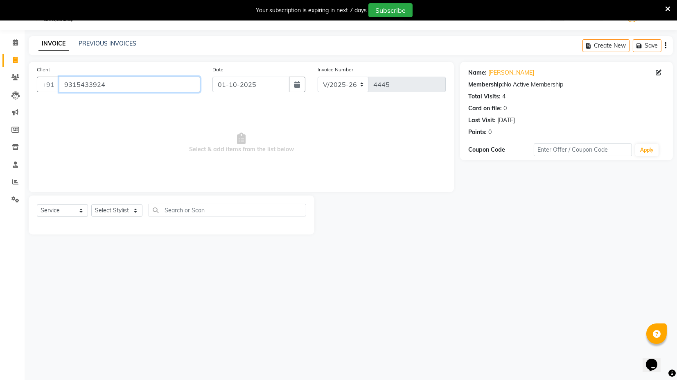
click at [105, 87] on input "9315433924" at bounding box center [129, 85] width 141 height 16
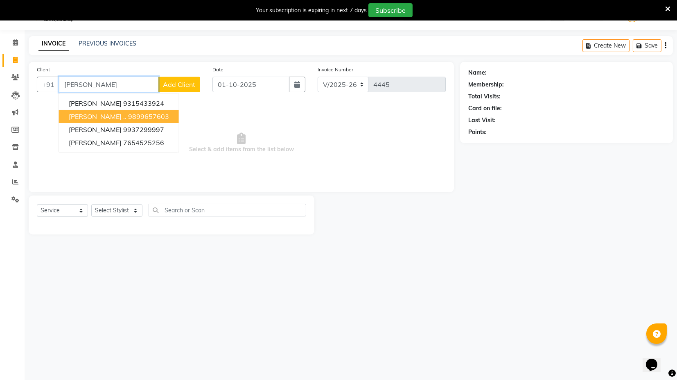
click at [128, 115] on ngb-highlight "9899657603" at bounding box center [148, 116] width 41 height 8
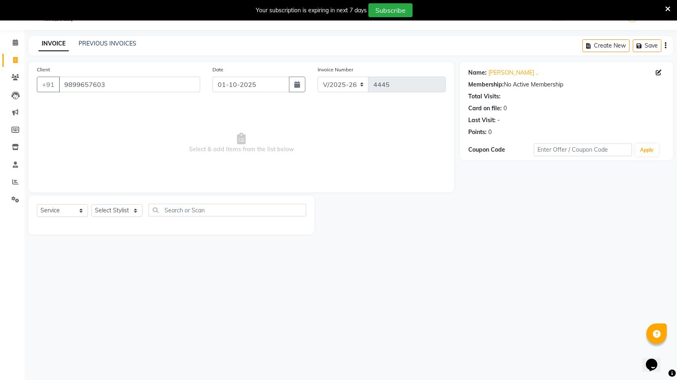
click at [119, 102] on span "Select & add items from the list below" at bounding box center [241, 143] width 409 height 82
click at [105, 77] on input "9899657603" at bounding box center [129, 85] width 141 height 16
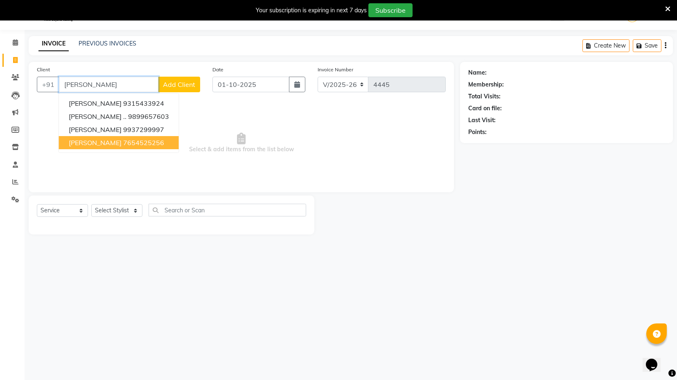
click at [123, 140] on ngb-highlight "7654525256" at bounding box center [143, 142] width 41 height 8
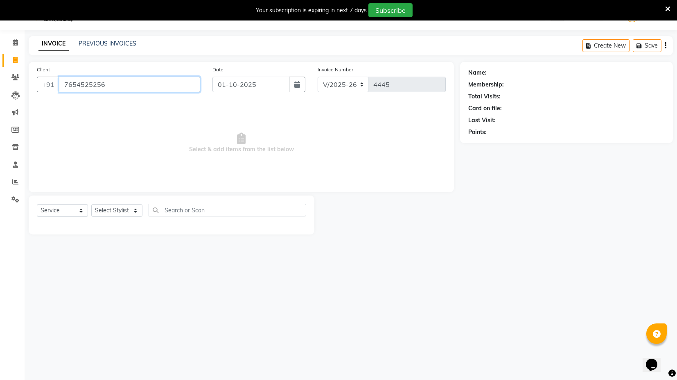
type input "7654525256"
click at [116, 80] on input "7654525256" at bounding box center [129, 85] width 141 height 16
click at [115, 80] on input "Client" at bounding box center [129, 85] width 141 height 16
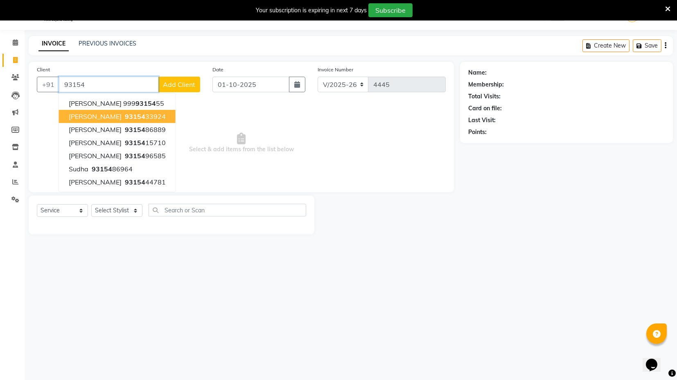
click at [123, 114] on ngb-highlight "93154 33924" at bounding box center [144, 116] width 43 height 8
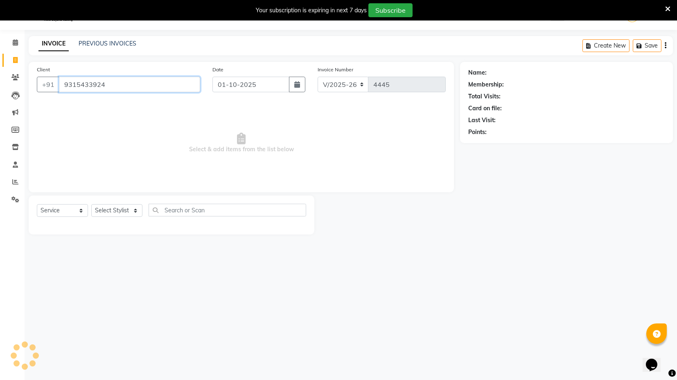
type input "9315433924"
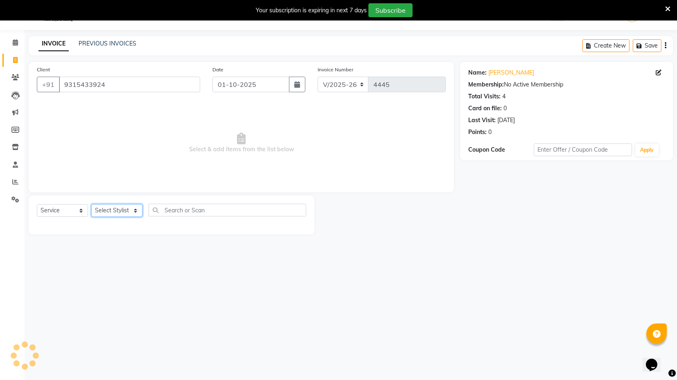
click at [121, 216] on select "Select Stylist ASIF DEEPA FAISAL maahi Manager [PERSON_NAME] [PERSON_NAME] [PER…" at bounding box center [116, 210] width 51 height 13
select select "88661"
click at [91, 204] on select "Select Stylist ASIF DEEPA FAISAL maahi Manager [PERSON_NAME] [PERSON_NAME] [PER…" at bounding box center [116, 210] width 51 height 13
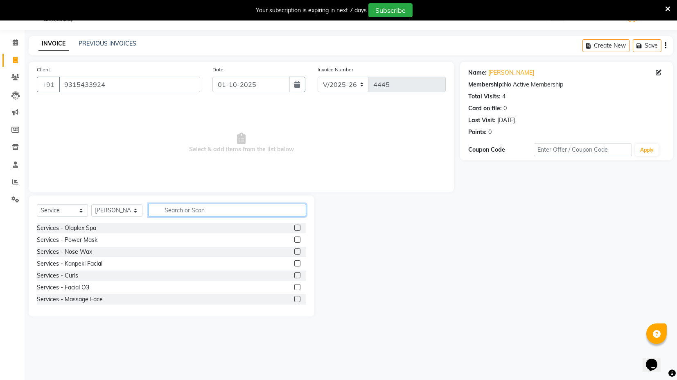
click at [189, 208] on input "text" at bounding box center [228, 210] width 158 height 13
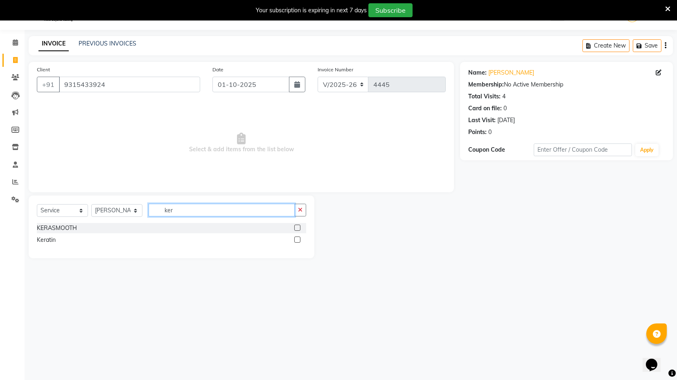
type input "ker"
click at [297, 239] on label at bounding box center [297, 239] width 6 height 6
click at [297, 239] on input "checkbox" at bounding box center [296, 239] width 5 height 5
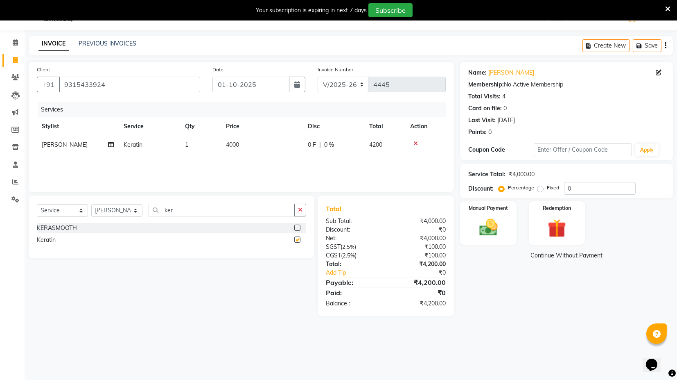
checkbox input "false"
drag, startPoint x: 127, startPoint y: 208, endPoint x: 127, endPoint y: 213, distance: 5.4
click at [127, 208] on select "Select Stylist ASIF DEEPA FAISAL maahi Manager [PERSON_NAME] [PERSON_NAME] [PER…" at bounding box center [116, 210] width 51 height 13
select select "58978"
click at [91, 204] on select "Select Stylist ASIF DEEPA FAISAL maahi Manager [PERSON_NAME] [PERSON_NAME] [PER…" at bounding box center [116, 210] width 51 height 13
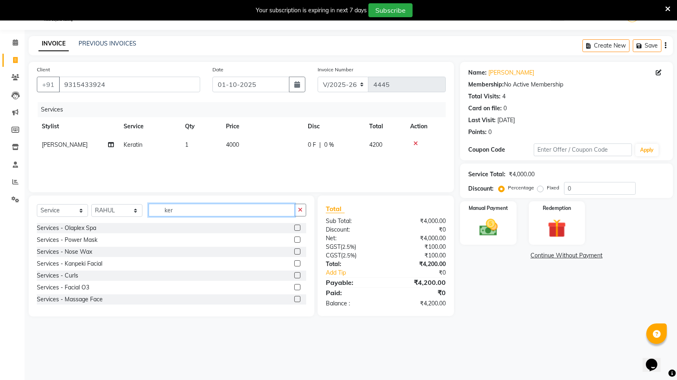
click at [176, 210] on input "ker" at bounding box center [222, 210] width 146 height 13
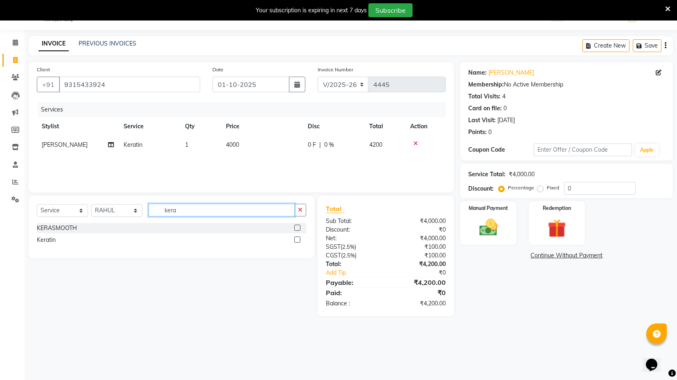
type input "kera"
click at [298, 239] on label at bounding box center [297, 239] width 6 height 6
click at [298, 239] on input "checkbox" at bounding box center [296, 239] width 5 height 5
checkbox input "false"
click at [237, 144] on span "4000" at bounding box center [232, 144] width 13 height 7
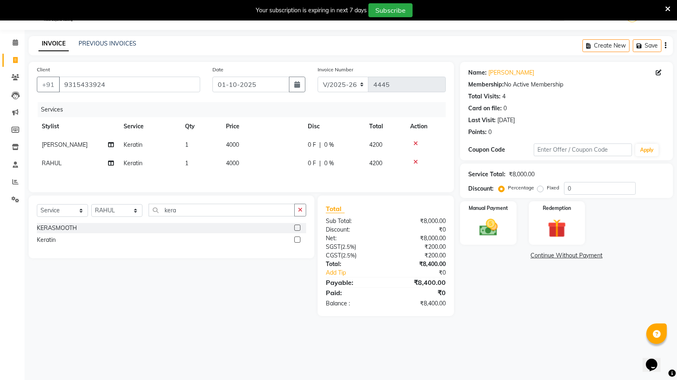
select select "88661"
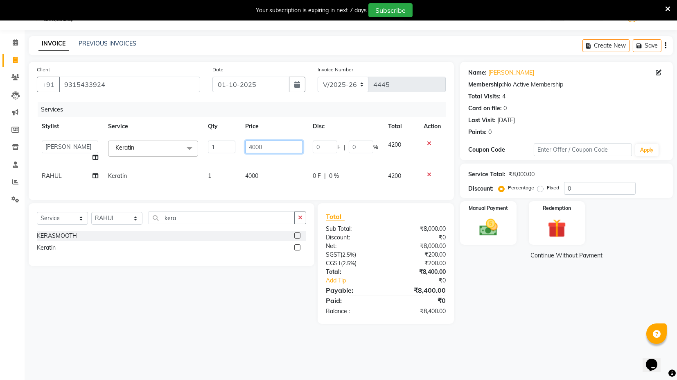
click at [253, 145] on input "4000" at bounding box center [274, 146] width 58 height 13
type input "3200"
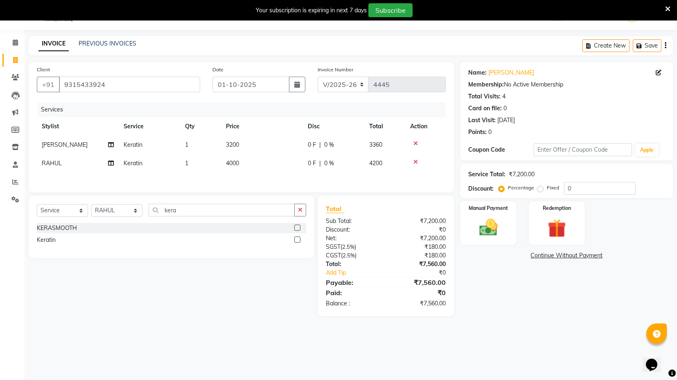
click at [255, 177] on div "Services Stylist Service Qty Price Disc Total Action RAJVEER Keratin 1 3200 0 F…" at bounding box center [241, 143] width 409 height 82
click at [235, 160] on span "4000" at bounding box center [232, 162] width 13 height 7
select select "58978"
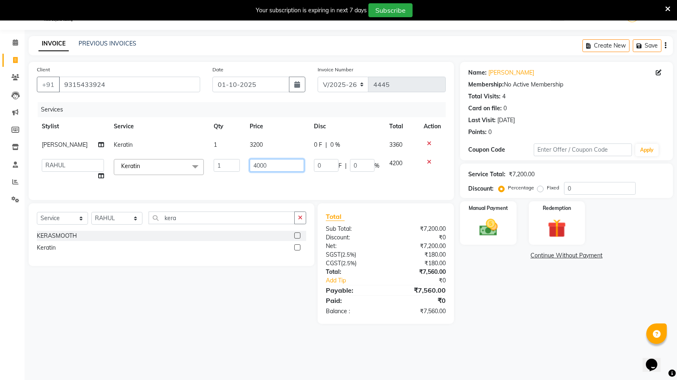
click at [253, 161] on input "4000" at bounding box center [277, 165] width 54 height 13
type input "800"
click at [253, 182] on div "Services Stylist Service Qty Price Disc Total Action RAJVEER Keratin 1 3200 0 F…" at bounding box center [241, 147] width 409 height 90
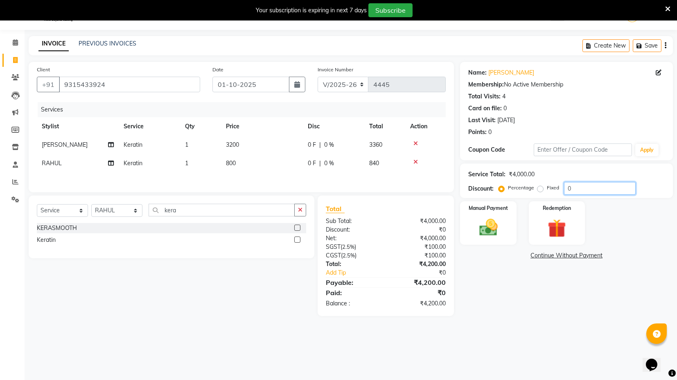
click at [584, 191] on input "0" at bounding box center [600, 188] width 72 height 13
type input "0"
click at [541, 191] on div "Fixed" at bounding box center [549, 188] width 20 height 10
drag, startPoint x: 541, startPoint y: 186, endPoint x: 576, endPoint y: 180, distance: 35.8
click at [546, 185] on div "Fixed" at bounding box center [549, 188] width 20 height 10
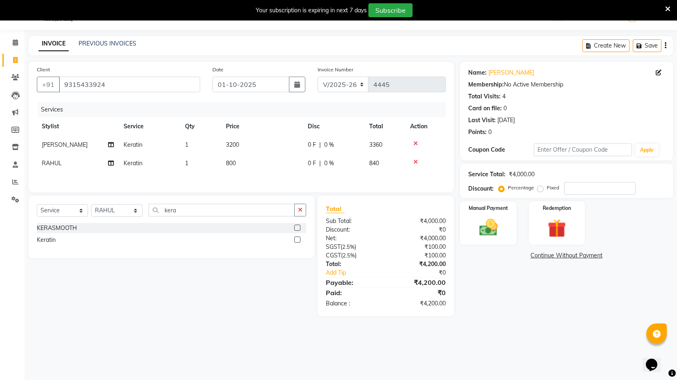
click at [547, 188] on label "Fixed" at bounding box center [553, 187] width 12 height 7
click at [541, 188] on input "Fixed" at bounding box center [542, 188] width 6 height 6
radio input "true"
click at [576, 187] on input "number" at bounding box center [600, 188] width 72 height 13
type input "200"
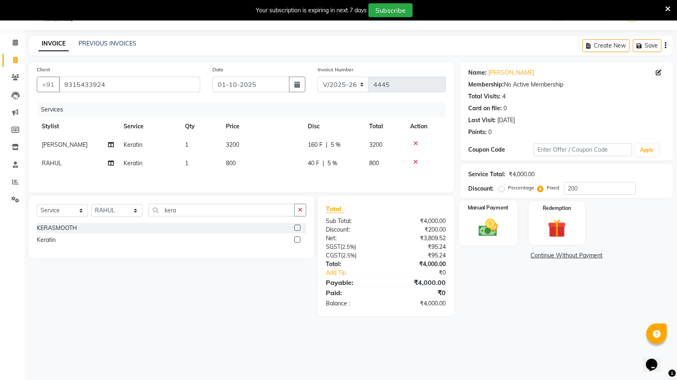
click at [490, 216] on img at bounding box center [488, 227] width 31 height 22
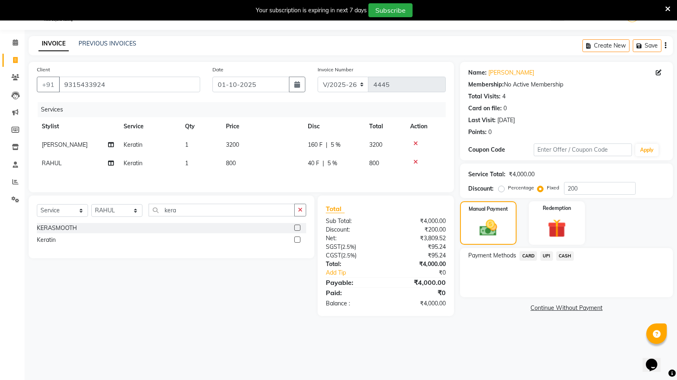
click at [557, 253] on span "CASH" at bounding box center [566, 255] width 18 height 9
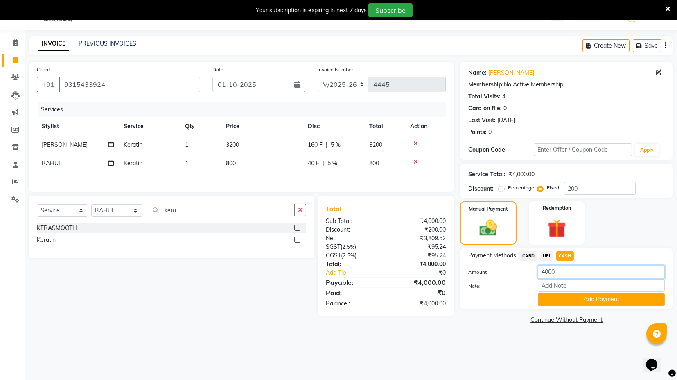
click at [557, 269] on input "4000" at bounding box center [601, 271] width 127 height 13
type input "2000"
click at [559, 301] on button "Add Payment" at bounding box center [601, 299] width 127 height 13
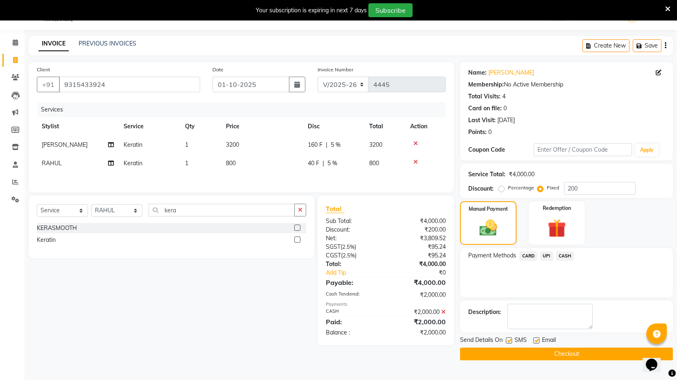
click at [533, 256] on span "CARD" at bounding box center [529, 255] width 18 height 9
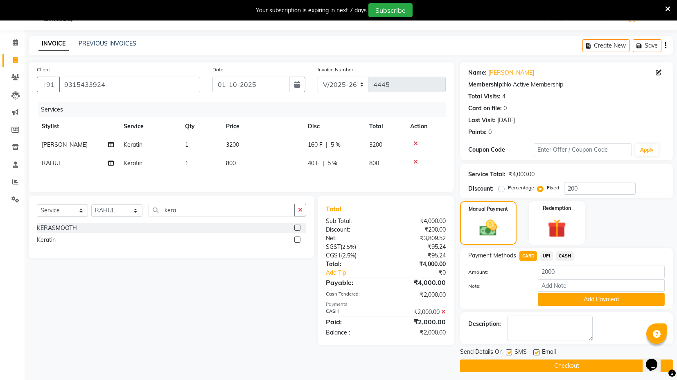
click at [546, 254] on span "UPI" at bounding box center [547, 255] width 13 height 9
click at [561, 295] on button "Add Payment" at bounding box center [601, 299] width 127 height 13
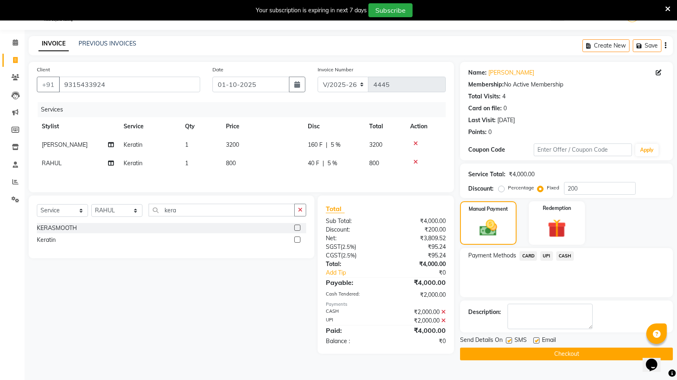
click at [510, 341] on label at bounding box center [509, 340] width 6 height 6
click at [510, 341] on input "checkbox" at bounding box center [508, 340] width 5 height 5
click at [508, 339] on label at bounding box center [509, 340] width 6 height 6
click at [508, 339] on input "checkbox" at bounding box center [508, 340] width 5 height 5
checkbox input "true"
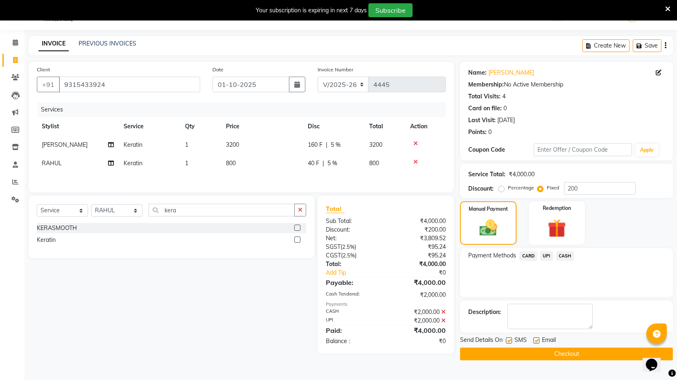
click at [513, 345] on div "Send Details On SMS Email Checkout" at bounding box center [566, 347] width 213 height 25
click at [516, 351] on button "Checkout" at bounding box center [566, 353] width 213 height 13
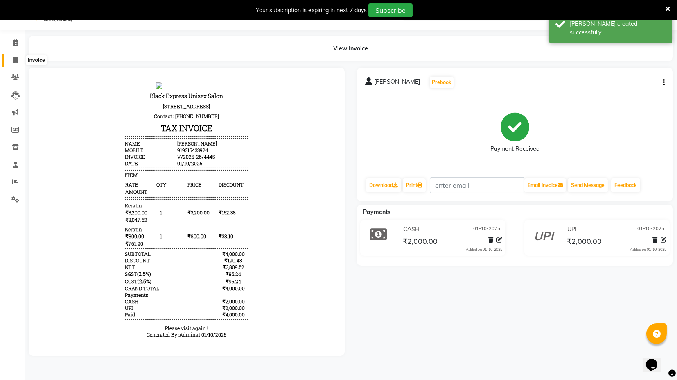
click at [8, 59] on span at bounding box center [15, 60] width 14 height 9
select select "service"
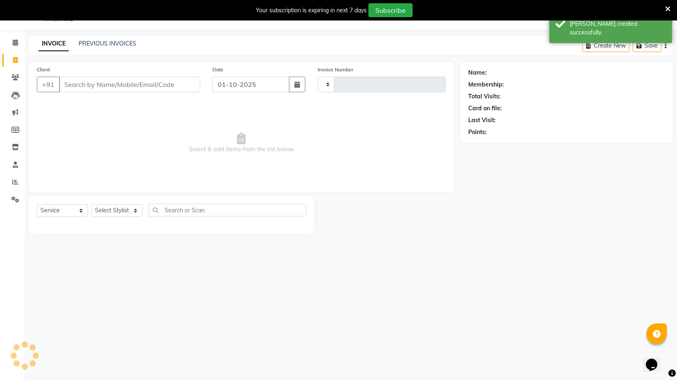
type input "4446"
select select "7082"
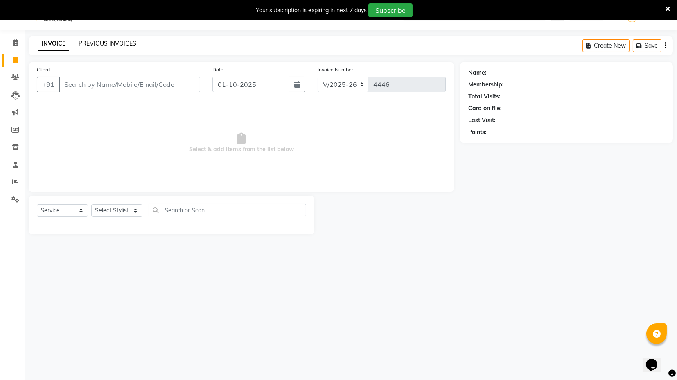
click at [120, 40] on link "PREVIOUS INVOICES" at bounding box center [108, 43] width 58 height 7
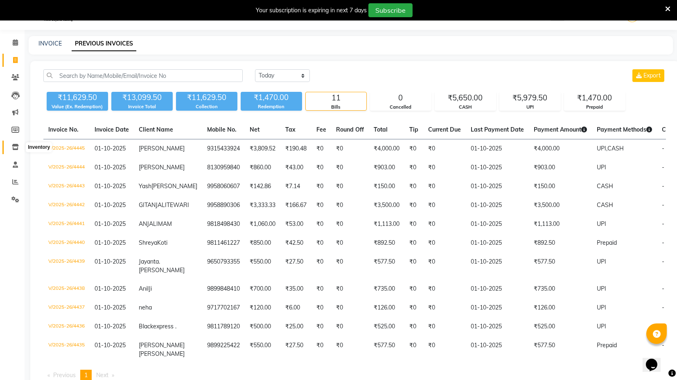
drag, startPoint x: 17, startPoint y: 144, endPoint x: 23, endPoint y: 141, distance: 6.8
click at [17, 144] on icon at bounding box center [15, 147] width 7 height 6
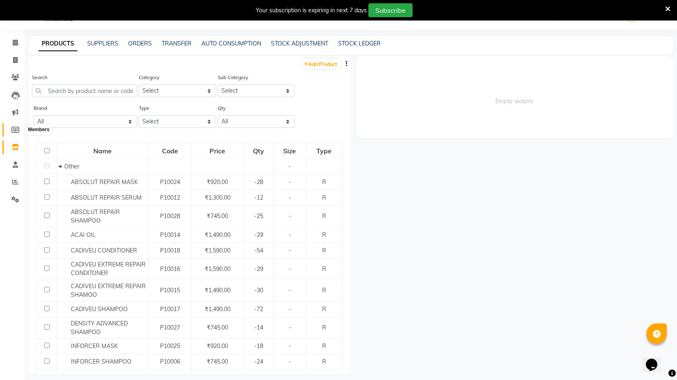
click at [16, 130] on icon at bounding box center [15, 130] width 8 height 6
select select
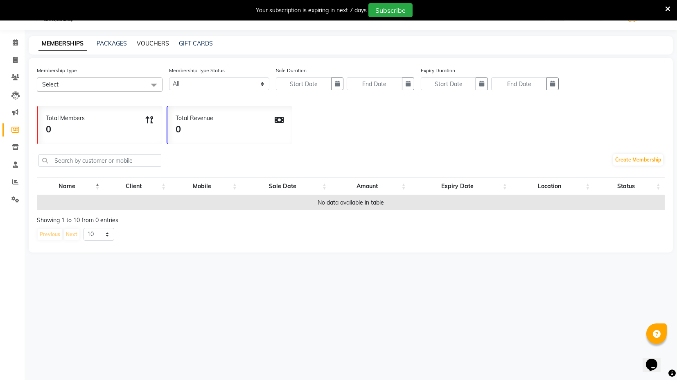
click at [152, 40] on link "VOUCHERS" at bounding box center [153, 43] width 32 height 7
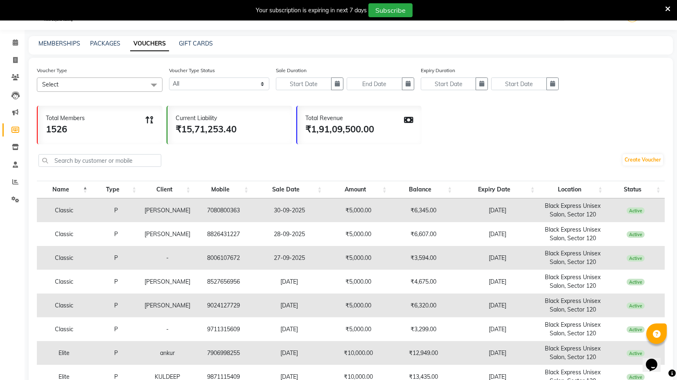
click at [122, 86] on span "Select" at bounding box center [100, 84] width 126 height 14
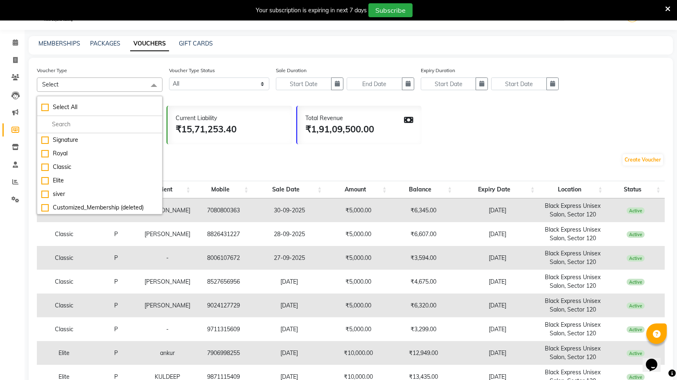
click at [209, 92] on div "Voucher Type Select Select All Signature Royal Classic Elite siver Customized_M…" at bounding box center [351, 82] width 628 height 32
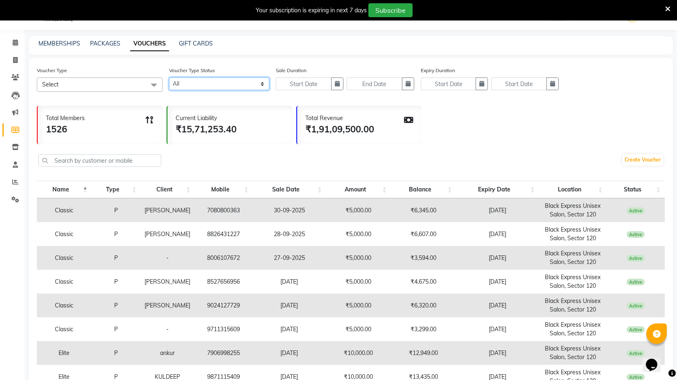
drag, startPoint x: 195, startPoint y: 79, endPoint x: 195, endPoint y: 83, distance: 4.5
click at [195, 79] on select "Active Expired All" at bounding box center [219, 83] width 100 height 13
select select "true"
click at [169, 77] on select "Active Expired All" at bounding box center [219, 83] width 100 height 13
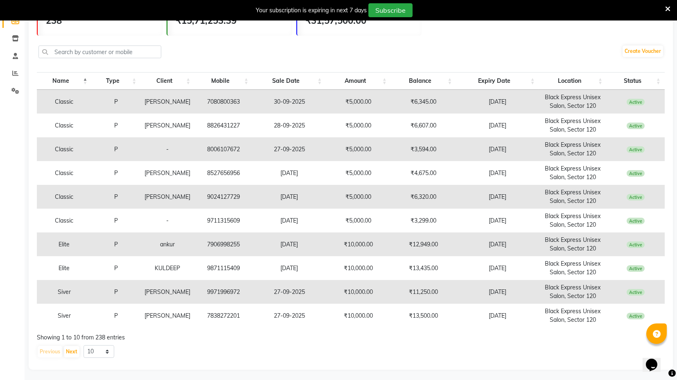
scroll to position [130, 0]
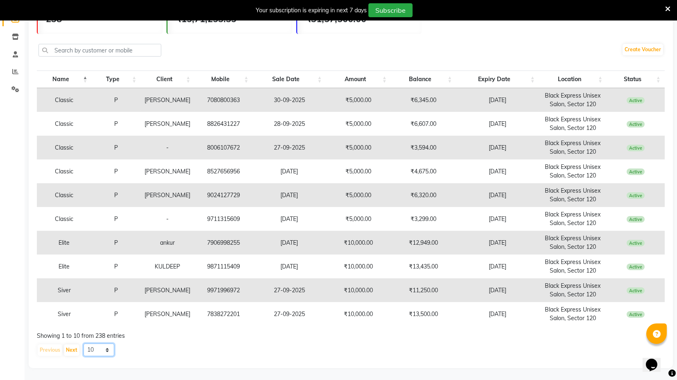
click at [93, 345] on select "10 20 50 100" at bounding box center [99, 349] width 31 height 13
select select "100"
click at [84, 343] on select "10 20 50 100" at bounding box center [99, 349] width 31 height 13
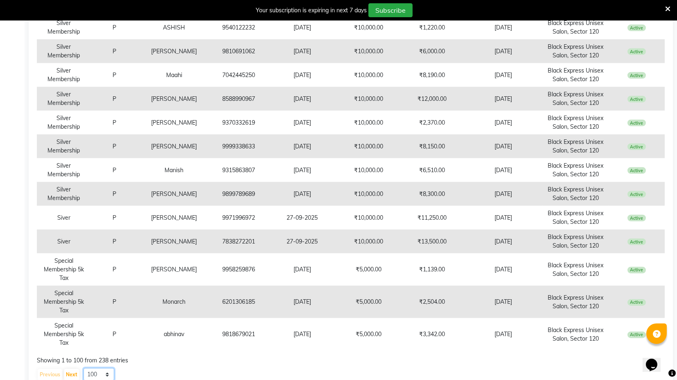
scroll to position [2294, 0]
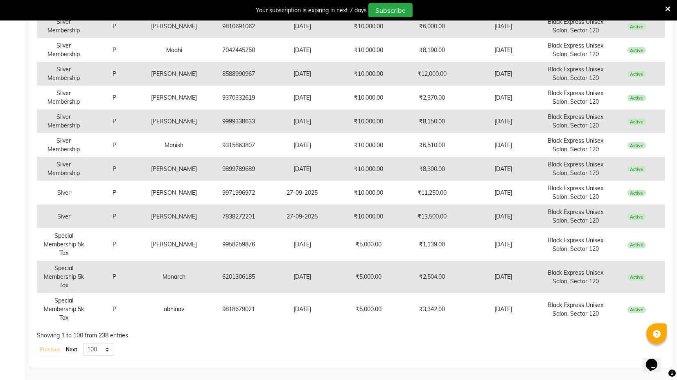
click at [65, 348] on button "Next" at bounding box center [72, 349] width 16 height 11
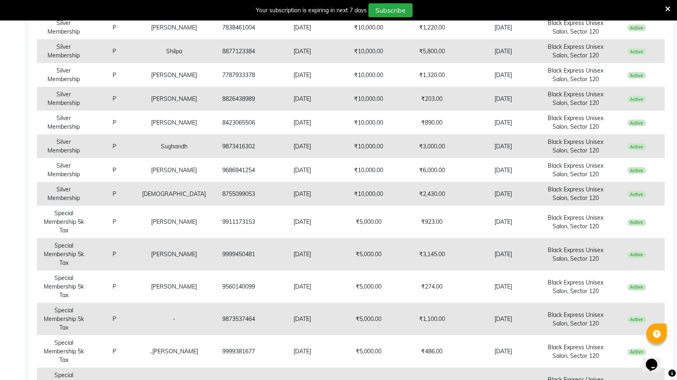
scroll to position [2203, 0]
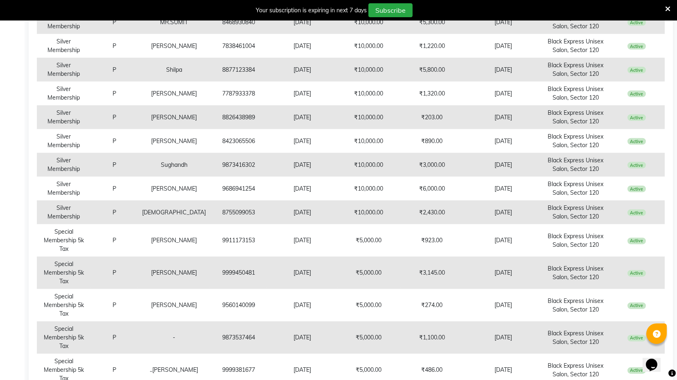
click at [211, 117] on td "8826438989" at bounding box center [238, 117] width 57 height 24
copy td "8826438989"
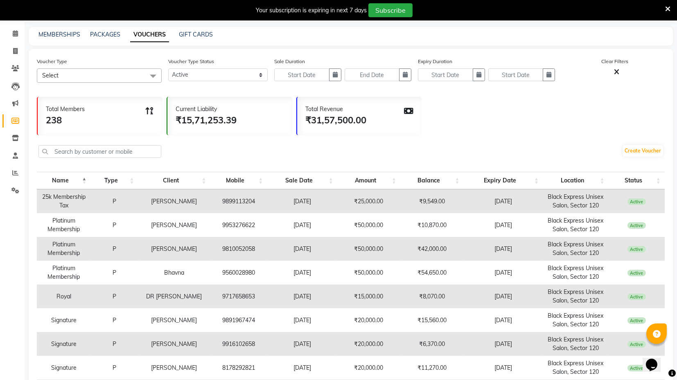
scroll to position [0, 0]
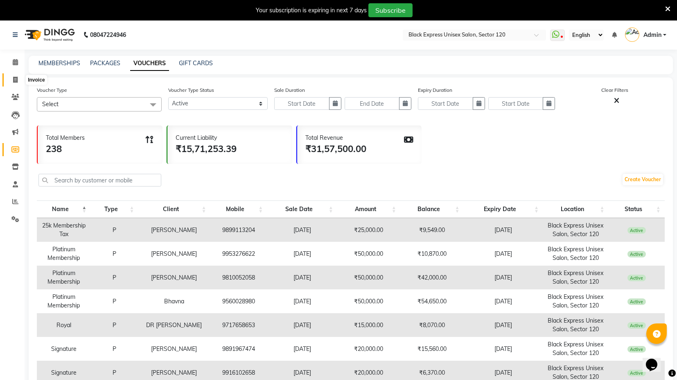
click at [14, 82] on icon at bounding box center [15, 80] width 5 height 6
select select "service"
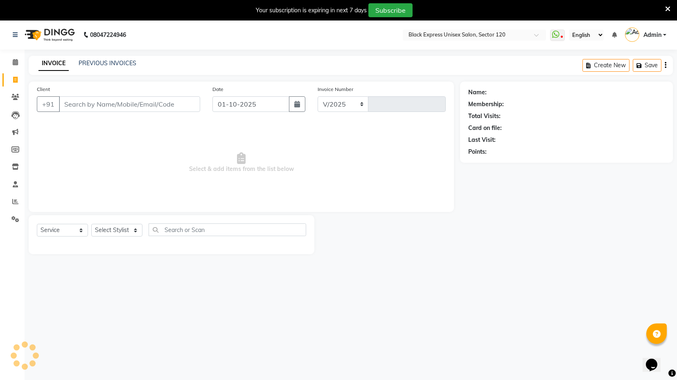
select select "7082"
type input "4446"
type input "8826438989"
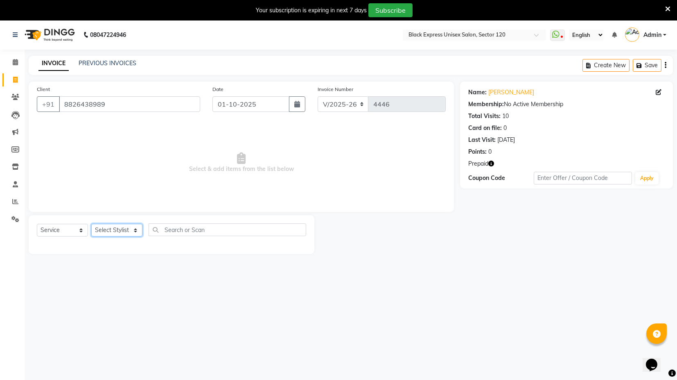
click at [114, 232] on select "Select Stylist ASIF DEEPA FAISAL maahi Manager [PERSON_NAME] [PERSON_NAME] [PER…" at bounding box center [116, 230] width 51 height 13
select select "58974"
click at [91, 224] on select "Select Stylist ASIF DEEPA FAISAL maahi Manager [PERSON_NAME] [PERSON_NAME] [PER…" at bounding box center [116, 230] width 51 height 13
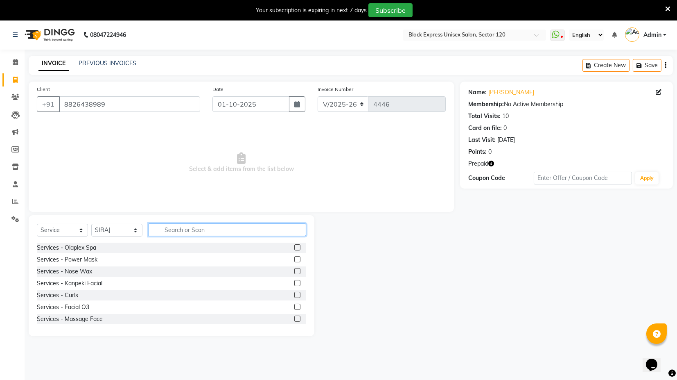
click at [168, 229] on input "text" at bounding box center [228, 229] width 158 height 13
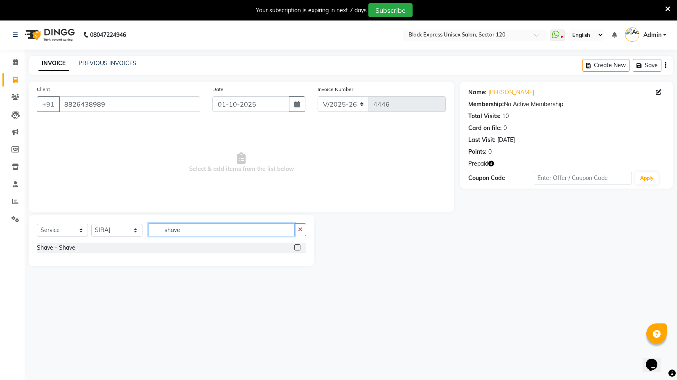
type input "shave"
click at [298, 247] on label at bounding box center [297, 247] width 6 height 6
click at [298, 247] on input "checkbox" at bounding box center [296, 247] width 5 height 5
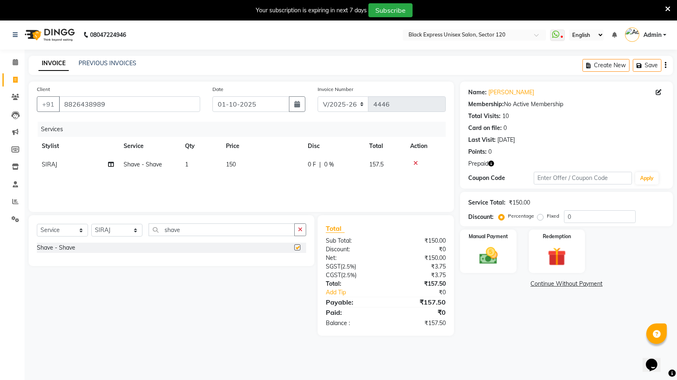
checkbox input "false"
click at [492, 164] on icon "button" at bounding box center [492, 164] width 6 height 6
click at [264, 164] on td "150" at bounding box center [262, 164] width 82 height 18
select select "58974"
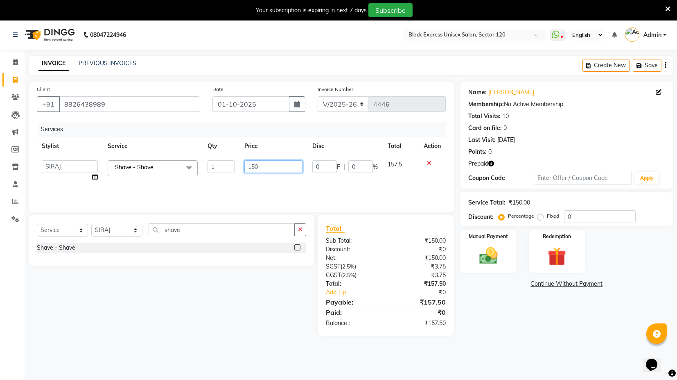
click at [251, 165] on input "150" at bounding box center [274, 166] width 58 height 13
click at [493, 163] on icon "button" at bounding box center [492, 164] width 6 height 6
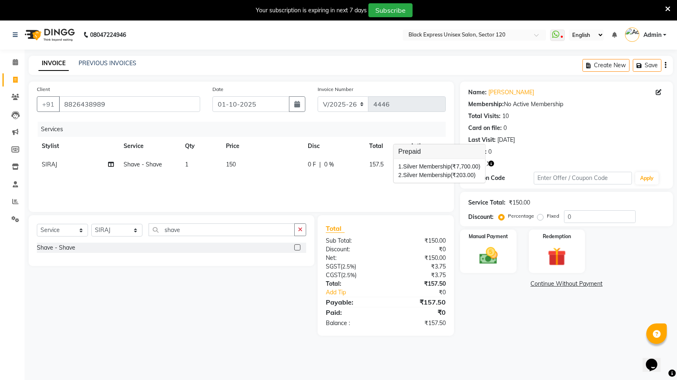
click at [253, 161] on td "150" at bounding box center [262, 164] width 82 height 18
select select "58974"
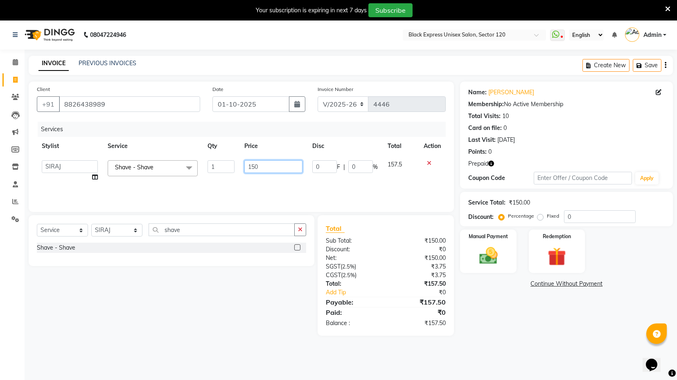
click at [253, 161] on input "150" at bounding box center [274, 166] width 58 height 13
type input "203"
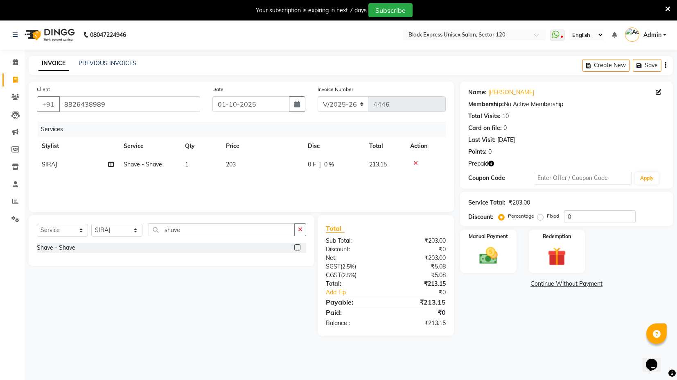
click at [285, 189] on div "Services Stylist Service Qty Price Disc Total Action SIRAJ Shave - Shave 1 203 …" at bounding box center [241, 163] width 409 height 82
click at [546, 249] on img at bounding box center [556, 257] width 31 height 24
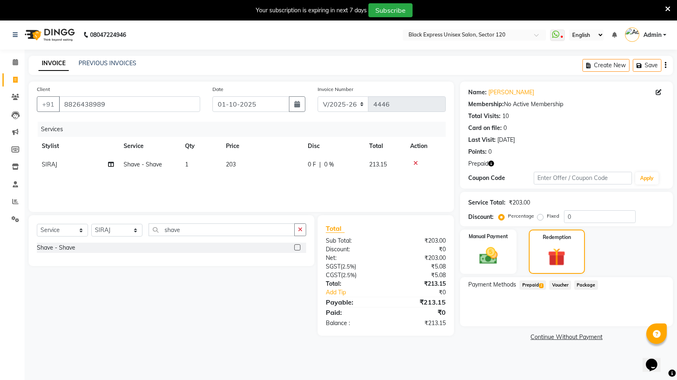
drag, startPoint x: 534, startPoint y: 279, endPoint x: 544, endPoint y: 286, distance: 12.0
click at [537, 282] on div "Payment Methods Prepaid 2 Voucher Package" at bounding box center [566, 301] width 213 height 49
click at [538, 288] on span "Prepaid 2" at bounding box center [533, 284] width 27 height 9
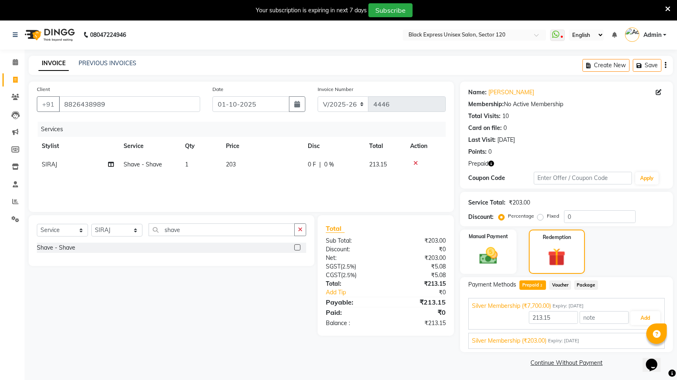
click at [580, 339] on span "Expiry: 04-12-2025" at bounding box center [563, 340] width 31 height 7
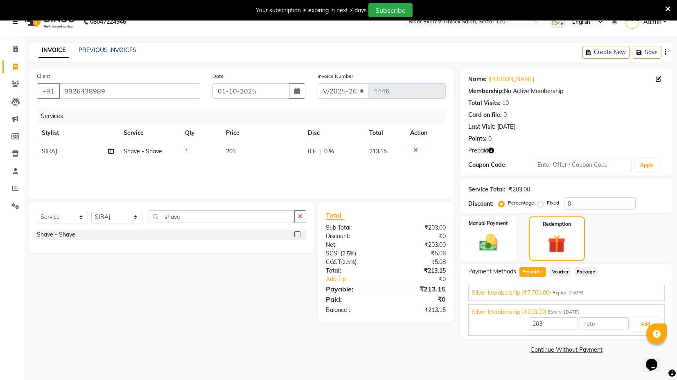
scroll to position [20, 0]
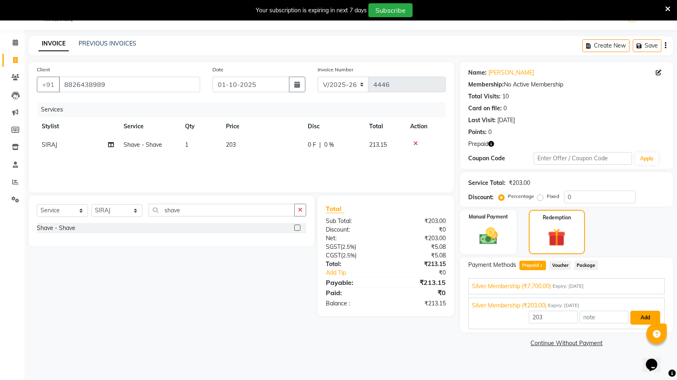
click at [645, 322] on button "Add" at bounding box center [646, 317] width 30 height 14
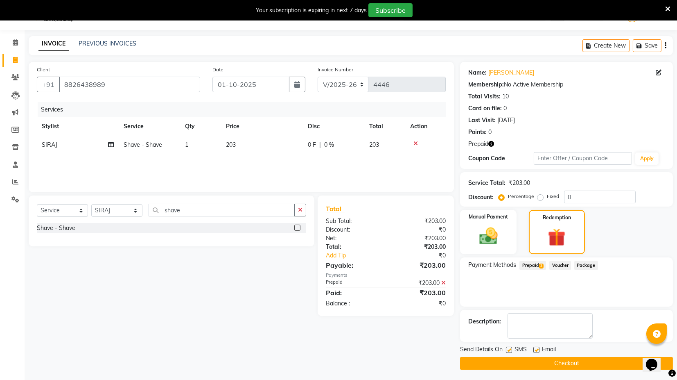
click at [507, 347] on label at bounding box center [509, 349] width 6 height 6
click at [507, 347] on input "checkbox" at bounding box center [508, 349] width 5 height 5
checkbox input "false"
click at [537, 347] on label at bounding box center [537, 349] width 6 height 6
click at [537, 347] on input "checkbox" at bounding box center [536, 349] width 5 height 5
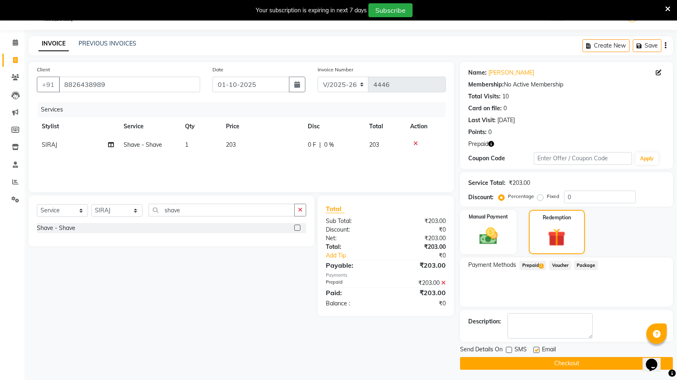
checkbox input "false"
click at [539, 362] on button "Checkout" at bounding box center [566, 363] width 213 height 13
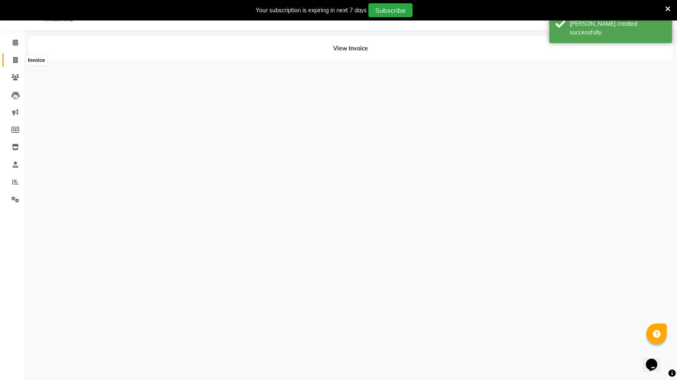
click at [9, 60] on span at bounding box center [15, 60] width 14 height 9
select select "service"
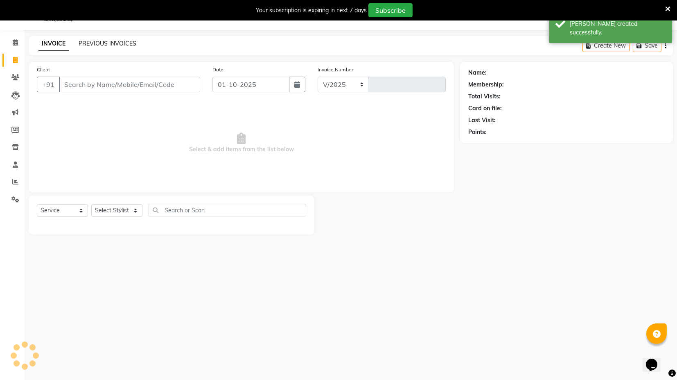
select select "7082"
type input "4447"
click at [91, 43] on link "PREVIOUS INVOICES" at bounding box center [108, 43] width 58 height 7
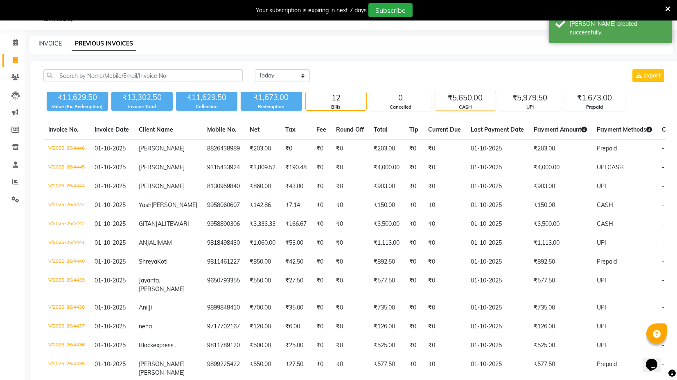
click at [466, 93] on div "Today Yesterday Custom Range Export ₹11,629.50 Value (Ex. Redemption) ₹13,302.5…" at bounding box center [354, 89] width 633 height 41
click at [466, 93] on div "₹5,650.00" at bounding box center [465, 97] width 61 height 11
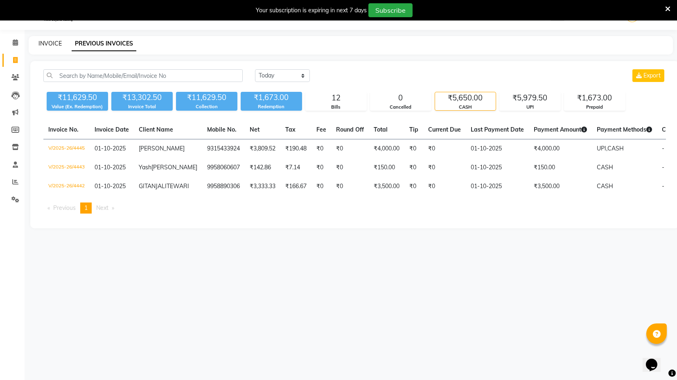
click at [40, 41] on link "INVOICE" at bounding box center [49, 43] width 23 height 7
select select "service"
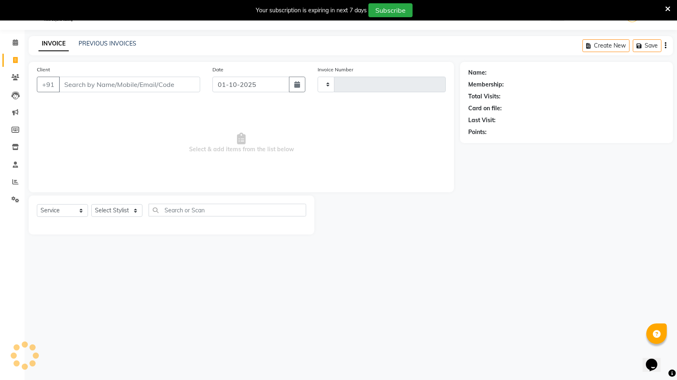
type input "4447"
select select "7082"
click at [131, 43] on link "PREVIOUS INVOICES" at bounding box center [108, 43] width 58 height 7
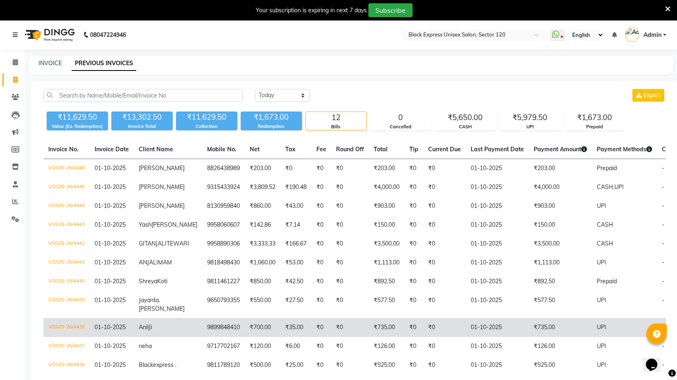
scroll to position [45, 0]
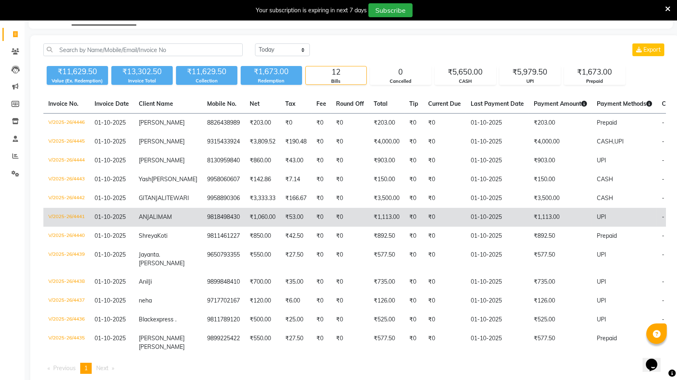
click at [158, 220] on span "MAM" at bounding box center [165, 216] width 14 height 7
drag, startPoint x: 219, startPoint y: 221, endPoint x: 183, endPoint y: 225, distance: 35.9
click at [202, 225] on td "9818498430" at bounding box center [223, 217] width 43 height 19
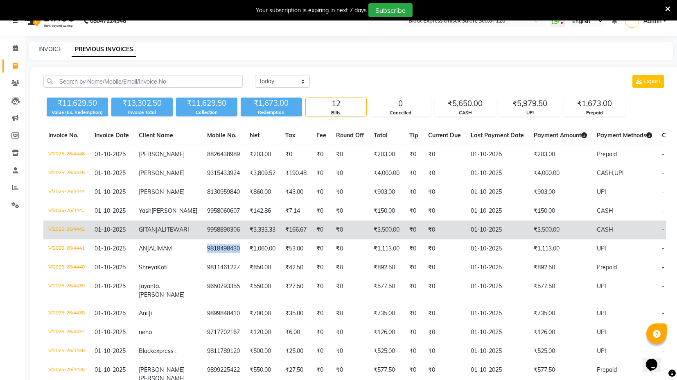
scroll to position [0, 0]
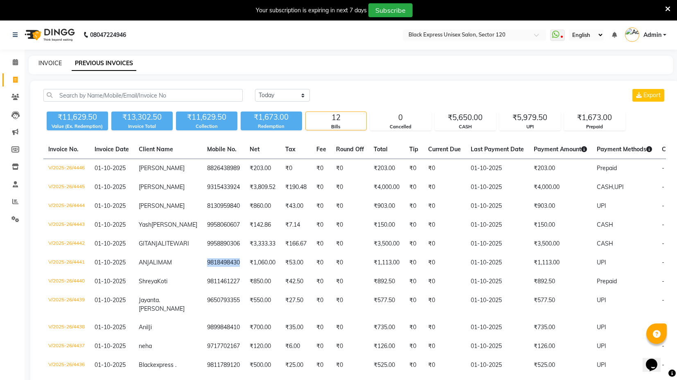
click at [49, 62] on link "INVOICE" at bounding box center [49, 62] width 23 height 7
select select "service"
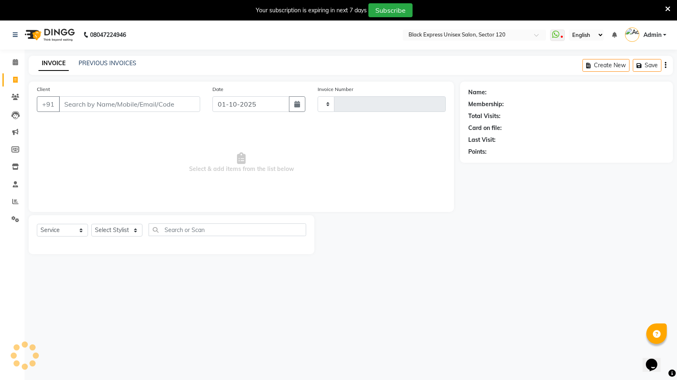
scroll to position [20, 0]
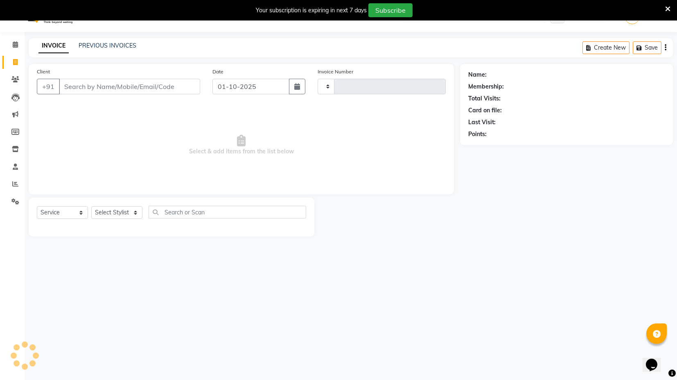
type input "4447"
select select "7082"
type input "919818498430"
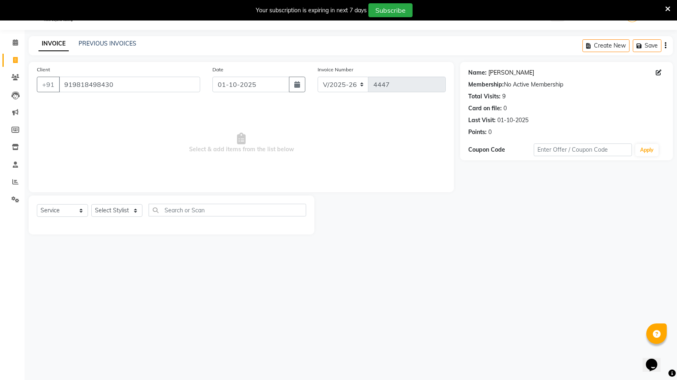
click at [502, 70] on link "Anjali Mam" at bounding box center [512, 72] width 46 height 9
click at [94, 45] on link "PREVIOUS INVOICES" at bounding box center [108, 43] width 58 height 7
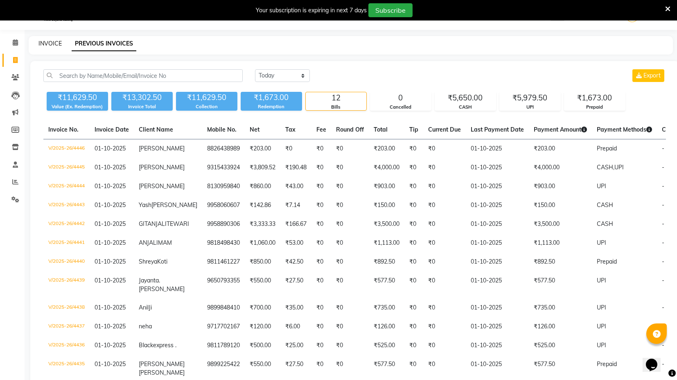
click at [53, 45] on link "INVOICE" at bounding box center [49, 43] width 23 height 7
select select "service"
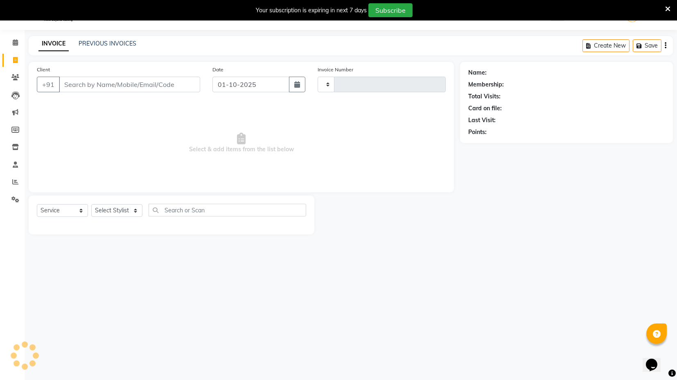
type input "4447"
select select "7082"
click at [88, 83] on input "Client" at bounding box center [129, 85] width 141 height 16
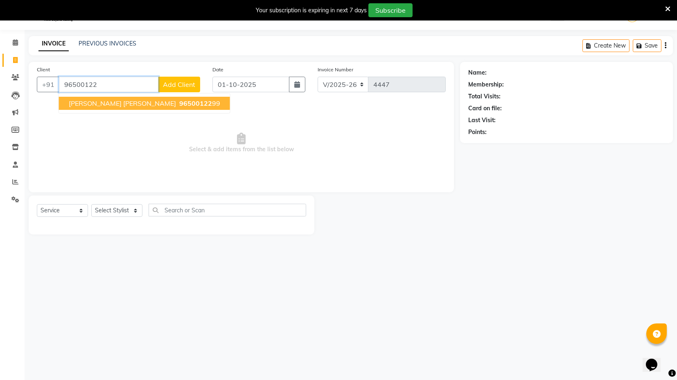
click at [179, 100] on span "96500122" at bounding box center [195, 103] width 33 height 8
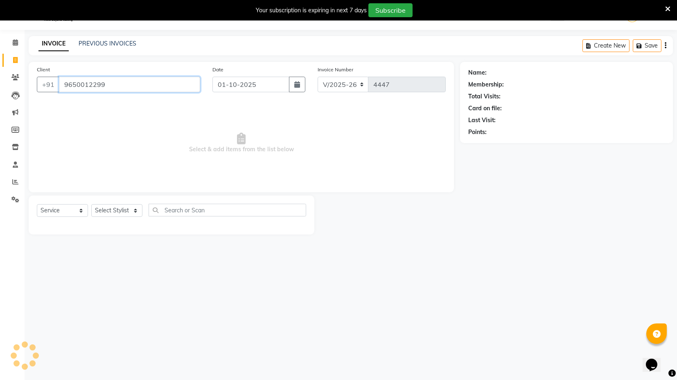
type input "9650012299"
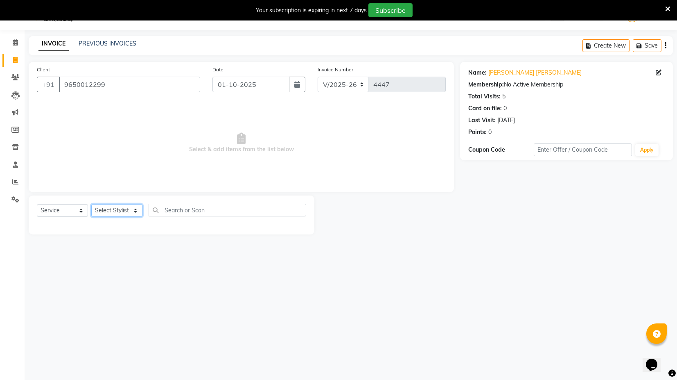
click at [137, 210] on select "Select Stylist ASIF DEEPA FAISAL maahi Manager [PERSON_NAME] [PERSON_NAME] [PER…" at bounding box center [116, 210] width 51 height 13
select select "88661"
click at [91, 204] on select "Select Stylist ASIF DEEPA FAISAL maahi Manager [PERSON_NAME] [PERSON_NAME] [PER…" at bounding box center [116, 210] width 51 height 13
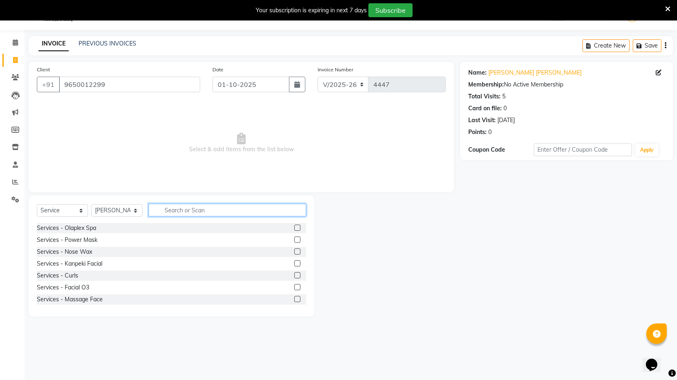
click at [168, 209] on input "text" at bounding box center [228, 210] width 158 height 13
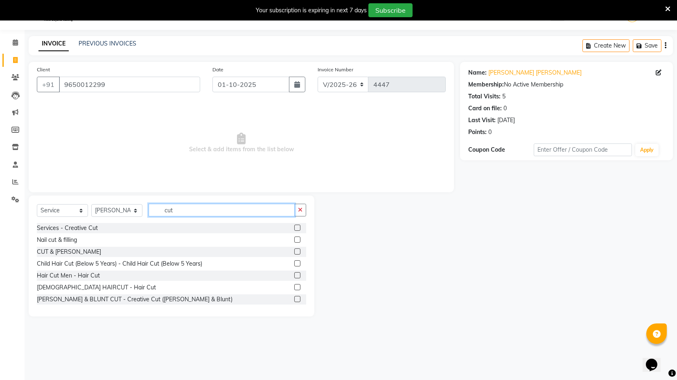
type input "cut"
drag, startPoint x: 292, startPoint y: 275, endPoint x: 272, endPoint y: 265, distance: 22.3
click at [294, 275] on label at bounding box center [297, 275] width 6 height 6
click at [294, 275] on input "checkbox" at bounding box center [296, 275] width 5 height 5
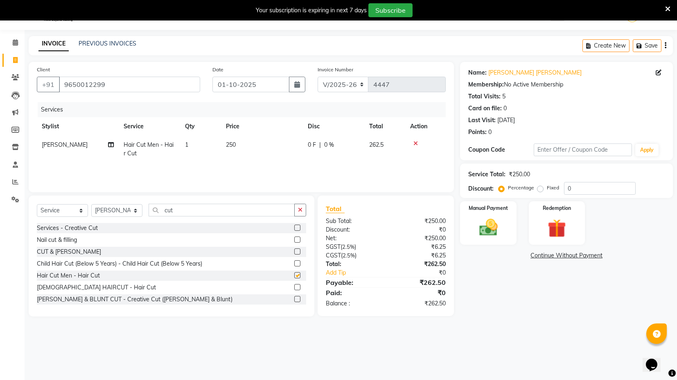
checkbox input "false"
click at [196, 208] on input "cut" at bounding box center [222, 210] width 146 height 13
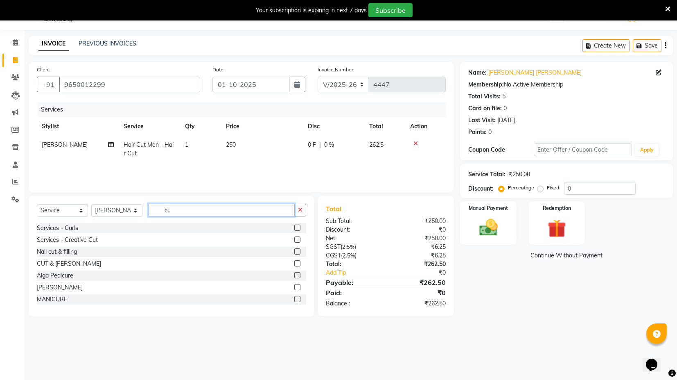
type input "c"
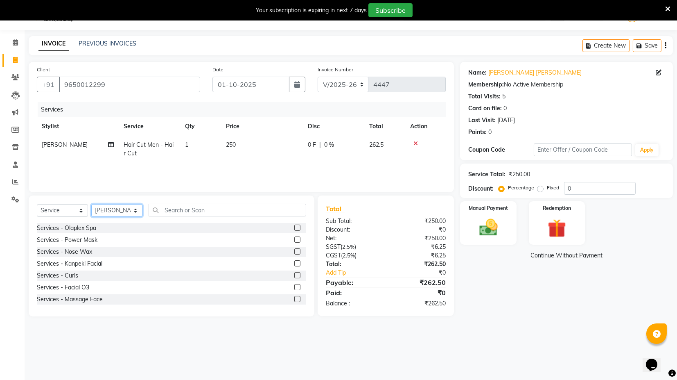
click at [135, 209] on select "Select Stylist ASIF DEEPA FAISAL maahi Manager [PERSON_NAME] [PERSON_NAME] [PER…" at bounding box center [116, 210] width 51 height 13
select select "58978"
click at [91, 204] on select "Select Stylist ASIF DEEPA FAISAL maahi Manager [PERSON_NAME] [PERSON_NAME] [PER…" at bounding box center [116, 210] width 51 height 13
click at [177, 205] on input "text" at bounding box center [228, 210] width 158 height 13
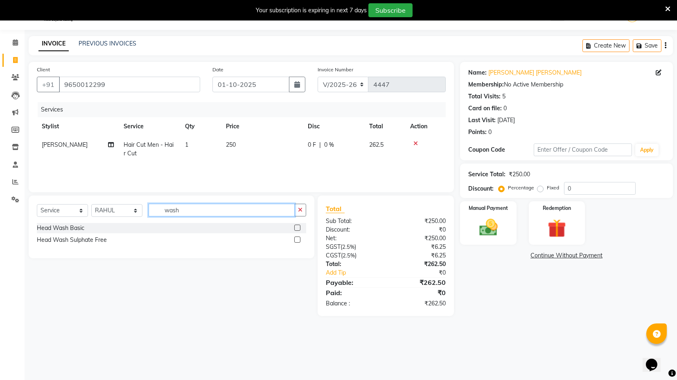
type input "wash"
click at [299, 225] on label at bounding box center [297, 227] width 6 height 6
click at [299, 225] on input "checkbox" at bounding box center [296, 227] width 5 height 5
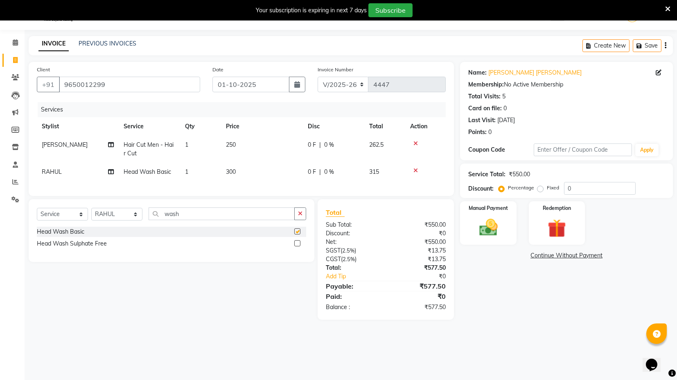
checkbox input "false"
click at [303, 220] on button "button" at bounding box center [300, 213] width 12 height 13
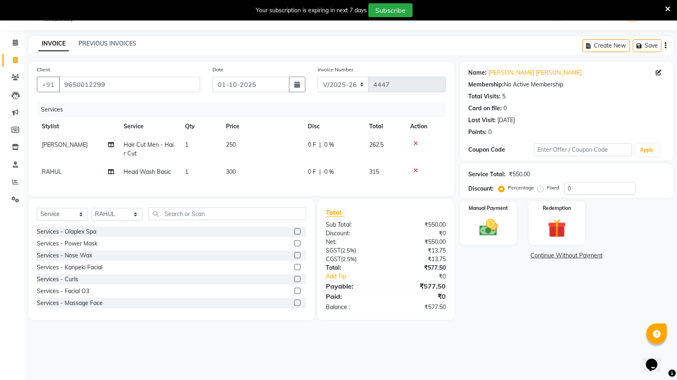
click at [417, 171] on icon at bounding box center [416, 171] width 5 height 6
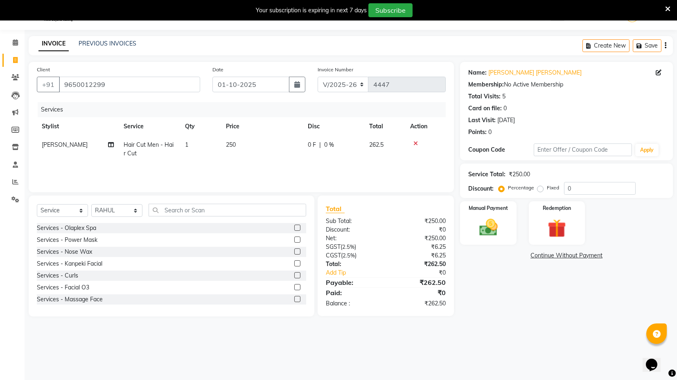
click at [236, 144] on span "250" at bounding box center [231, 144] width 10 height 7
select select "88661"
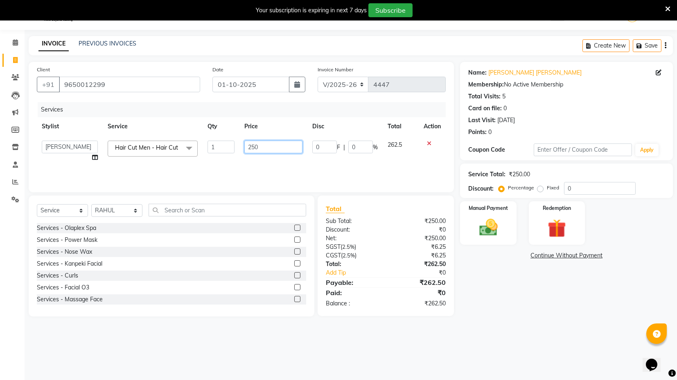
click at [258, 144] on input "250" at bounding box center [274, 146] width 58 height 13
click at [376, 348] on div "08047224946 Select Location × Black Express Unisex Salon, Sector 120 WhatsApp S…" at bounding box center [338, 190] width 677 height 380
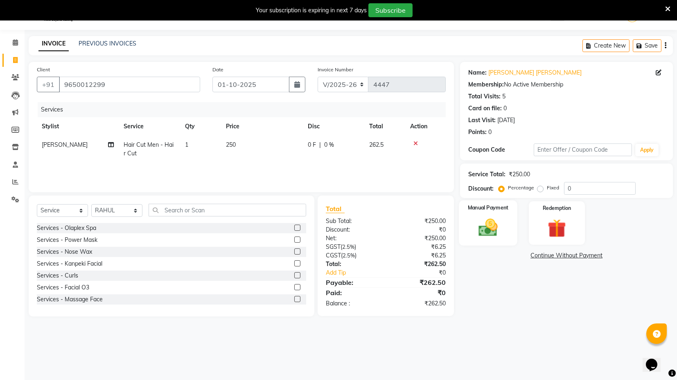
click at [488, 223] on img at bounding box center [488, 227] width 31 height 22
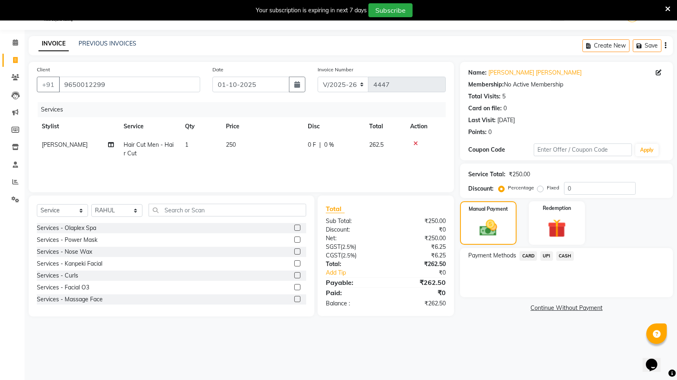
click at [547, 256] on span "UPI" at bounding box center [547, 255] width 13 height 9
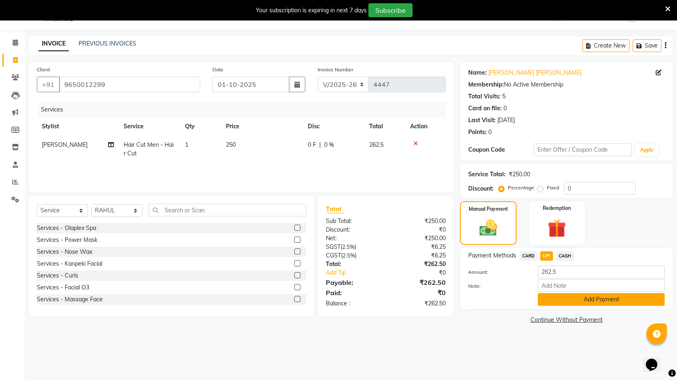
click at [568, 299] on button "Add Payment" at bounding box center [601, 299] width 127 height 13
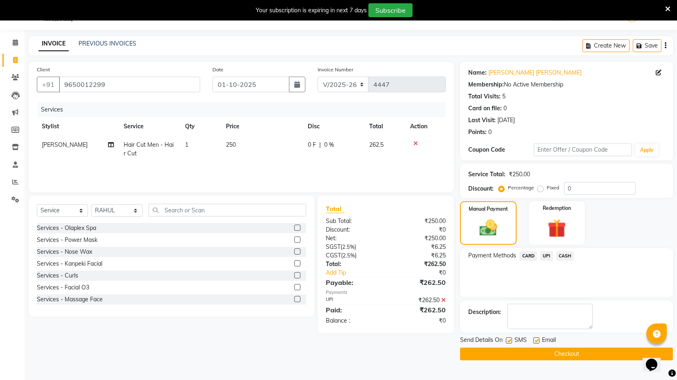
click at [570, 354] on button "Checkout" at bounding box center [566, 353] width 213 height 13
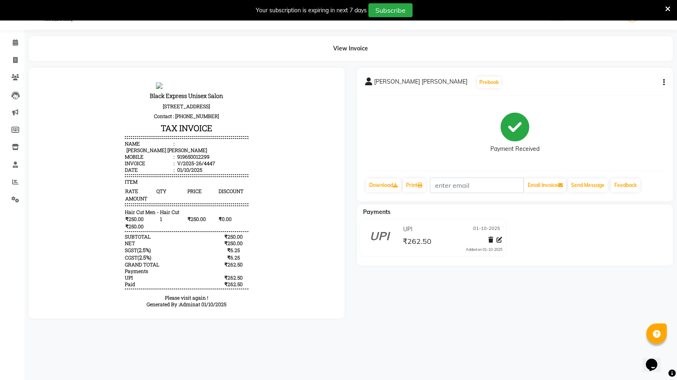
click at [462, 318] on div "Varsha Varsha Prebook Payment Received Download Print Email Invoice Send Messag…" at bounding box center [515, 193] width 328 height 251
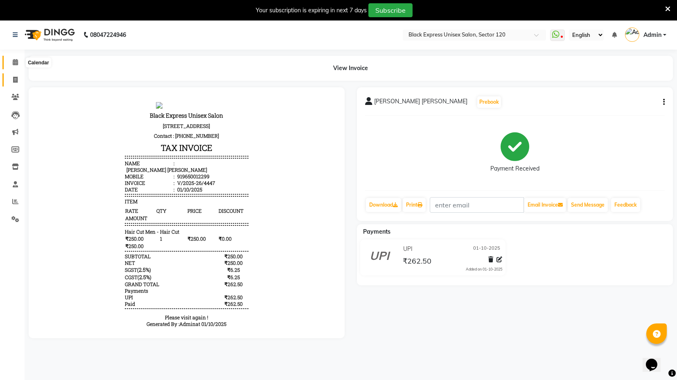
drag, startPoint x: 12, startPoint y: 60, endPoint x: 17, endPoint y: 80, distance: 20.7
click at [13, 60] on icon at bounding box center [15, 62] width 5 height 6
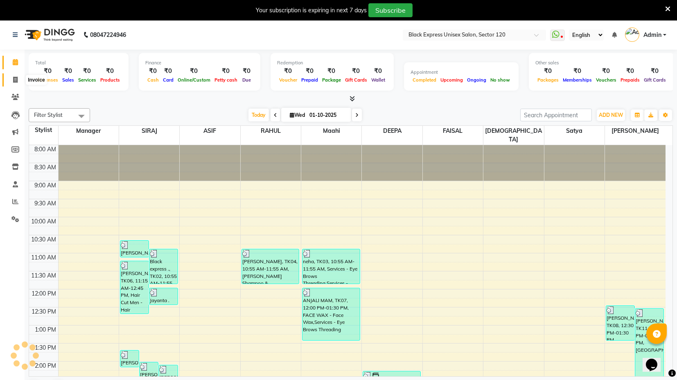
click at [17, 81] on icon at bounding box center [15, 80] width 5 height 6
select select "7082"
select select "service"
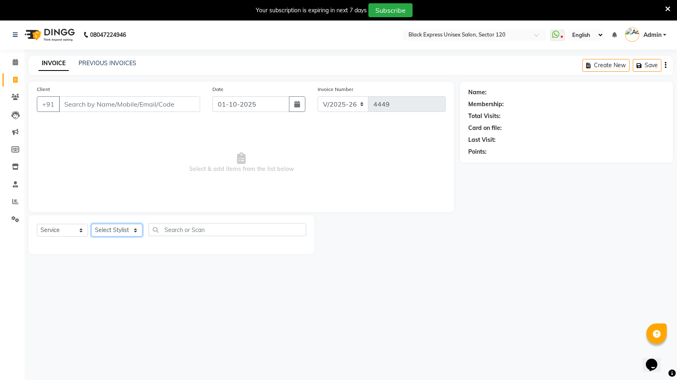
click at [136, 226] on select "Select Stylist ASIF DEEPA FAISAL maahi Manager [PERSON_NAME] [PERSON_NAME] [PER…" at bounding box center [116, 230] width 51 height 13
select select "58974"
click at [91, 224] on select "Select Stylist ASIF DEEPA FAISAL maahi Manager [PERSON_NAME] [PERSON_NAME] [PER…" at bounding box center [116, 230] width 51 height 13
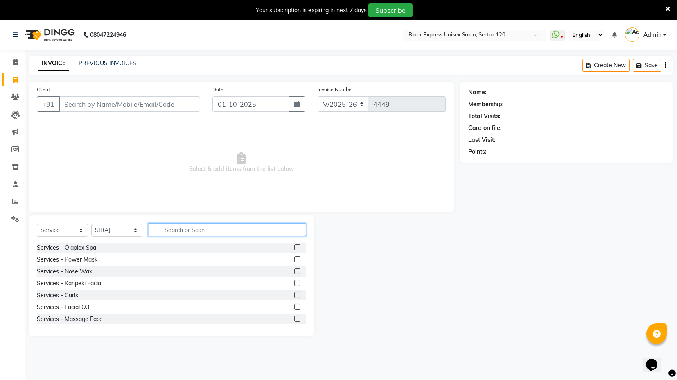
click at [181, 229] on input "text" at bounding box center [228, 229] width 158 height 13
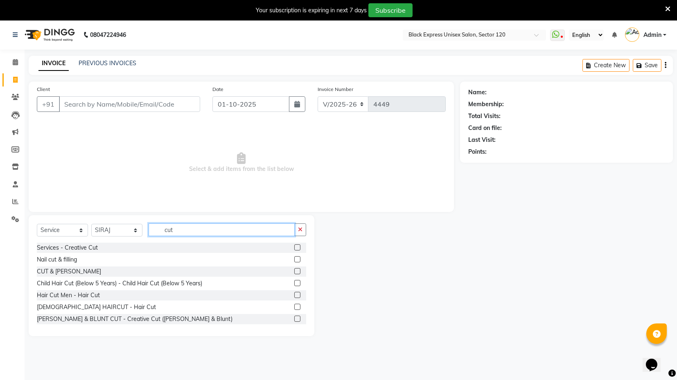
type input "cut"
click at [294, 294] on label at bounding box center [297, 295] width 6 height 6
click at [294, 294] on input "checkbox" at bounding box center [296, 294] width 5 height 5
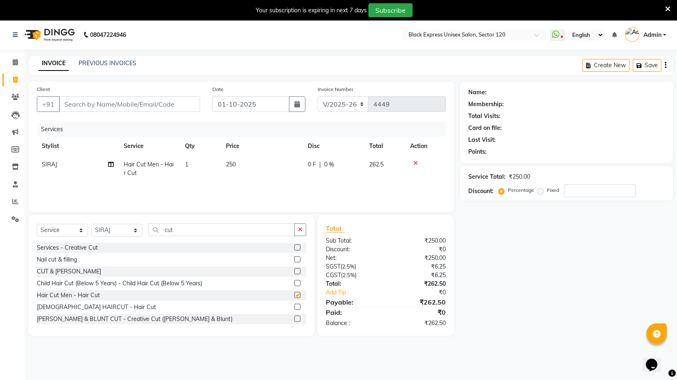
checkbox input "false"
click at [190, 229] on input "cut" at bounding box center [222, 229] width 146 height 13
type input "c"
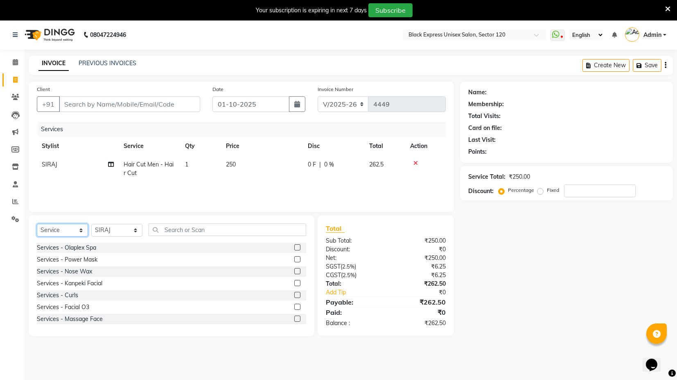
click at [80, 230] on select "Select Service Product Membership Package Voucher Prepaid Gift Card" at bounding box center [62, 230] width 51 height 13
click at [133, 229] on select "Select Stylist ASIF DEEPA FAISAL maahi Manager [PERSON_NAME] [PERSON_NAME] [PER…" at bounding box center [116, 230] width 51 height 13
select select "88661"
click at [91, 224] on select "Select Stylist ASIF DEEPA FAISAL maahi Manager [PERSON_NAME] [PERSON_NAME] [PER…" at bounding box center [116, 230] width 51 height 13
click at [177, 230] on input "text" at bounding box center [228, 229] width 158 height 13
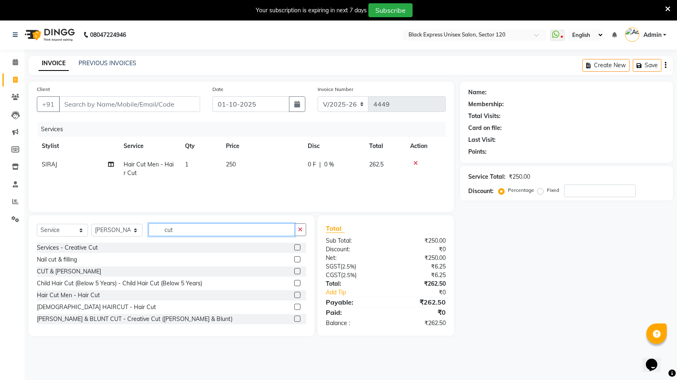
type input "cut"
click at [294, 292] on label at bounding box center [297, 295] width 6 height 6
click at [294, 292] on input "checkbox" at bounding box center [296, 294] width 5 height 5
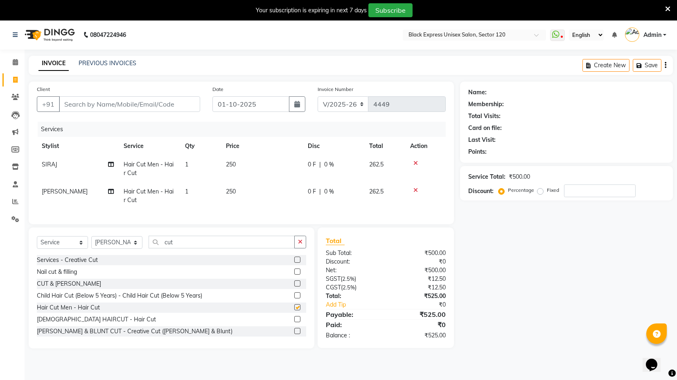
checkbox input "false"
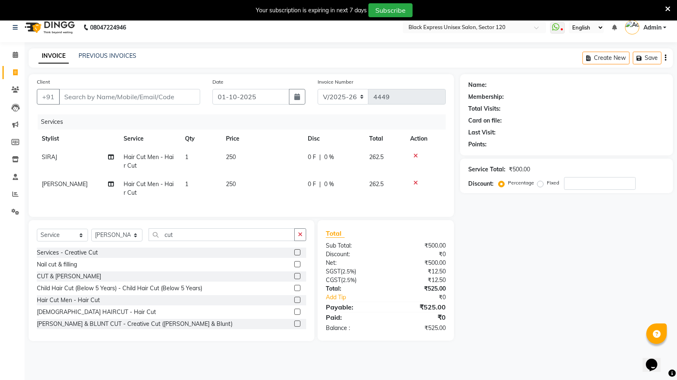
scroll to position [20, 0]
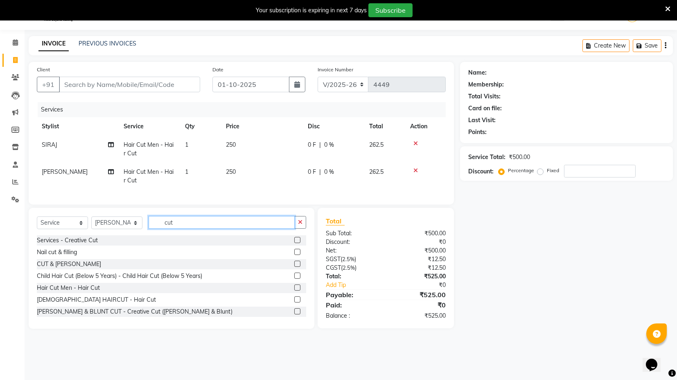
click at [190, 227] on input "cut" at bounding box center [222, 222] width 146 height 13
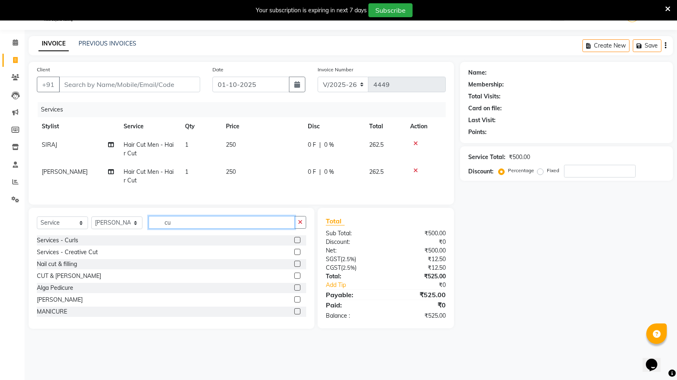
type input "c"
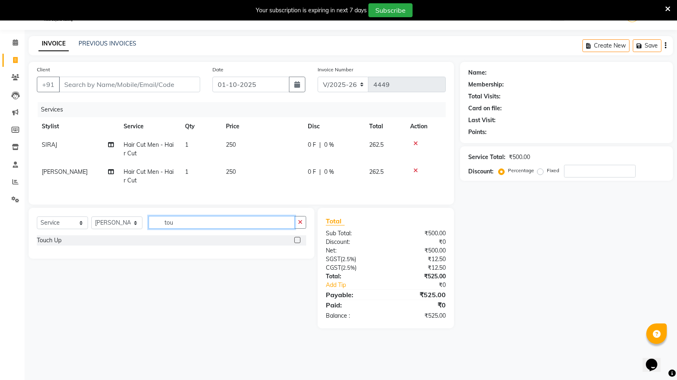
type input "tou"
click at [297, 243] on label at bounding box center [297, 240] width 6 height 6
click at [297, 243] on input "checkbox" at bounding box center [296, 240] width 5 height 5
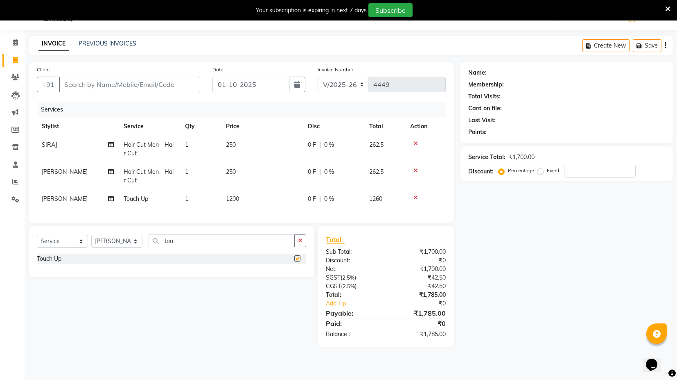
checkbox input "false"
click at [66, 197] on span "[PERSON_NAME]" at bounding box center [65, 198] width 46 height 7
select select "88661"
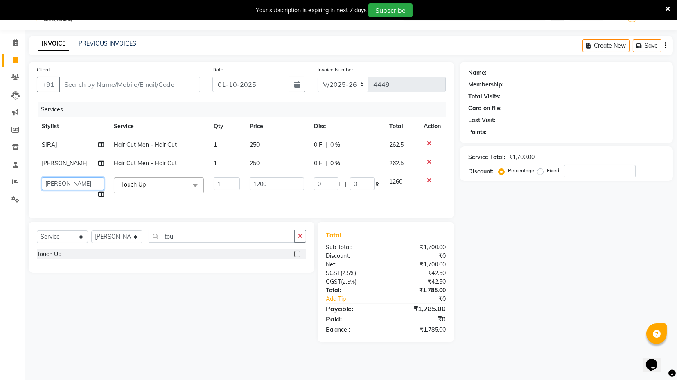
click at [77, 183] on select "ASIF DEEPA FAISAL maahi Manager RAHUL RAJVEER satya SHAFI SIRAJ" at bounding box center [73, 183] width 62 height 13
select select "58974"
click at [344, 203] on div "Services Stylist Service Qty Price Disc Total Action SIRAJ Hair Cut Men - Hair …" at bounding box center [241, 156] width 409 height 108
drag, startPoint x: 325, startPoint y: 368, endPoint x: 276, endPoint y: 361, distance: 49.2
click at [324, 368] on div "08047224946 Select Location × Black Express Unisex Salon, Sector 120 WhatsApp S…" at bounding box center [338, 190] width 677 height 380
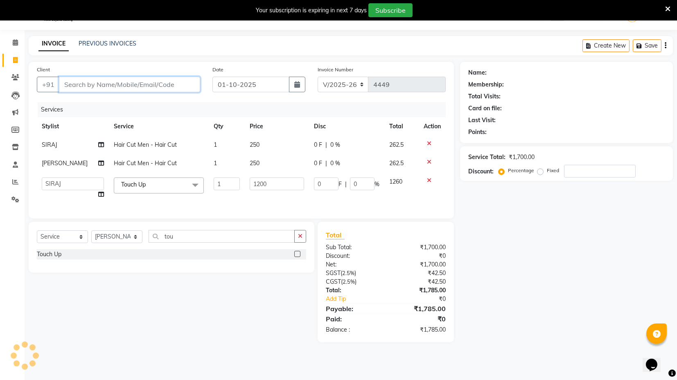
click at [115, 85] on input "Client" at bounding box center [129, 85] width 141 height 16
type input "9"
type input "0"
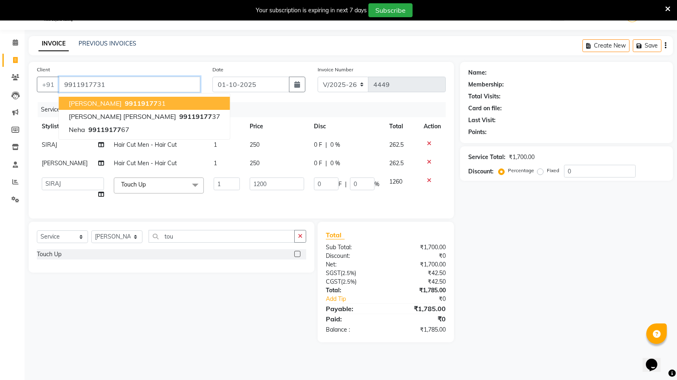
type input "9911917731"
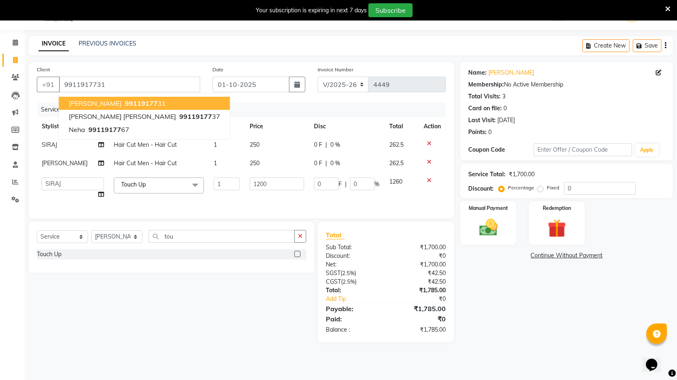
click at [134, 104] on ngb-highlight "99119177 31" at bounding box center [144, 103] width 43 height 8
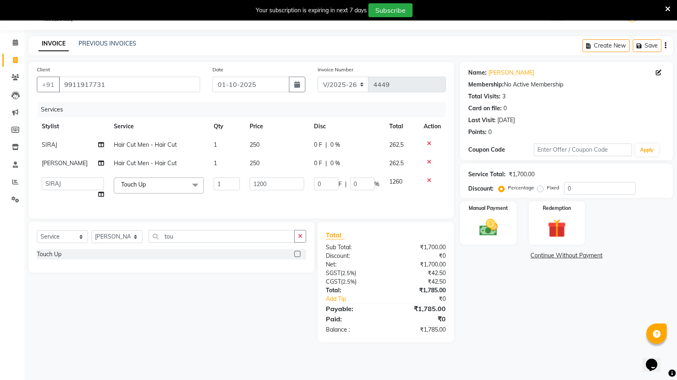
click at [265, 196] on td "1200" at bounding box center [277, 187] width 64 height 31
click at [316, 201] on td "0 F | 0 %" at bounding box center [346, 187] width 75 height 31
click at [488, 220] on img at bounding box center [488, 227] width 31 height 22
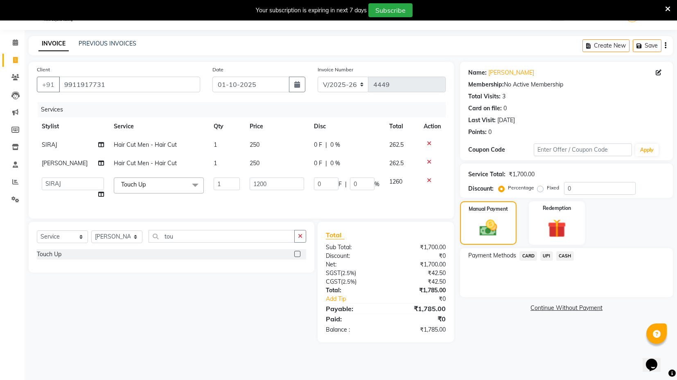
click at [530, 256] on span "CARD" at bounding box center [529, 255] width 18 height 9
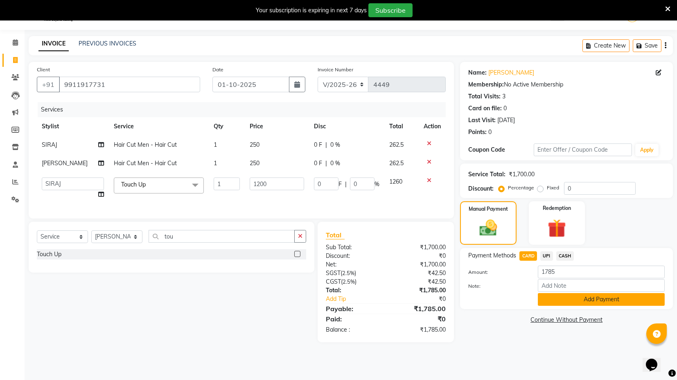
click at [562, 303] on button "Add Payment" at bounding box center [601, 299] width 127 height 13
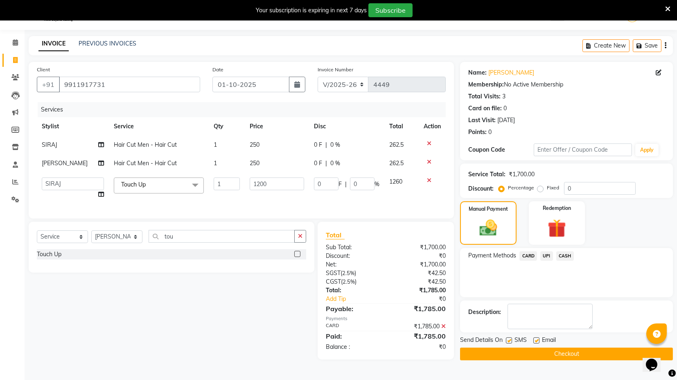
click at [512, 340] on label at bounding box center [509, 340] width 6 height 6
click at [512, 340] on input "checkbox" at bounding box center [508, 340] width 5 height 5
checkbox input "false"
click at [538, 338] on label at bounding box center [537, 340] width 6 height 6
click at [538, 338] on input "checkbox" at bounding box center [536, 340] width 5 height 5
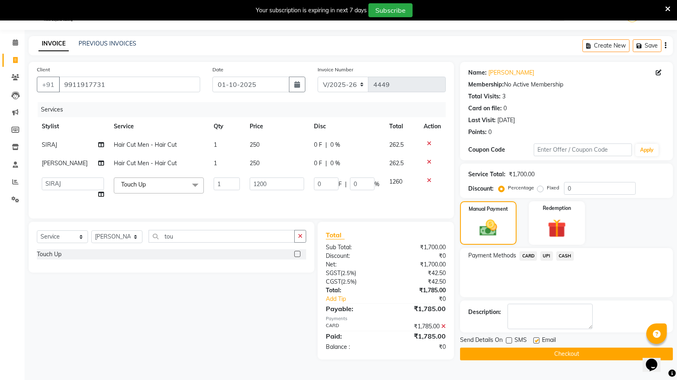
checkbox input "false"
click at [257, 143] on td "250" at bounding box center [277, 145] width 64 height 18
select select "58974"
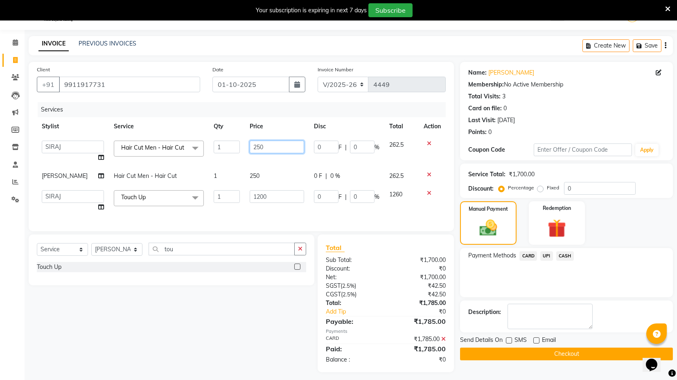
click at [256, 145] on input "250" at bounding box center [277, 146] width 54 height 13
type input "300"
click at [259, 173] on tbody "ASIF DEEPA FAISAL maahi Manager RAHUL RAJVEER satya SHAFI SIRAJ Hair Cut Men - …" at bounding box center [241, 176] width 409 height 81
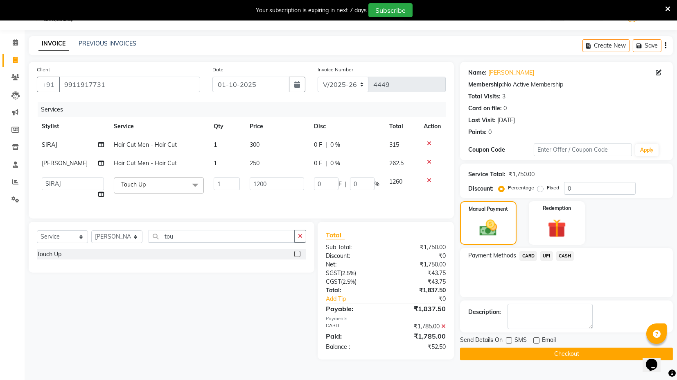
click at [254, 163] on span "250" at bounding box center [255, 162] width 10 height 7
select select "88661"
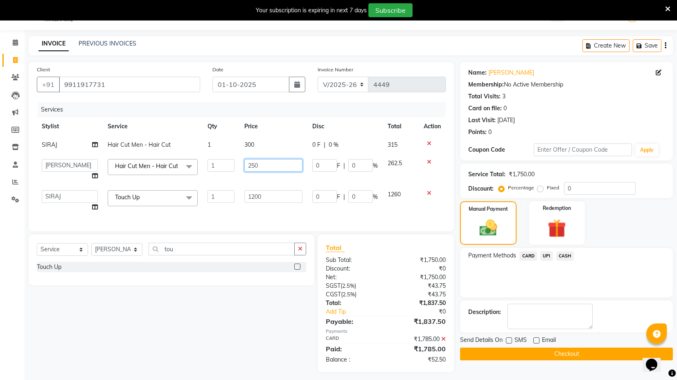
click at [260, 165] on input "250" at bounding box center [274, 165] width 58 height 13
type input "2"
type input "300"
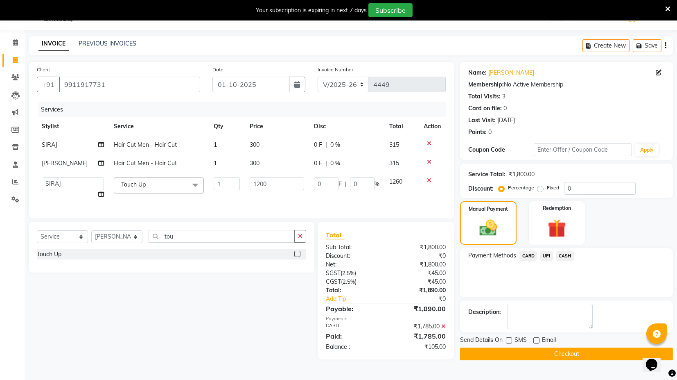
click at [289, 210] on div "Services Stylist Service Qty Price Disc Total Action SIRAJ Hair Cut Men - Hair …" at bounding box center [241, 156] width 409 height 108
click at [291, 197] on td "1200" at bounding box center [277, 187] width 64 height 31
click at [340, 199] on td "0 F | 0 %" at bounding box center [346, 187] width 75 height 31
select select "58974"
click at [327, 206] on div "Services Stylist Service Qty Price Disc Total Action SIRAJ Hair Cut Men - Hair …" at bounding box center [241, 156] width 409 height 108
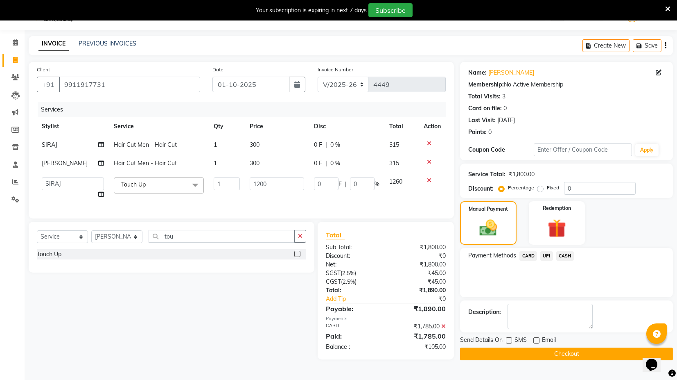
click at [444, 329] on span at bounding box center [444, 325] width 5 height 7
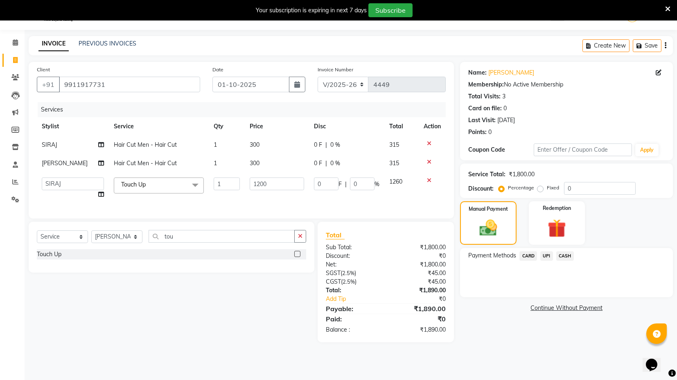
click at [530, 252] on span "CARD" at bounding box center [529, 255] width 18 height 9
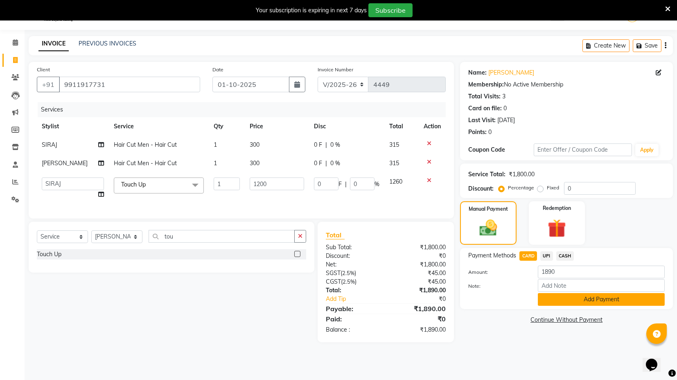
click at [603, 295] on button "Add Payment" at bounding box center [601, 299] width 127 height 13
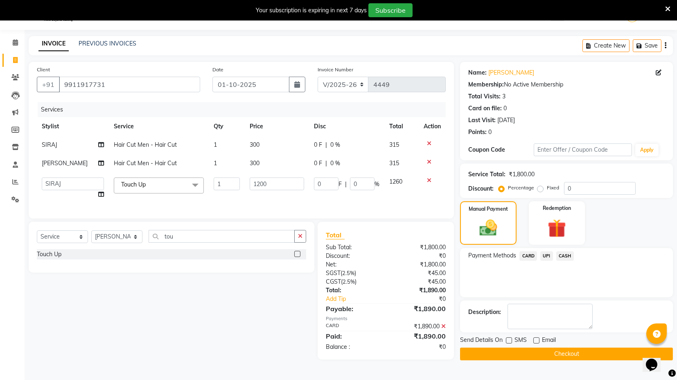
click at [578, 353] on button "Checkout" at bounding box center [566, 353] width 213 height 13
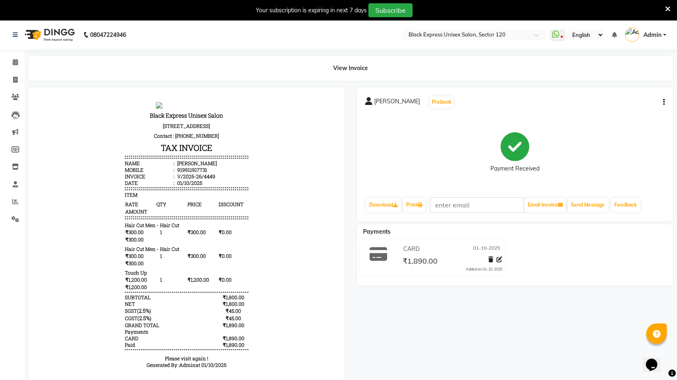
scroll to position [7, 0]
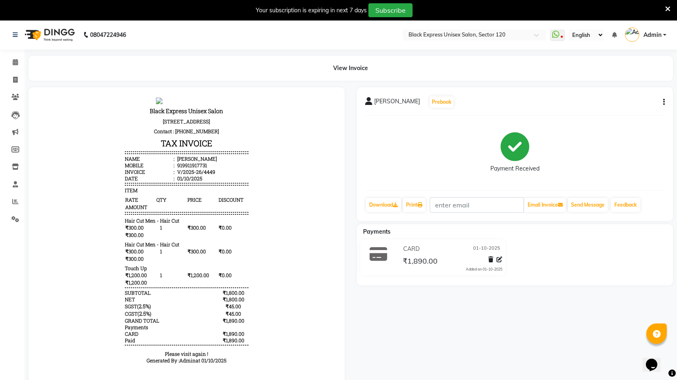
drag, startPoint x: 326, startPoint y: 230, endPoint x: 367, endPoint y: 347, distance: 124.1
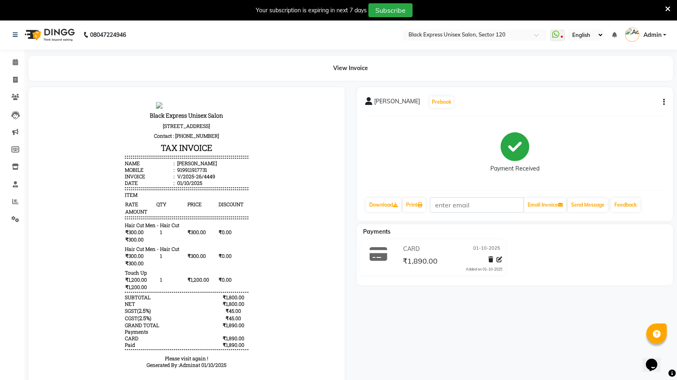
drag, startPoint x: 327, startPoint y: 251, endPoint x: 369, endPoint y: 322, distance: 82.1
click at [11, 77] on span at bounding box center [15, 79] width 14 height 9
select select "service"
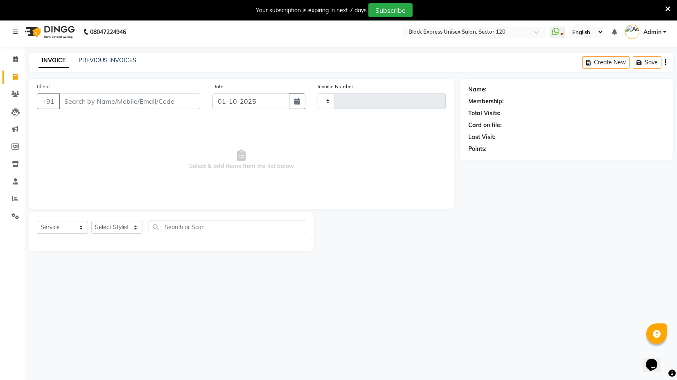
type input "4450"
select select "7082"
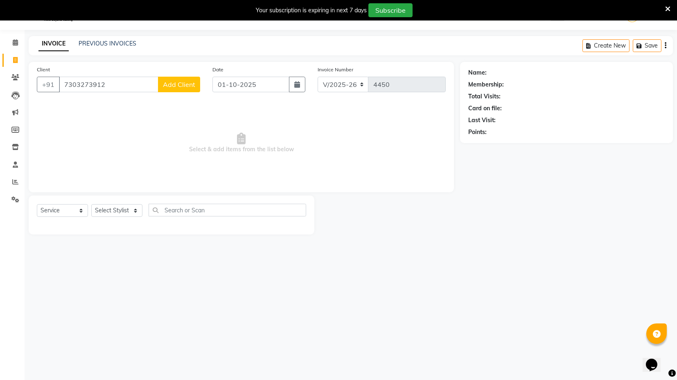
type input "7303273912"
click at [135, 213] on select "Select Stylist ASIF DEEPA FAISAL maahi Manager [PERSON_NAME] [PERSON_NAME] [PER…" at bounding box center [116, 210] width 51 height 13
select select "58978"
click at [91, 204] on select "Select Stylist ASIF DEEPA FAISAL maahi Manager [PERSON_NAME] [PERSON_NAME] [PER…" at bounding box center [116, 210] width 51 height 13
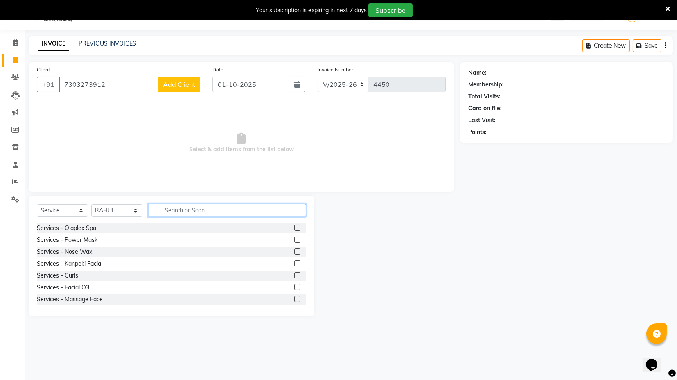
click at [179, 208] on input "text" at bounding box center [228, 210] width 158 height 13
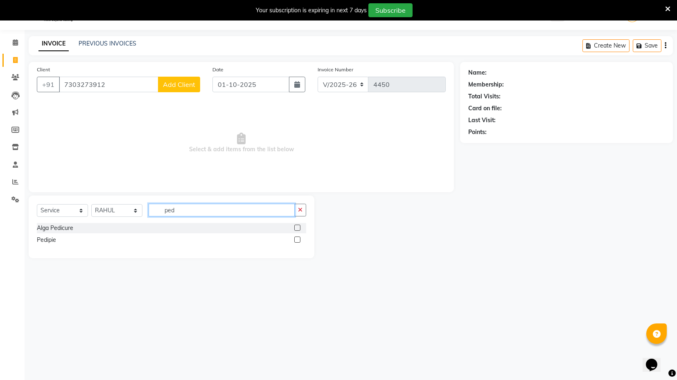
type input "ped"
click at [299, 240] on label at bounding box center [297, 239] width 6 height 6
click at [299, 240] on input "checkbox" at bounding box center [296, 239] width 5 height 5
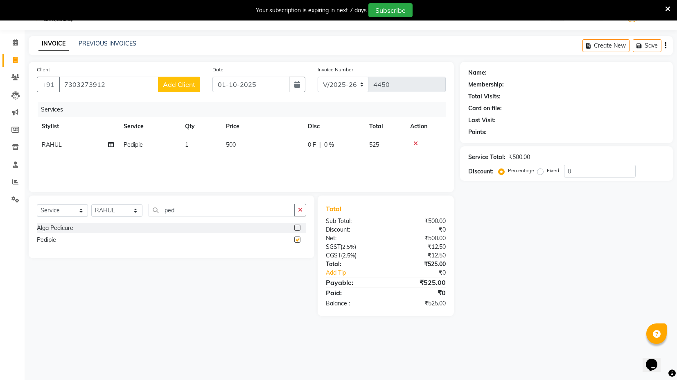
checkbox input "false"
click at [178, 82] on span "Add Client" at bounding box center [179, 84] width 32 height 8
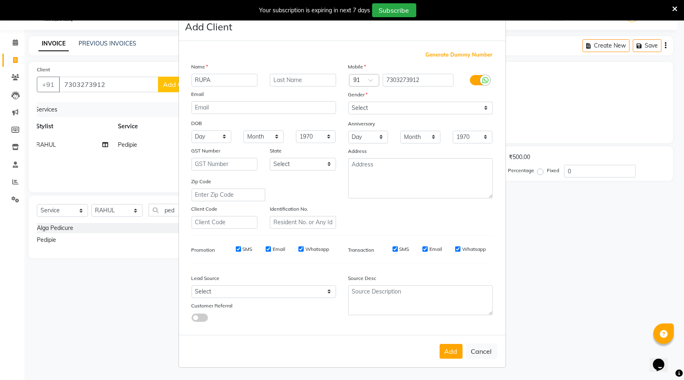
type input "RUPA"
click at [485, 106] on select "Select Male Female Other Prefer Not To Say" at bounding box center [421, 108] width 145 height 13
select select "female"
click at [349, 102] on select "Select Male Female Other Prefer Not To Say" at bounding box center [421, 108] width 145 height 13
click at [451, 349] on button "Add" at bounding box center [451, 351] width 23 height 15
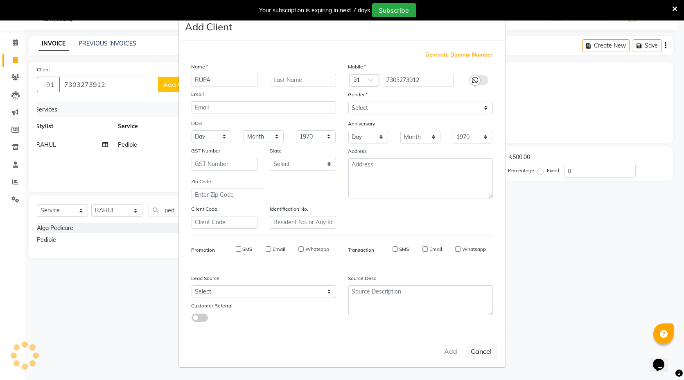
select select
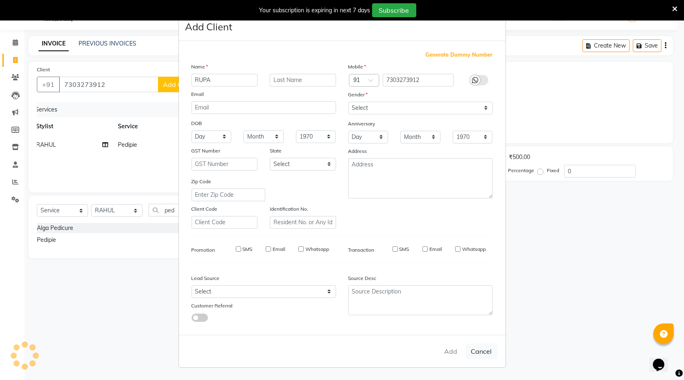
select select
checkbox input "false"
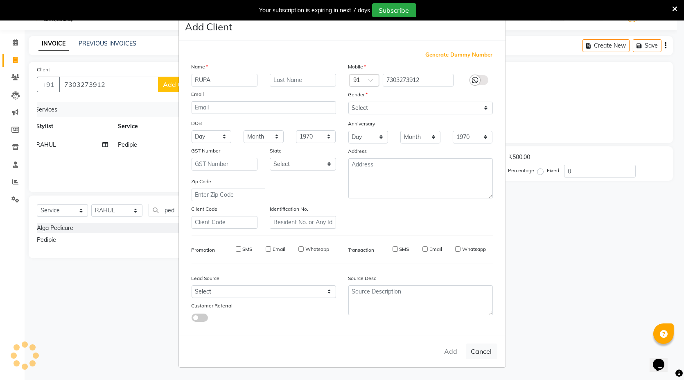
checkbox input "false"
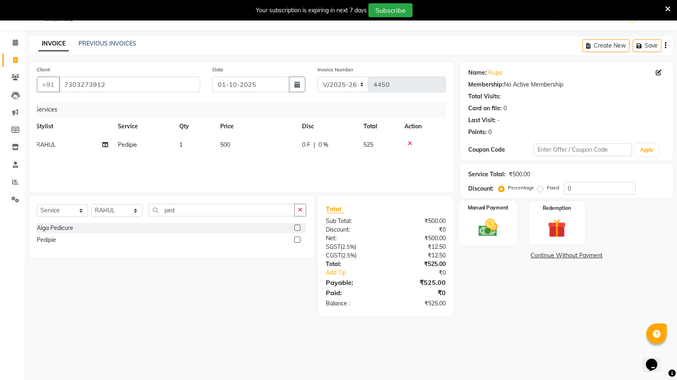
click at [487, 220] on img at bounding box center [488, 227] width 31 height 22
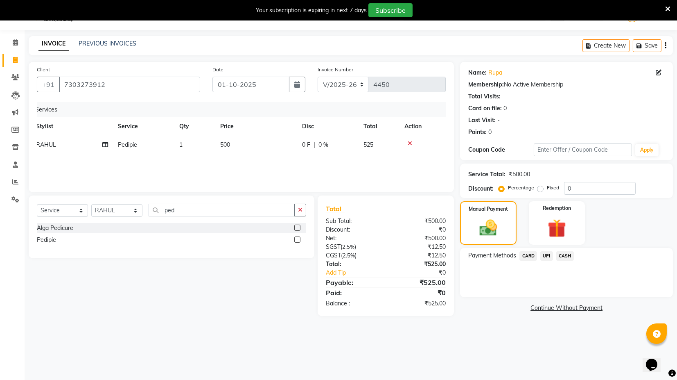
click at [546, 256] on span "UPI" at bounding box center [547, 255] width 13 height 9
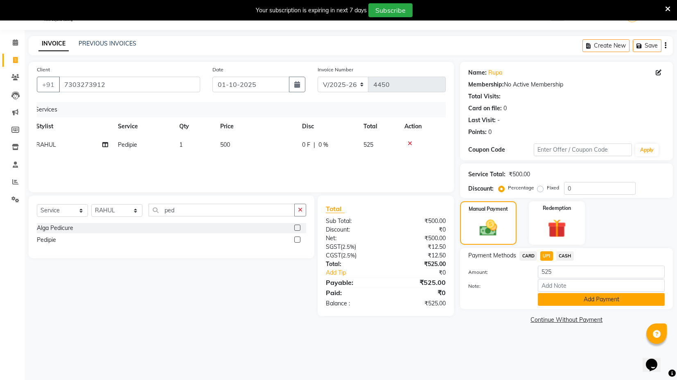
click at [582, 297] on button "Add Payment" at bounding box center [601, 299] width 127 height 13
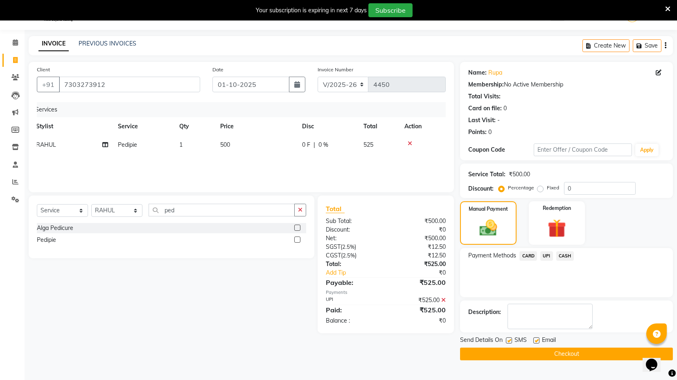
click at [535, 337] on label at bounding box center [537, 340] width 6 height 6
click at [535, 338] on input "checkbox" at bounding box center [536, 340] width 5 height 5
checkbox input "false"
click at [537, 352] on button "Checkout" at bounding box center [566, 353] width 213 height 13
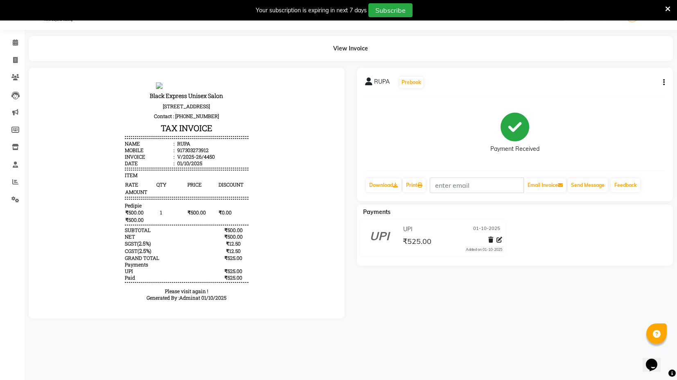
drag, startPoint x: 324, startPoint y: 151, endPoint x: 392, endPoint y: 187, distance: 77.1
click at [17, 177] on span at bounding box center [15, 181] width 14 height 9
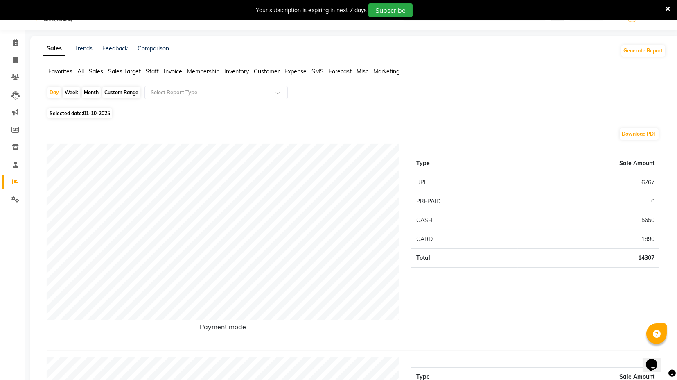
click at [94, 90] on div "Month" at bounding box center [91, 92] width 19 height 11
select select "10"
select select "2025"
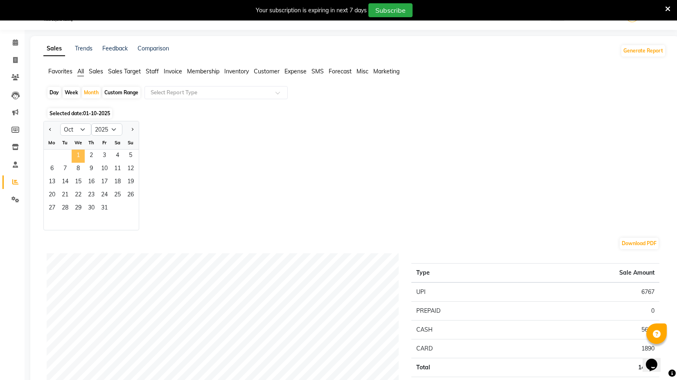
click at [77, 152] on span "1" at bounding box center [78, 155] width 13 height 13
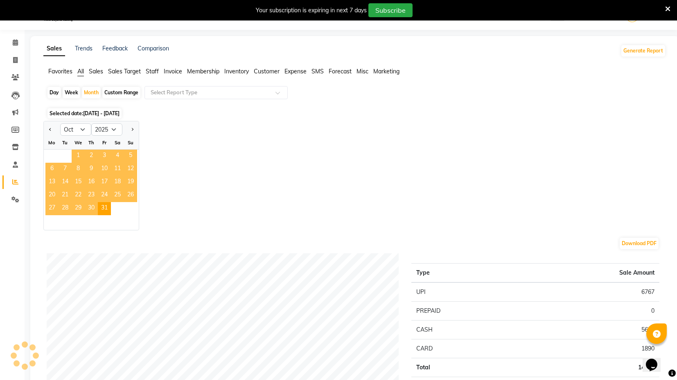
click at [79, 154] on span "1" at bounding box center [78, 155] width 13 height 13
click at [78, 155] on span "1" at bounding box center [78, 155] width 13 height 13
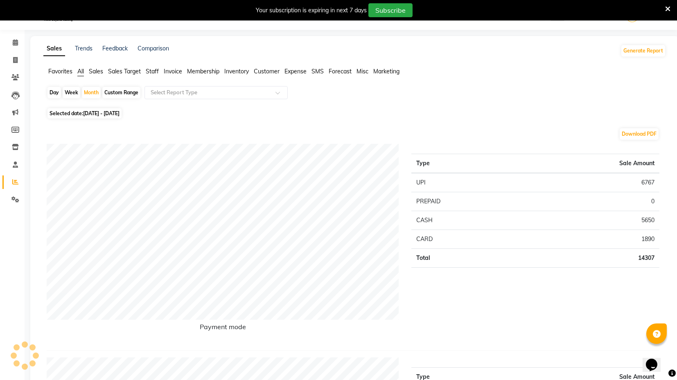
click at [55, 91] on div "Day" at bounding box center [55, 92] width 14 height 11
select select "10"
select select "2025"
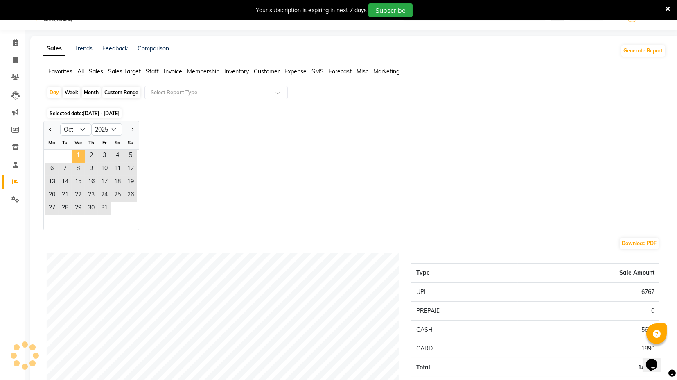
click at [79, 154] on span "1" at bounding box center [78, 155] width 13 height 13
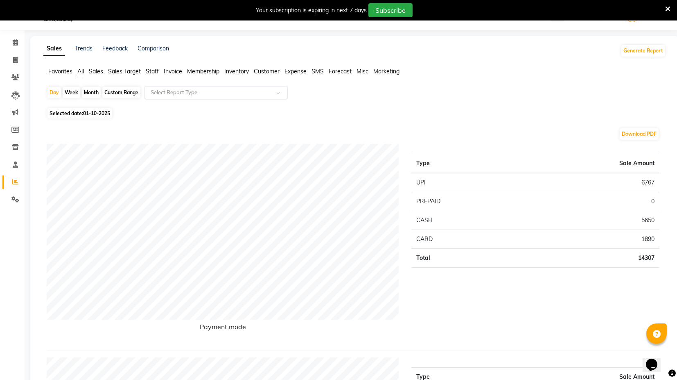
click at [276, 91] on span at bounding box center [281, 95] width 10 height 8
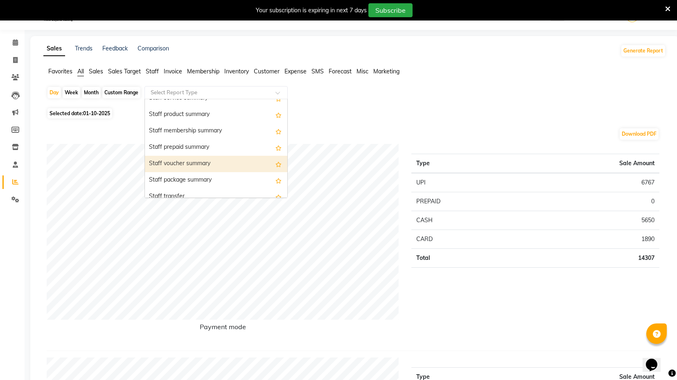
scroll to position [455, 0]
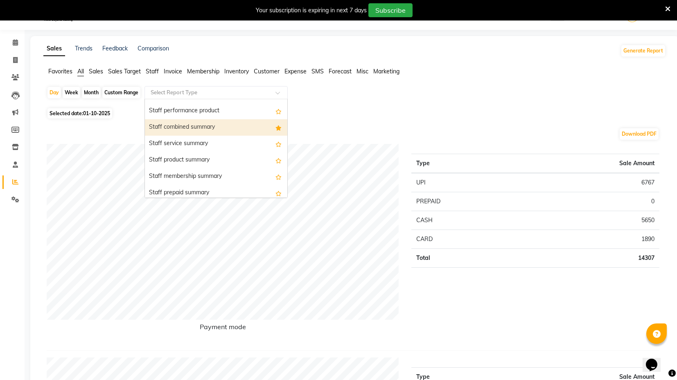
click at [255, 129] on div "Staff combined summary" at bounding box center [216, 127] width 143 height 16
select select "full_report"
select select "csv"
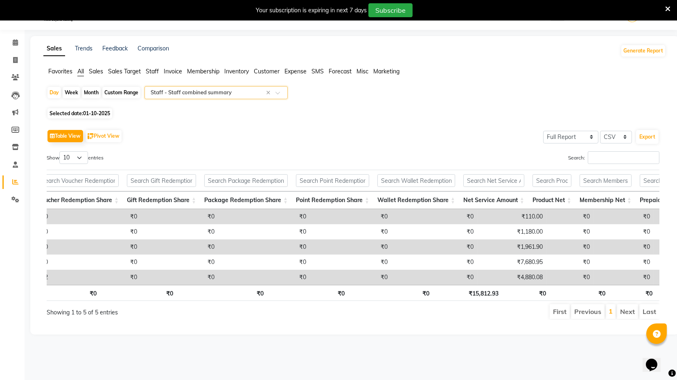
scroll to position [0, 310]
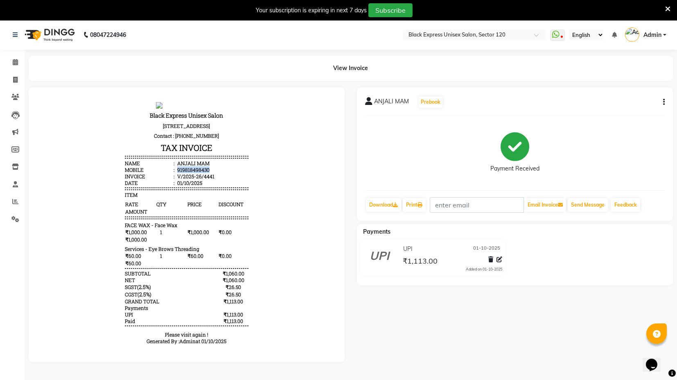
drag, startPoint x: 200, startPoint y: 174, endPoint x: 171, endPoint y: 174, distance: 29.5
click at [176, 172] on div "919818498430" at bounding box center [193, 169] width 34 height 7
copy div "919818498430"
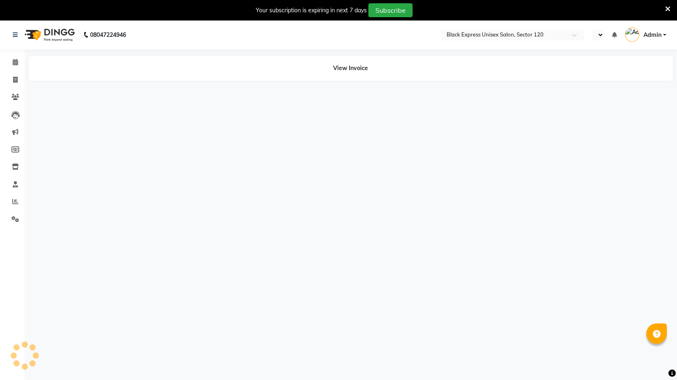
select select "en"
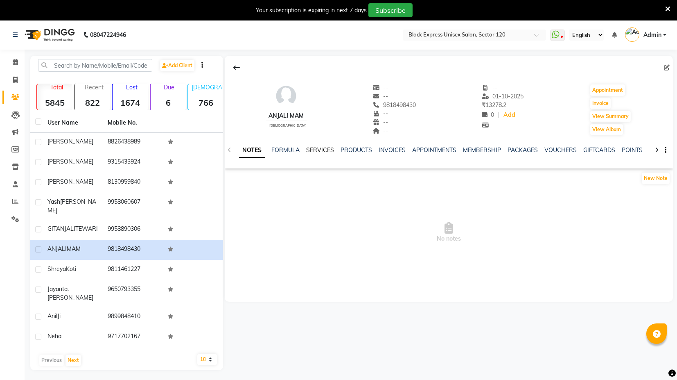
click at [317, 152] on link "SERVICES" at bounding box center [320, 149] width 28 height 7
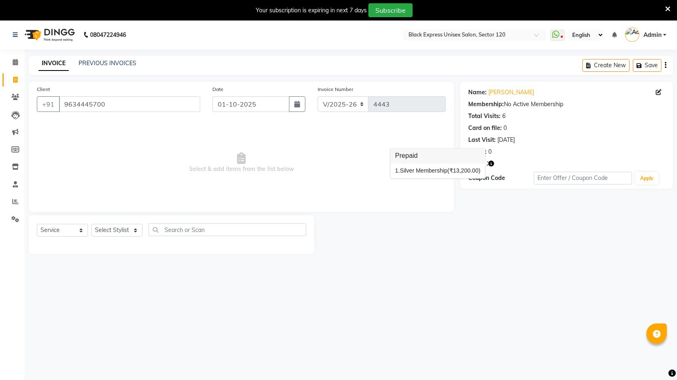
select select "7082"
select select "service"
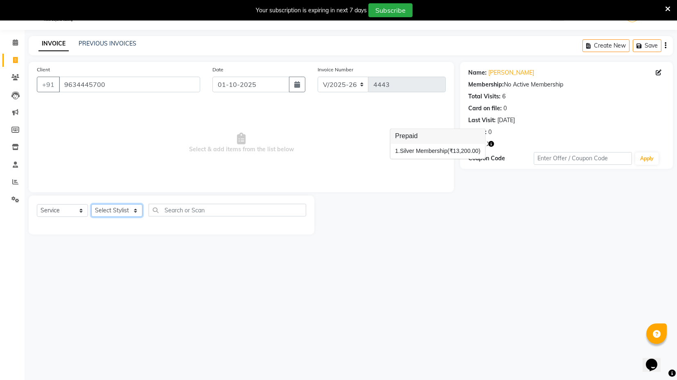
click at [134, 213] on select "Select Stylist ASIF DEEPA FAISAL maahi Manager [PERSON_NAME] [PERSON_NAME] [PER…" at bounding box center [116, 210] width 51 height 13
select select "58974"
click at [91, 204] on select "Select Stylist ASIF DEEPA FAISAL maahi Manager [PERSON_NAME] [PERSON_NAME] [PER…" at bounding box center [116, 210] width 51 height 13
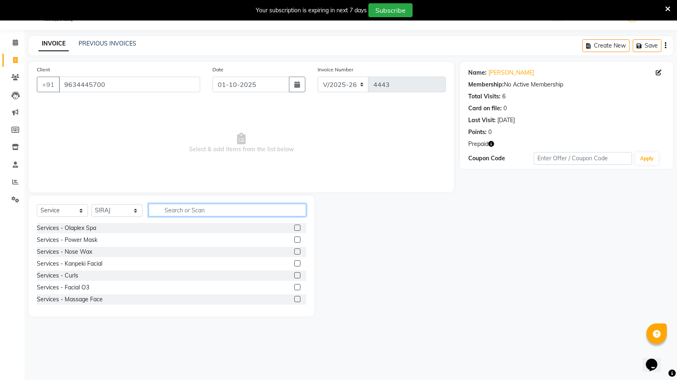
click at [185, 208] on input "text" at bounding box center [228, 210] width 158 height 13
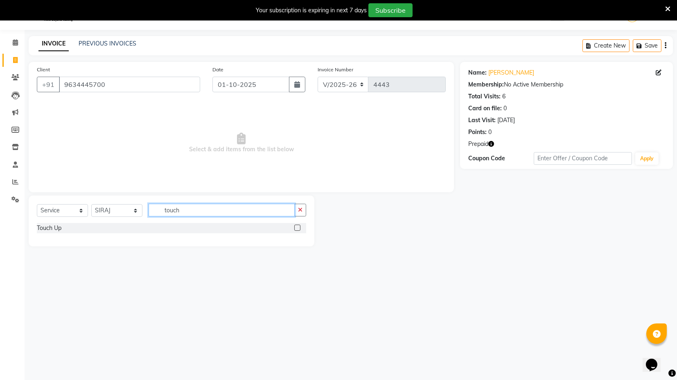
type input "touch"
click at [297, 229] on label at bounding box center [297, 227] width 6 height 6
click at [297, 229] on input "checkbox" at bounding box center [296, 227] width 5 height 5
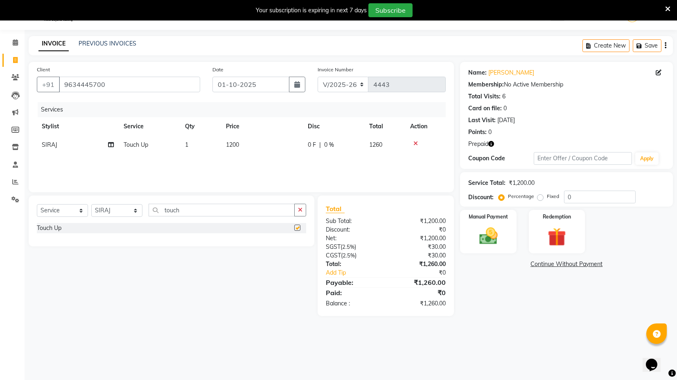
checkbox input "false"
click at [187, 212] on input "touch" at bounding box center [222, 210] width 146 height 13
type input "t"
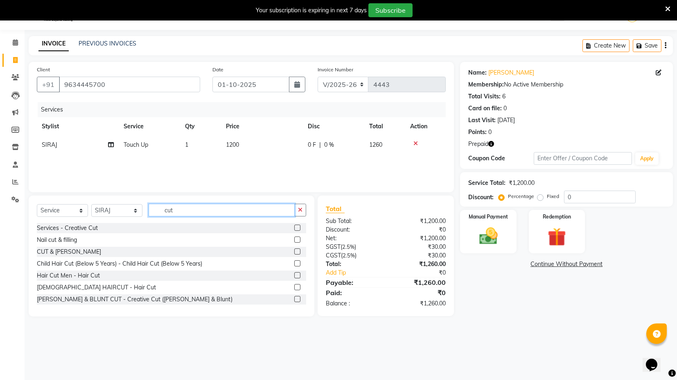
type input "cut"
click at [294, 274] on div at bounding box center [300, 275] width 12 height 10
click at [294, 274] on label at bounding box center [297, 275] width 6 height 6
click at [294, 274] on input "checkbox" at bounding box center [296, 275] width 5 height 5
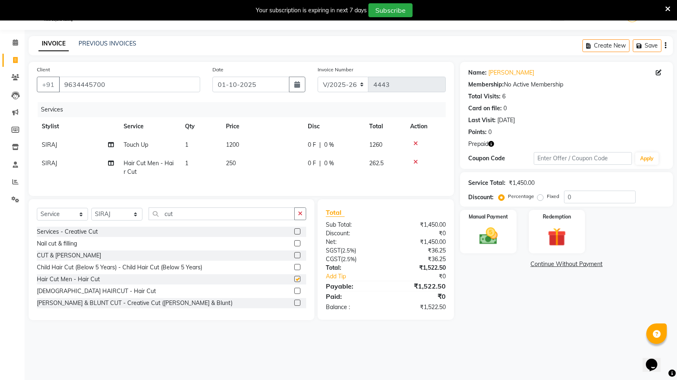
checkbox input "false"
click at [383, 349] on div "08047224946 Select Location × Black Express Unisex Salon, Sector 120 WhatsApp S…" at bounding box center [338, 190] width 677 height 380
click at [236, 161] on span "250" at bounding box center [231, 162] width 10 height 7
select select "58974"
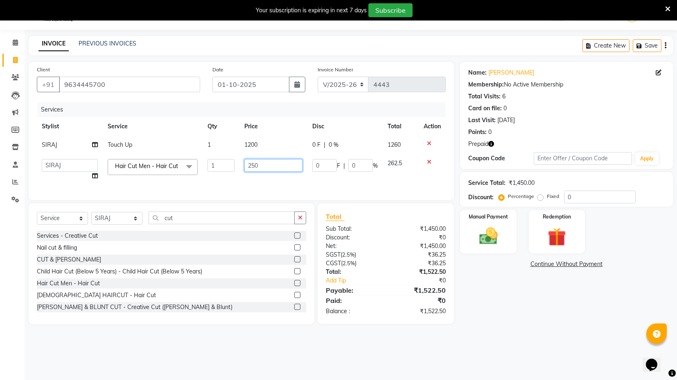
click at [262, 165] on input "250" at bounding box center [274, 165] width 58 height 13
type input "2"
type input "300"
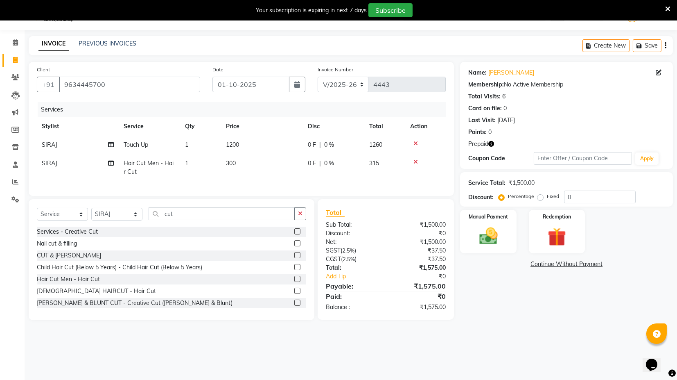
click at [290, 181] on div "Services Stylist Service Qty Price Disc Total Action SIRAJ Touch Up 1 1200 0 F …" at bounding box center [241, 145] width 409 height 86
click at [570, 231] on img at bounding box center [556, 237] width 31 height 24
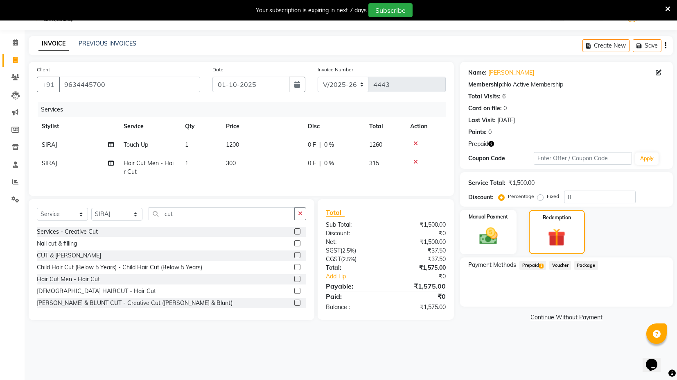
click at [537, 265] on span "Prepaid 1" at bounding box center [533, 264] width 27 height 9
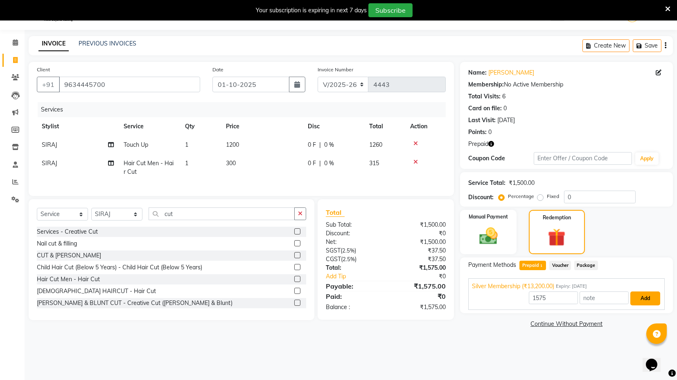
click at [639, 294] on button "Add" at bounding box center [646, 298] width 30 height 14
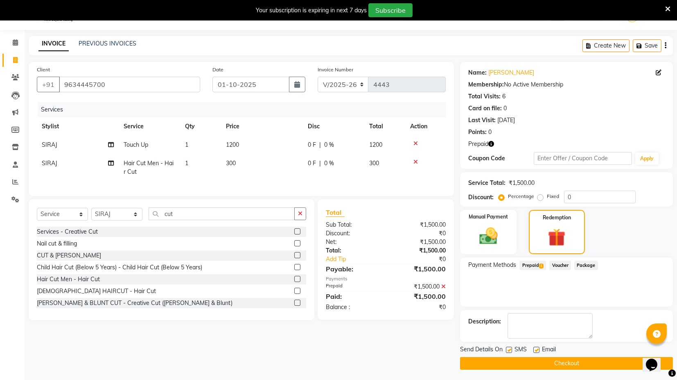
click at [540, 349] on div "Email" at bounding box center [548, 350] width 29 height 10
drag, startPoint x: 509, startPoint y: 347, endPoint x: 521, endPoint y: 347, distance: 11.5
click at [510, 347] on label at bounding box center [509, 349] width 6 height 6
click at [510, 347] on input "checkbox" at bounding box center [508, 349] width 5 height 5
checkbox input "false"
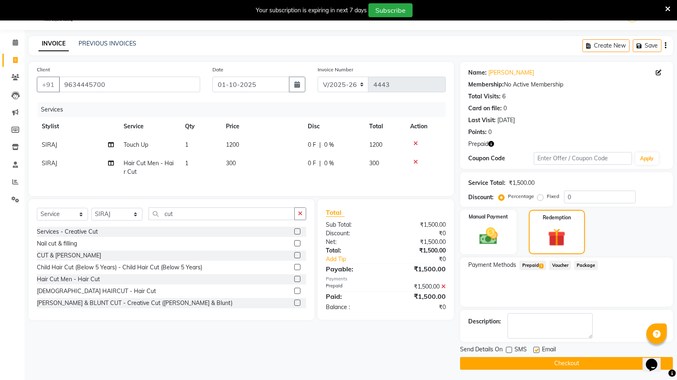
click at [536, 349] on label at bounding box center [537, 349] width 6 height 6
click at [536, 349] on input "checkbox" at bounding box center [536, 349] width 5 height 5
checkbox input "false"
click at [507, 346] on label at bounding box center [509, 349] width 6 height 6
click at [507, 347] on input "checkbox" at bounding box center [508, 349] width 5 height 5
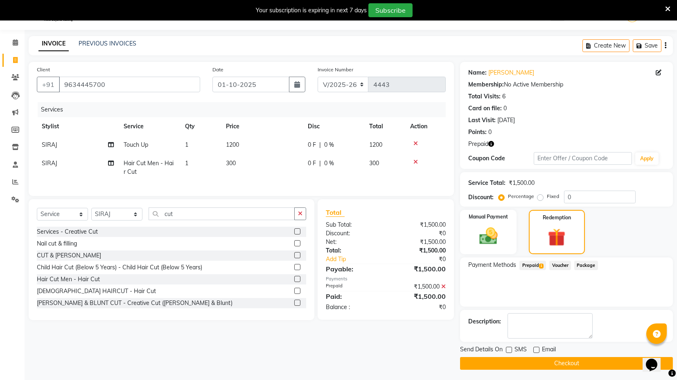
checkbox input "true"
click at [517, 360] on button "Checkout" at bounding box center [566, 363] width 213 height 13
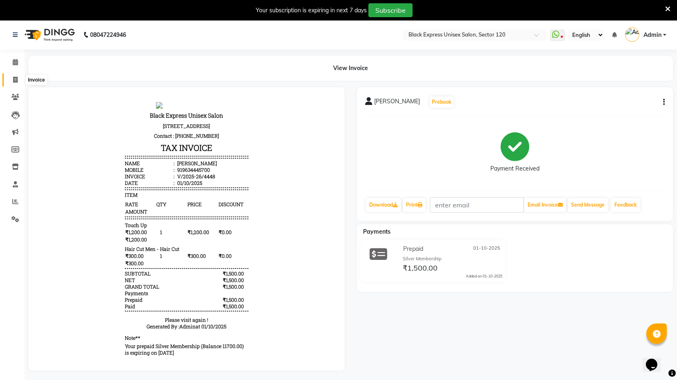
click at [11, 83] on span at bounding box center [15, 79] width 14 height 9
select select "7082"
select select "service"
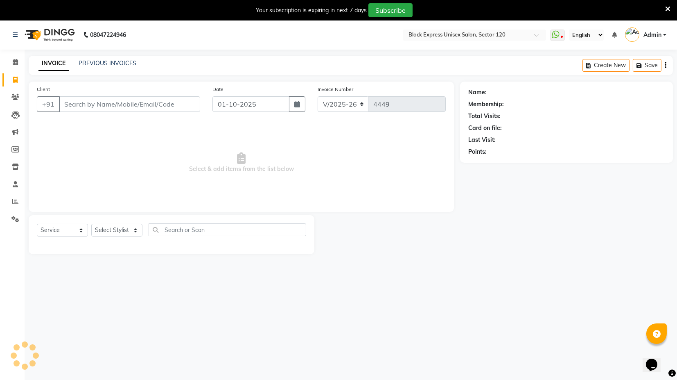
scroll to position [20, 0]
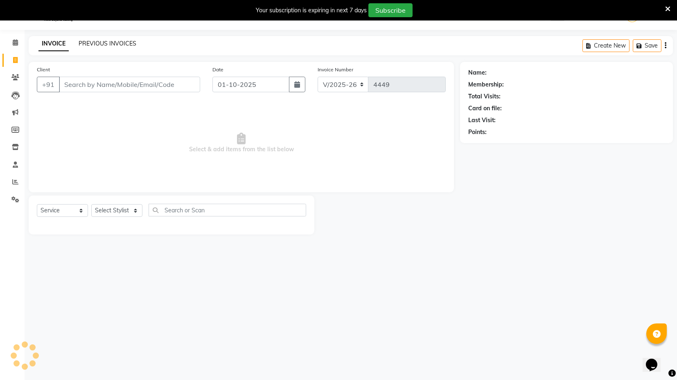
click at [92, 44] on link "PREVIOUS INVOICES" at bounding box center [108, 43] width 58 height 7
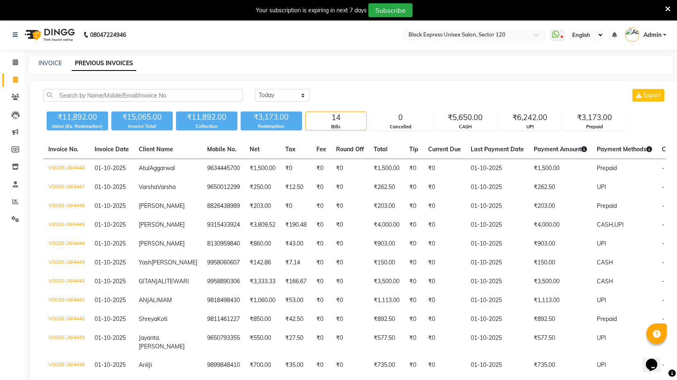
click at [51, 58] on div "INVOICE PREVIOUS INVOICES" at bounding box center [351, 65] width 645 height 18
click at [54, 63] on link "INVOICE" at bounding box center [49, 62] width 23 height 7
select select "service"
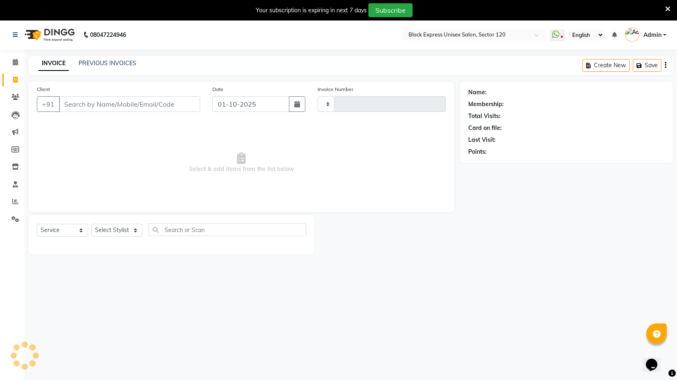
scroll to position [20, 0]
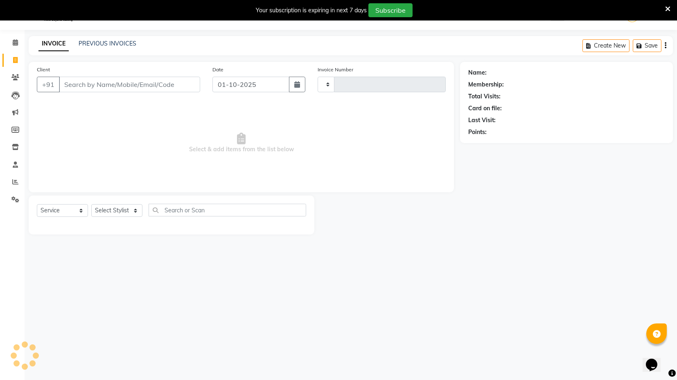
type input "4451"
select select "7082"
click at [108, 43] on link "PREVIOUS INVOICES" at bounding box center [108, 43] width 58 height 7
